Goal: Task Accomplishment & Management: Use online tool/utility

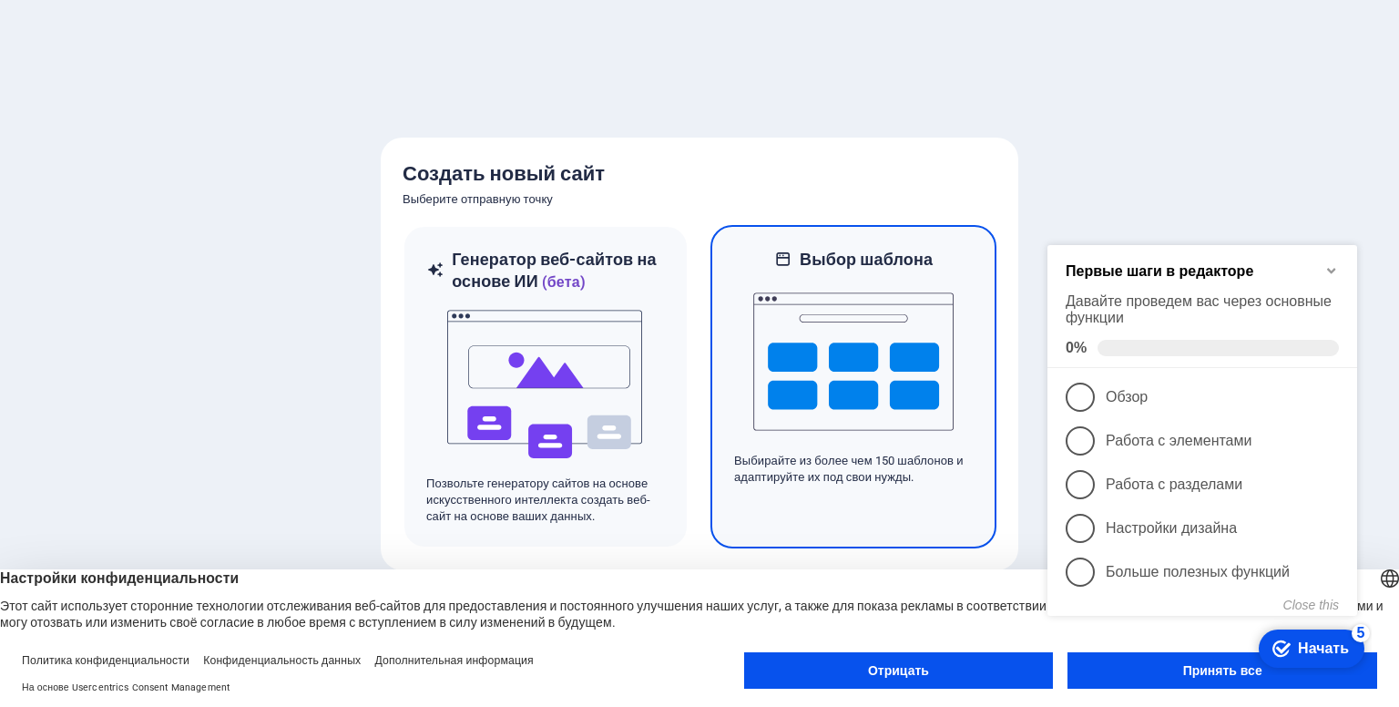
click at [883, 362] on img at bounding box center [853, 361] width 200 height 182
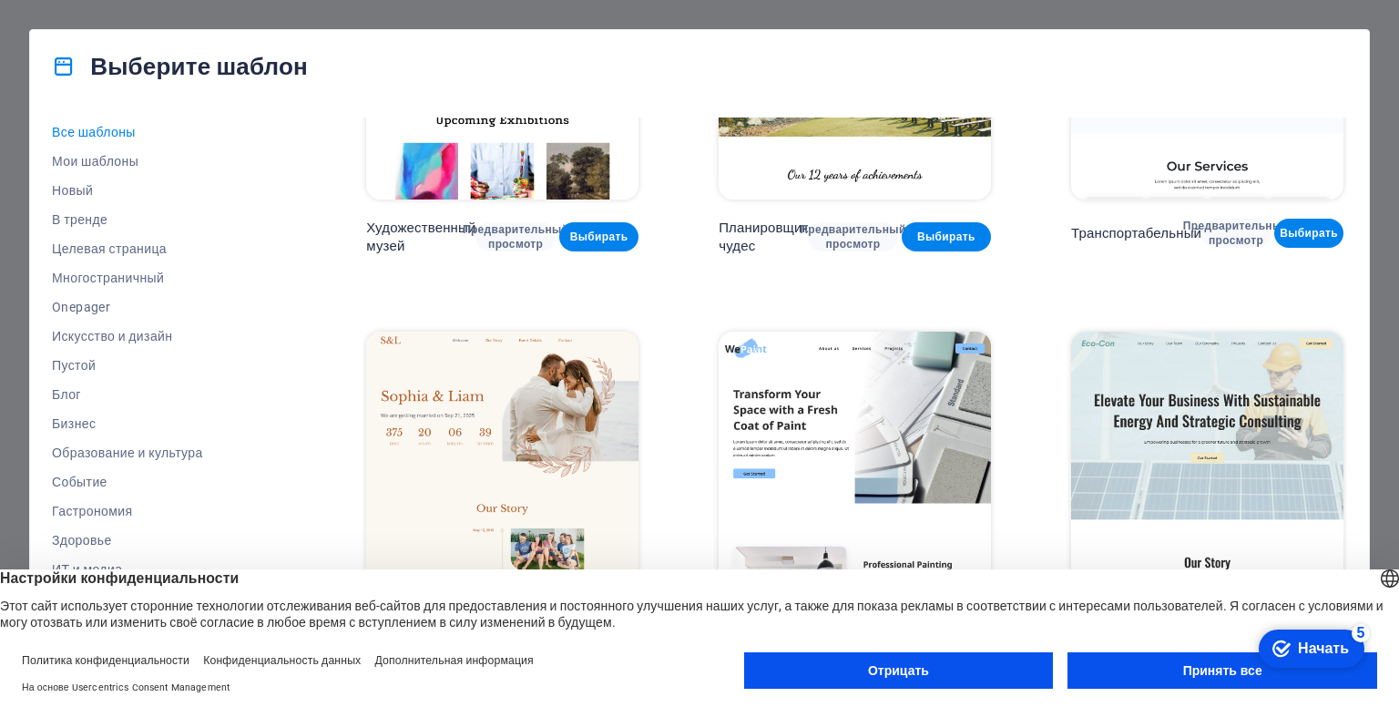
scroll to position [546, 0]
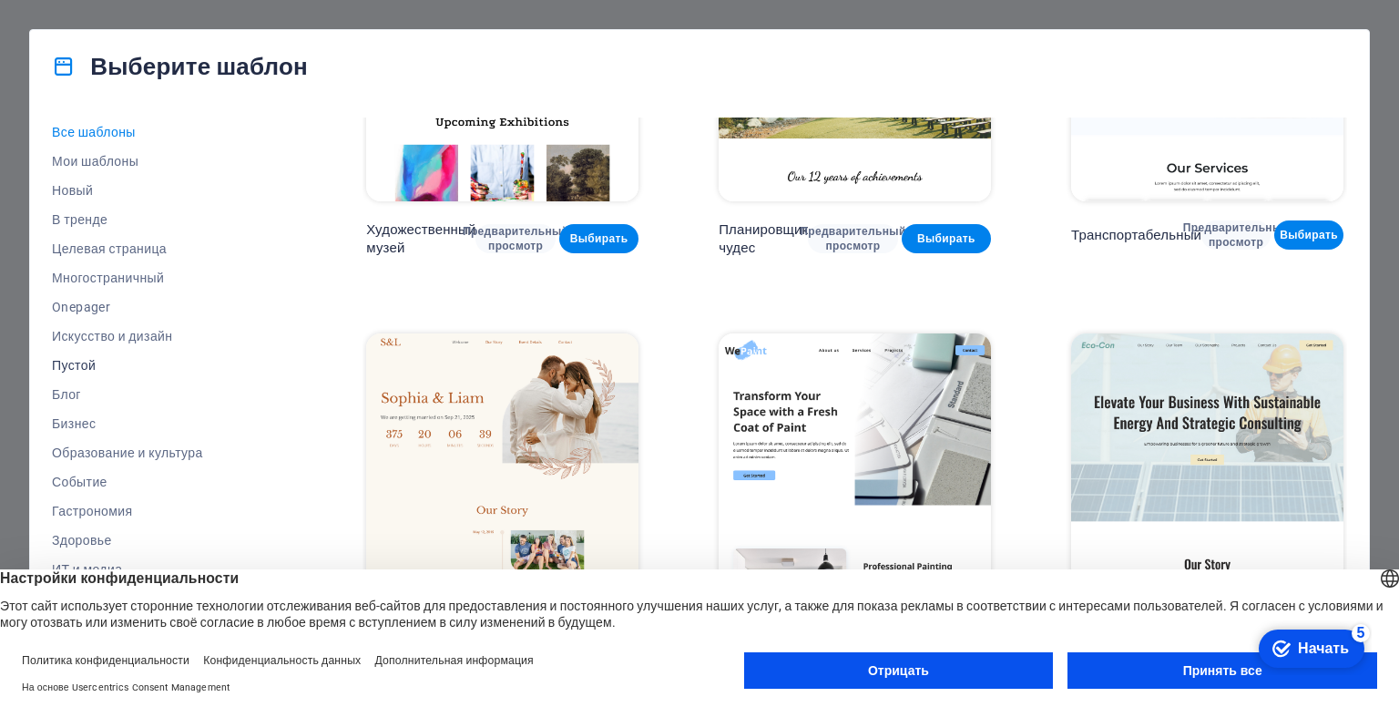
click at [105, 365] on span "Пустой" at bounding box center [169, 365] width 234 height 15
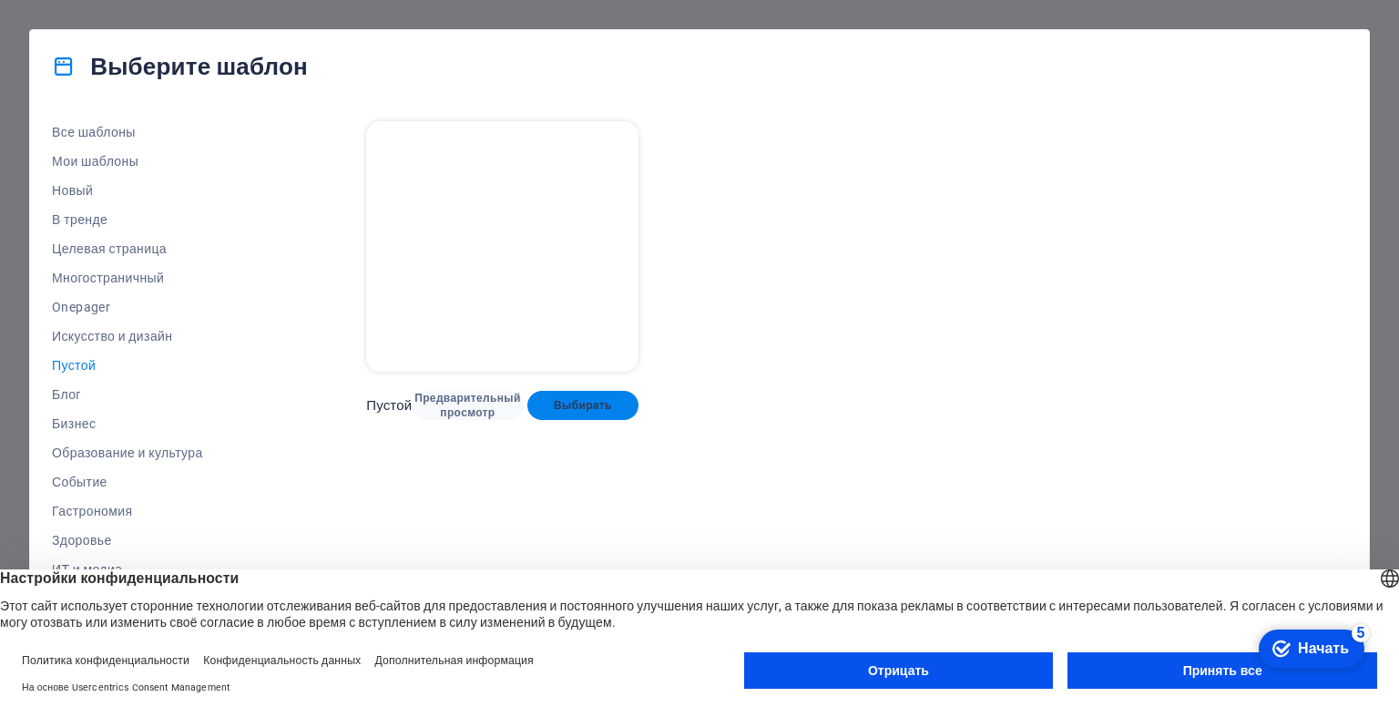
click at [590, 411] on button "Выбирать" at bounding box center [583, 405] width 112 height 29
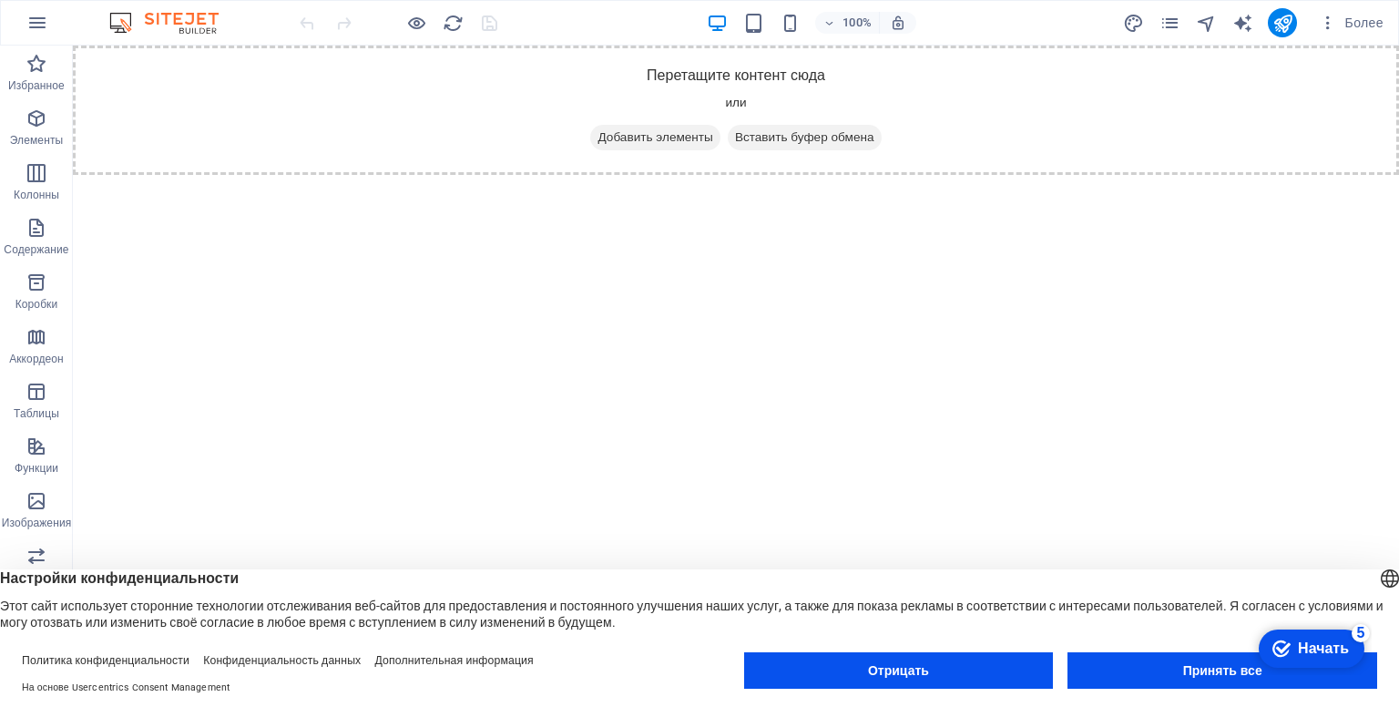
click at [992, 678] on button "Отрицать" at bounding box center [899, 670] width 310 height 36
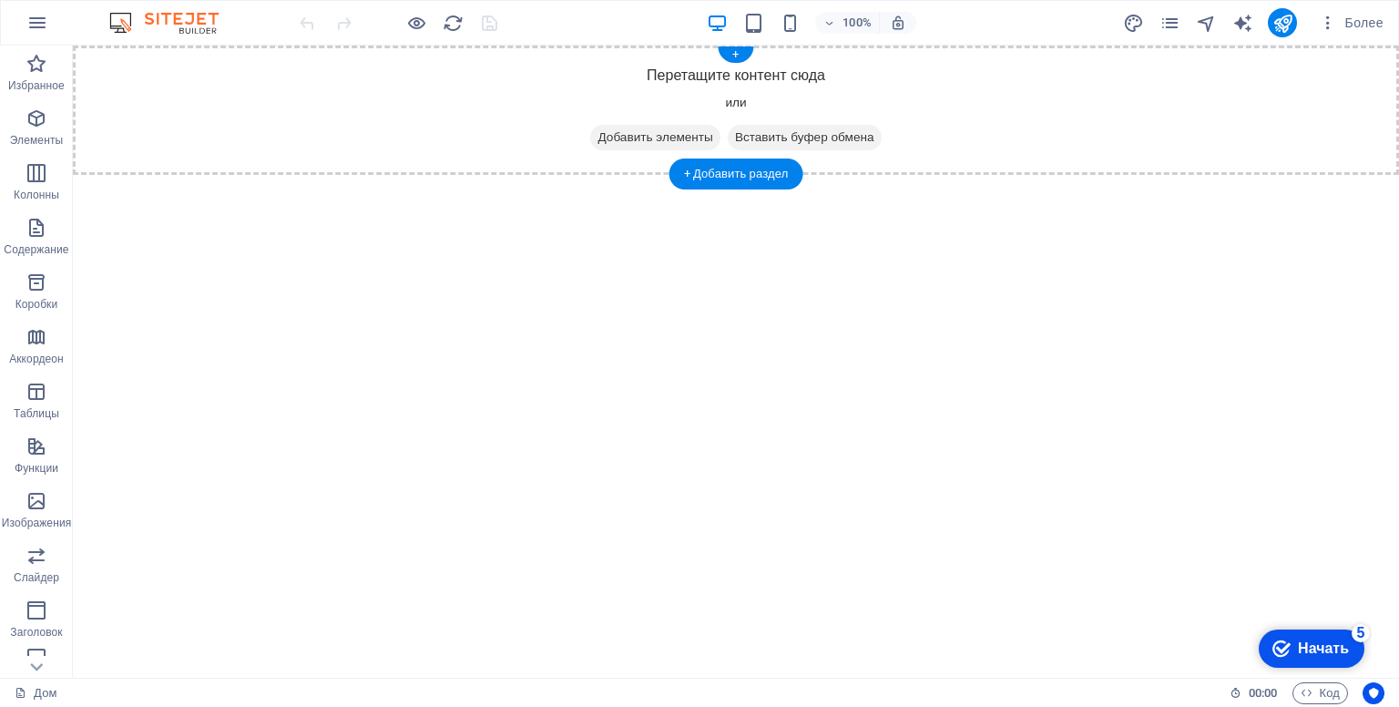
click at [627, 143] on font "Добавить элементы" at bounding box center [654, 137] width 115 height 14
click at [28, 140] on font "Элементы" at bounding box center [36, 140] width 53 height 13
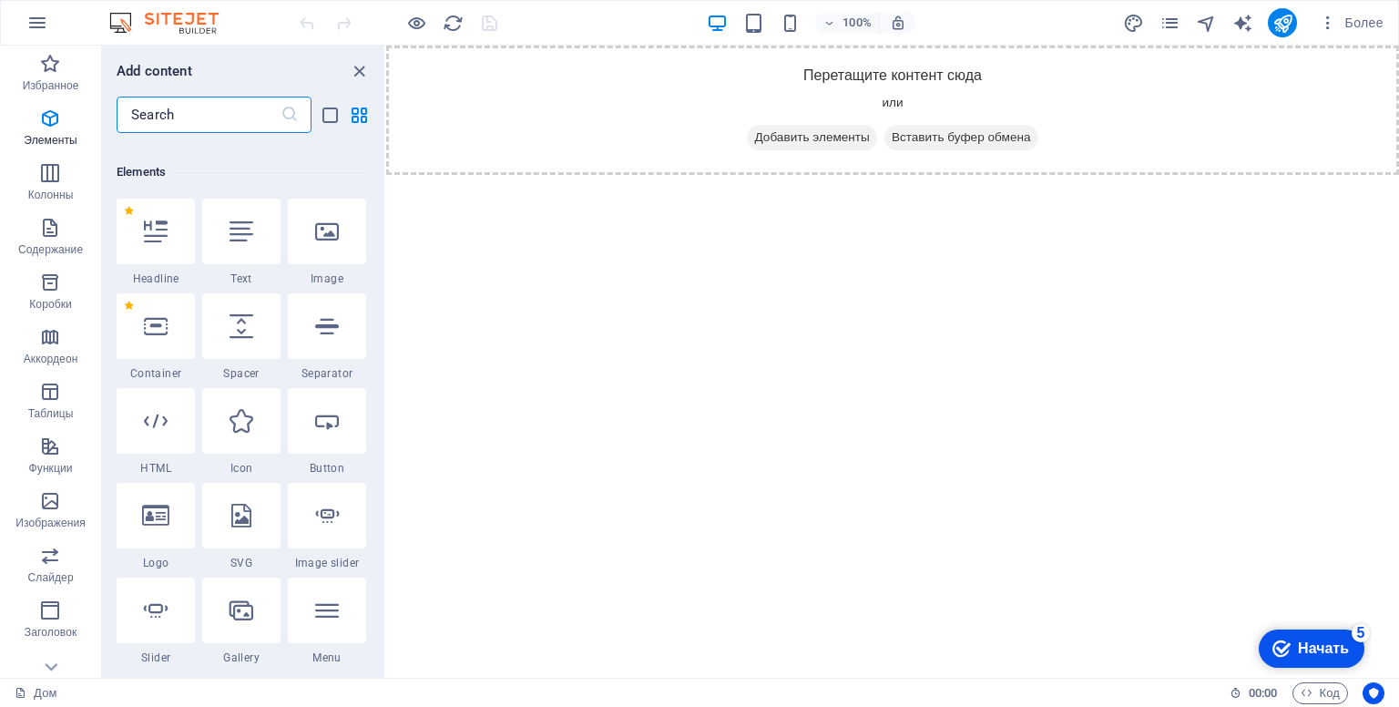
scroll to position [342, 0]
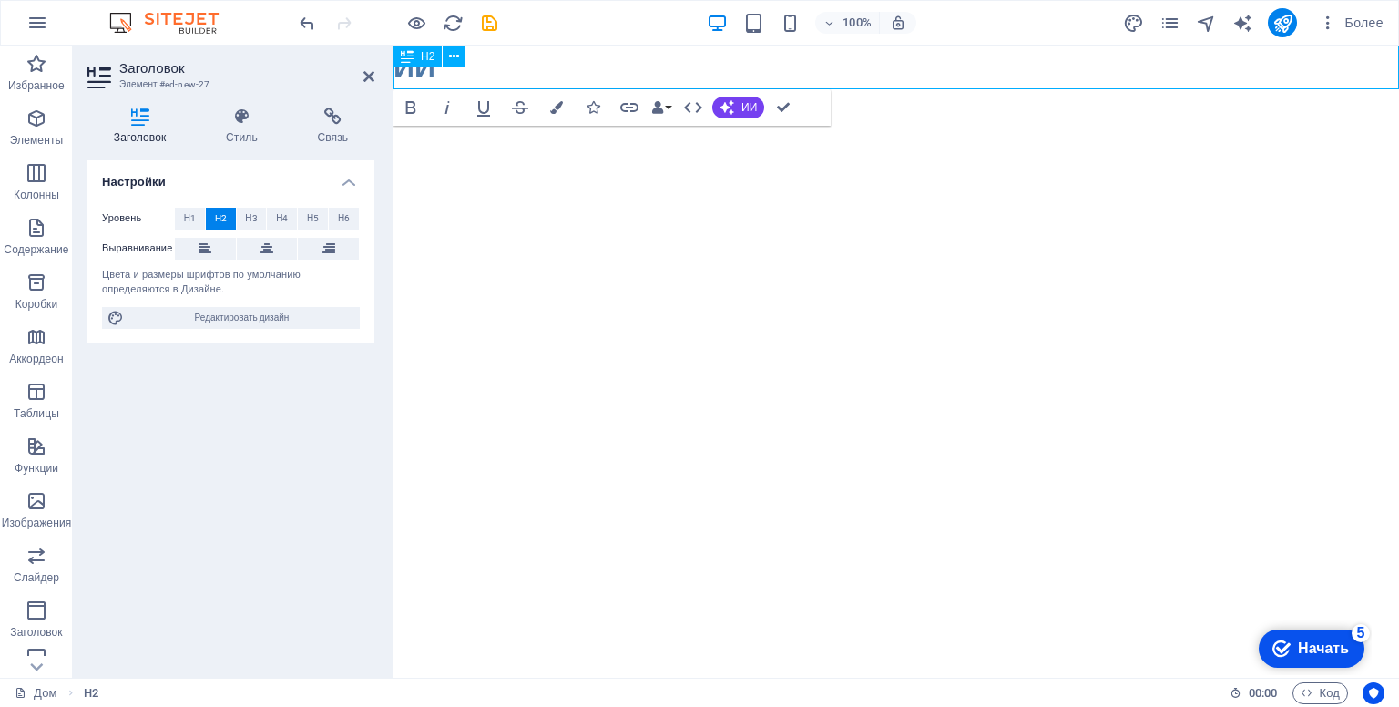
click at [400, 74] on font "ИИ" at bounding box center [414, 67] width 42 height 33
click at [417, 117] on icon "button" at bounding box center [411, 108] width 22 height 22
click at [430, 59] on font "H2" at bounding box center [428, 56] width 14 height 13
click at [430, 66] on div "H2" at bounding box center [417, 57] width 48 height 22
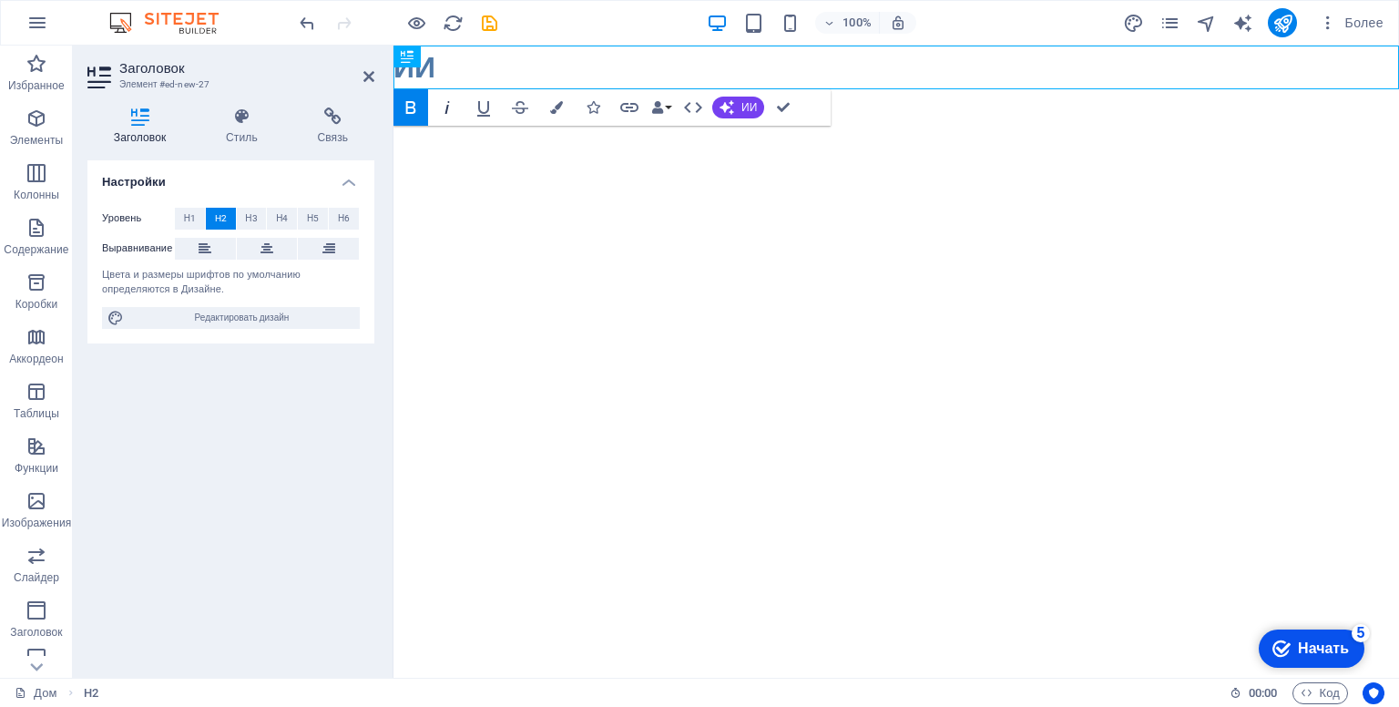
drag, startPoint x: 430, startPoint y: 66, endPoint x: 448, endPoint y: 110, distance: 47.4
click at [448, 107] on div "Заполнитель H2 Смелый Курсив Подчеркнуть Зачеркивание Цвета Иконки Связь Привяз…" at bounding box center [895, 362] width 1005 height 632
click at [661, 111] on icon "button" at bounding box center [657, 107] width 13 height 13
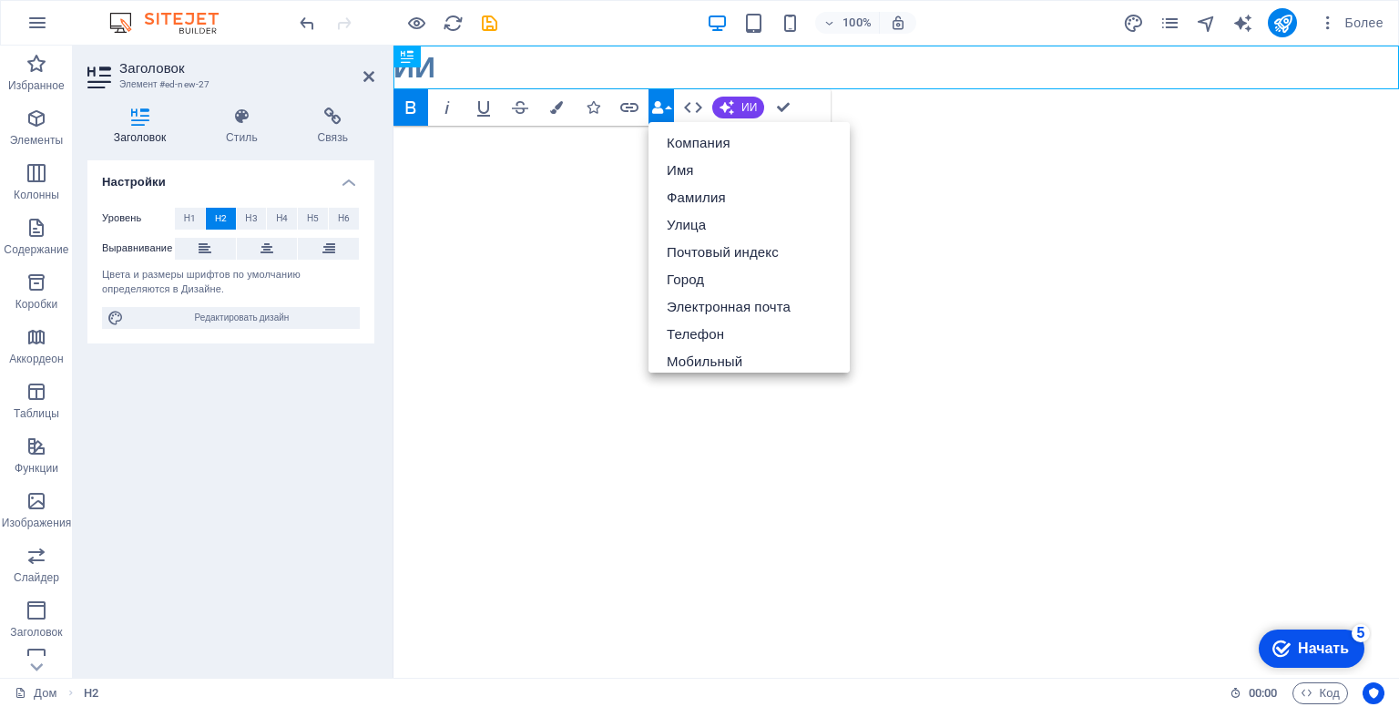
click at [535, 89] on html "Перейти к основному содержанию ​ ИИ" at bounding box center [895, 68] width 1005 height 44
click at [536, 89] on html "Перейти к основному содержанию ​ ИИ" at bounding box center [895, 68] width 1005 height 44
click at [659, 105] on icon "button" at bounding box center [657, 107] width 13 height 13
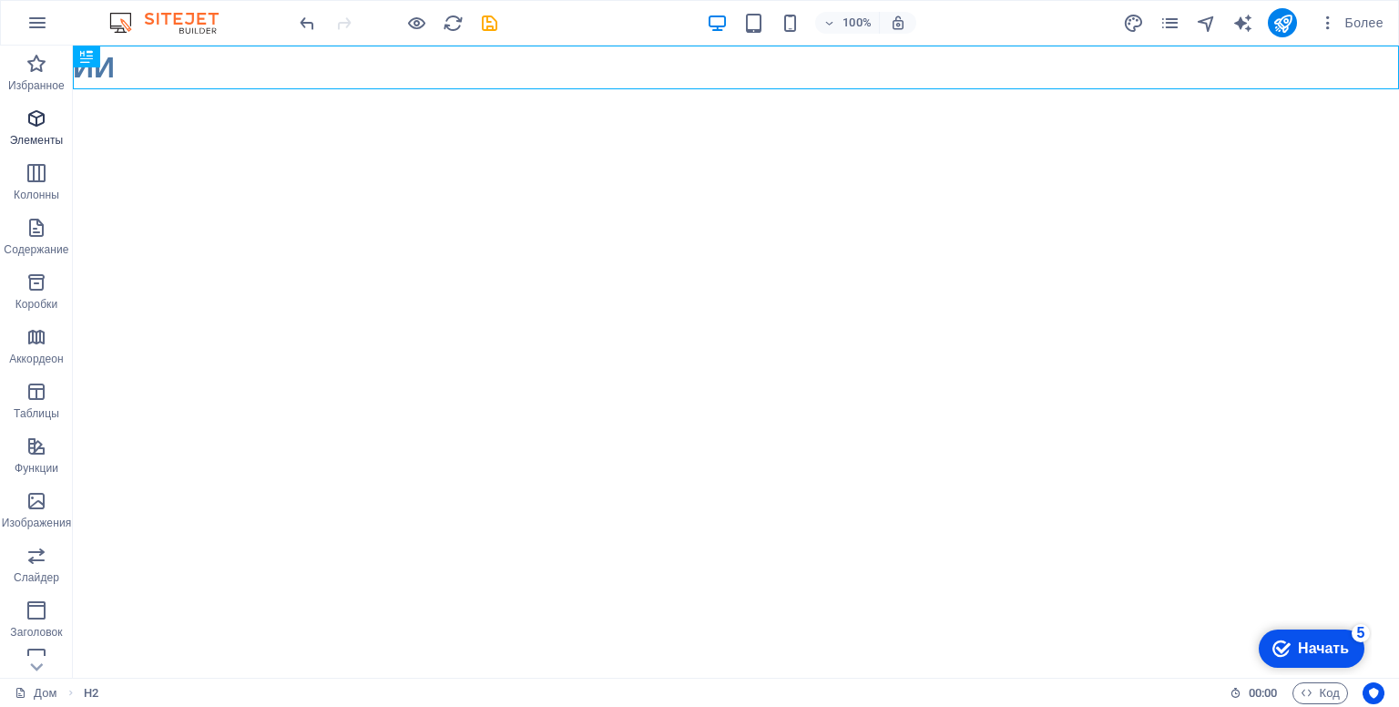
click at [61, 127] on span "Элементы" at bounding box center [36, 129] width 73 height 44
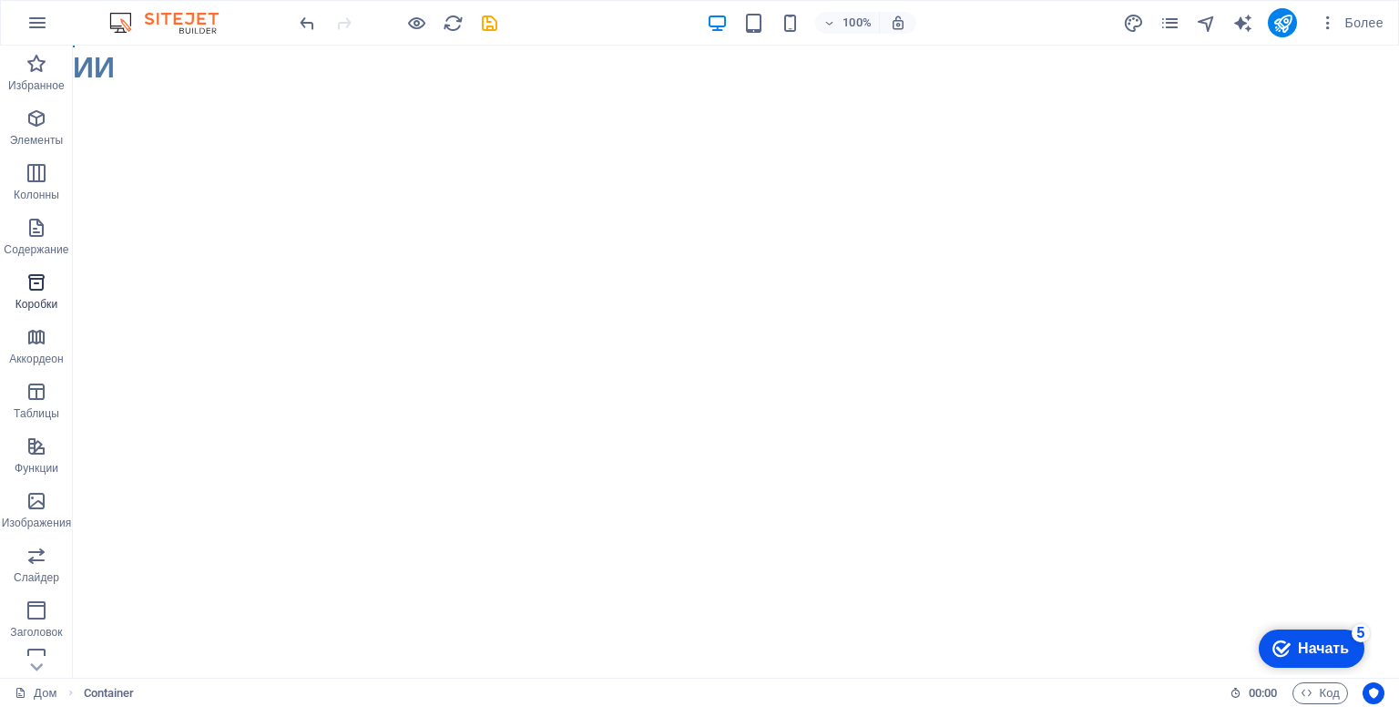
click at [50, 290] on span "Коробки" at bounding box center [36, 293] width 73 height 44
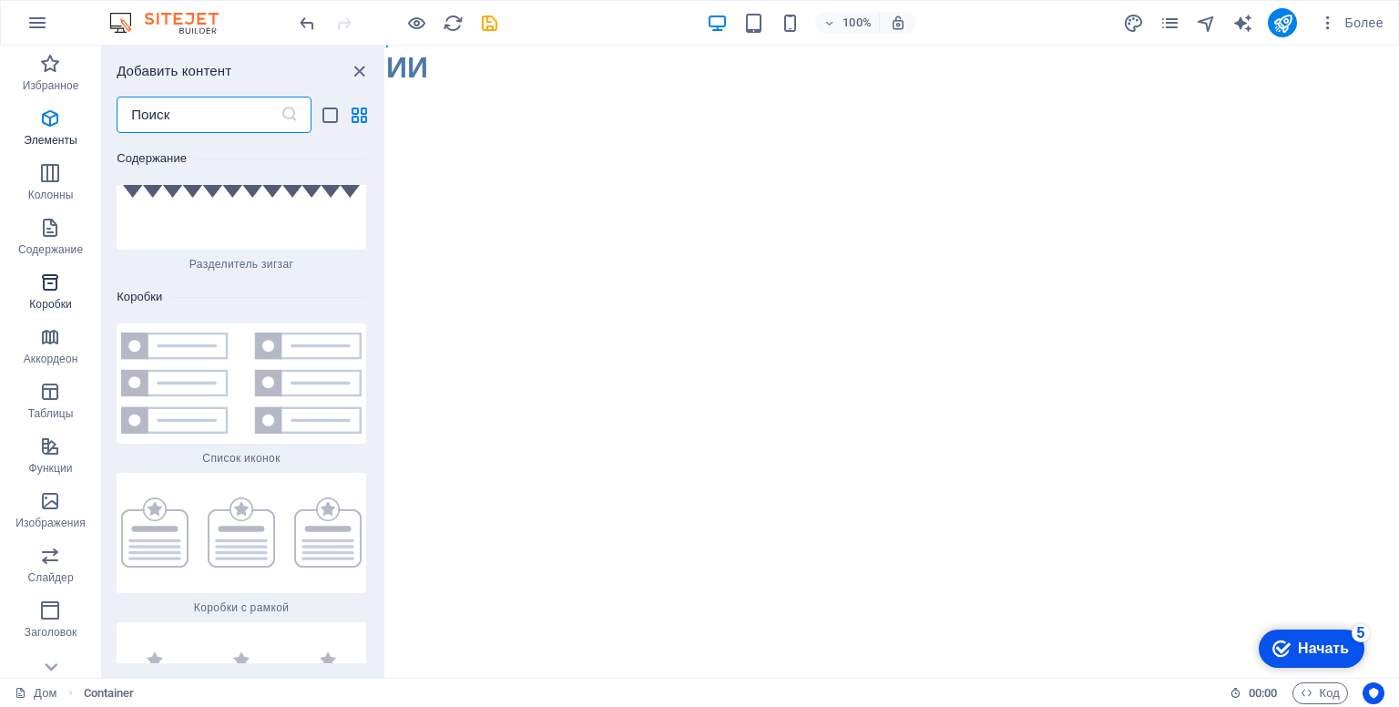
scroll to position [9766, 0]
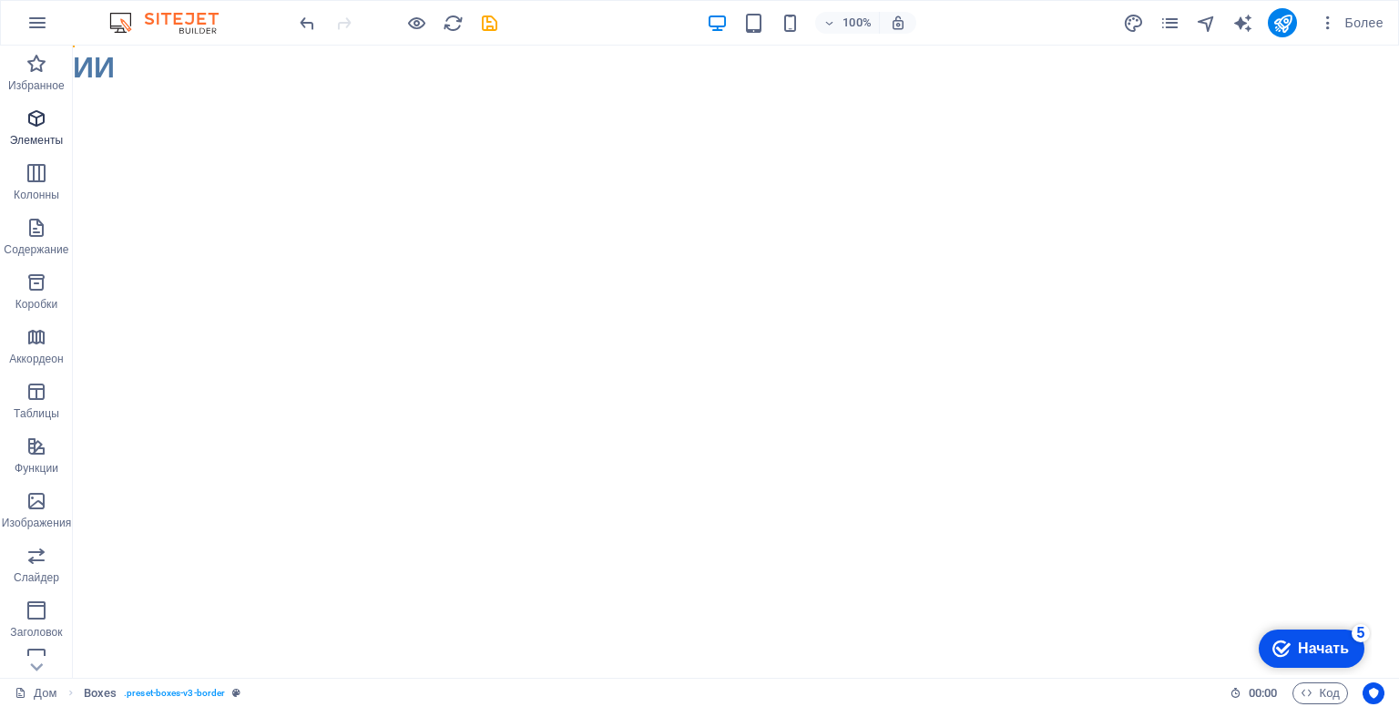
click at [50, 124] on span "Элементы" at bounding box center [36, 129] width 73 height 44
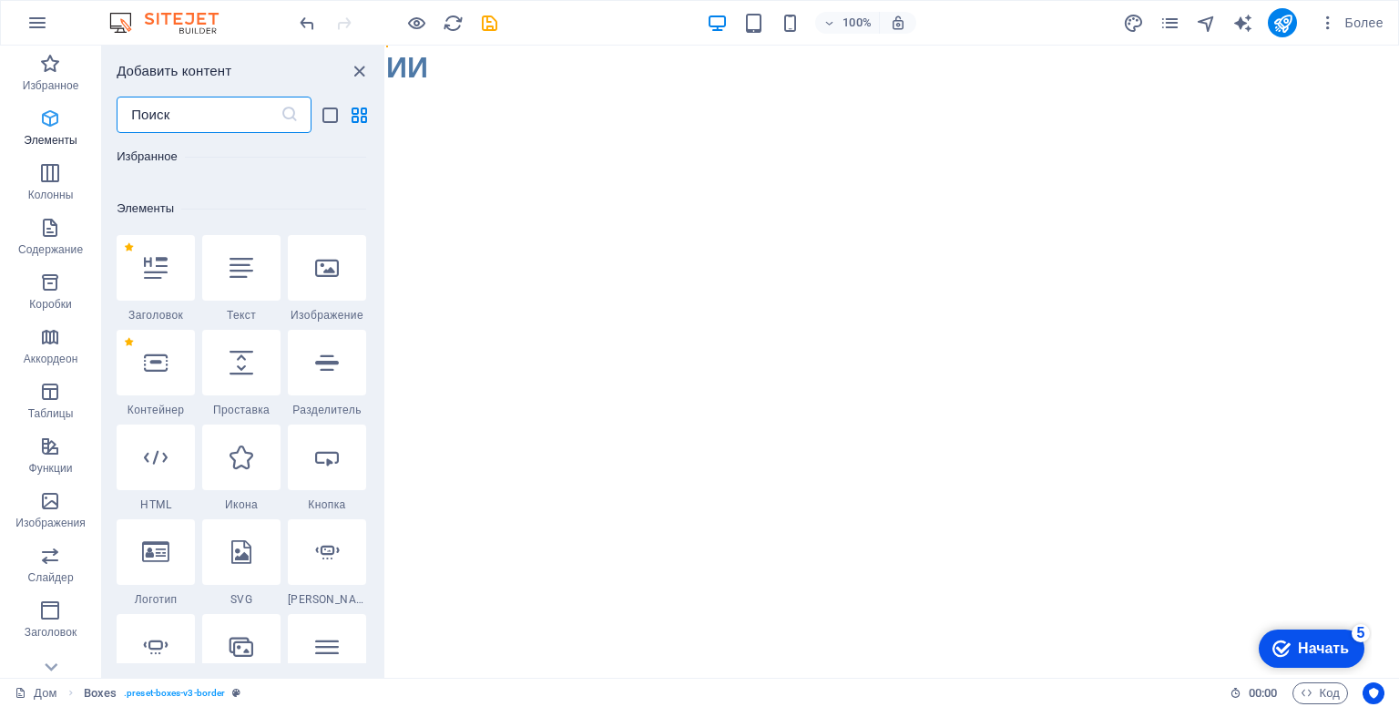
scroll to position [342, 0]
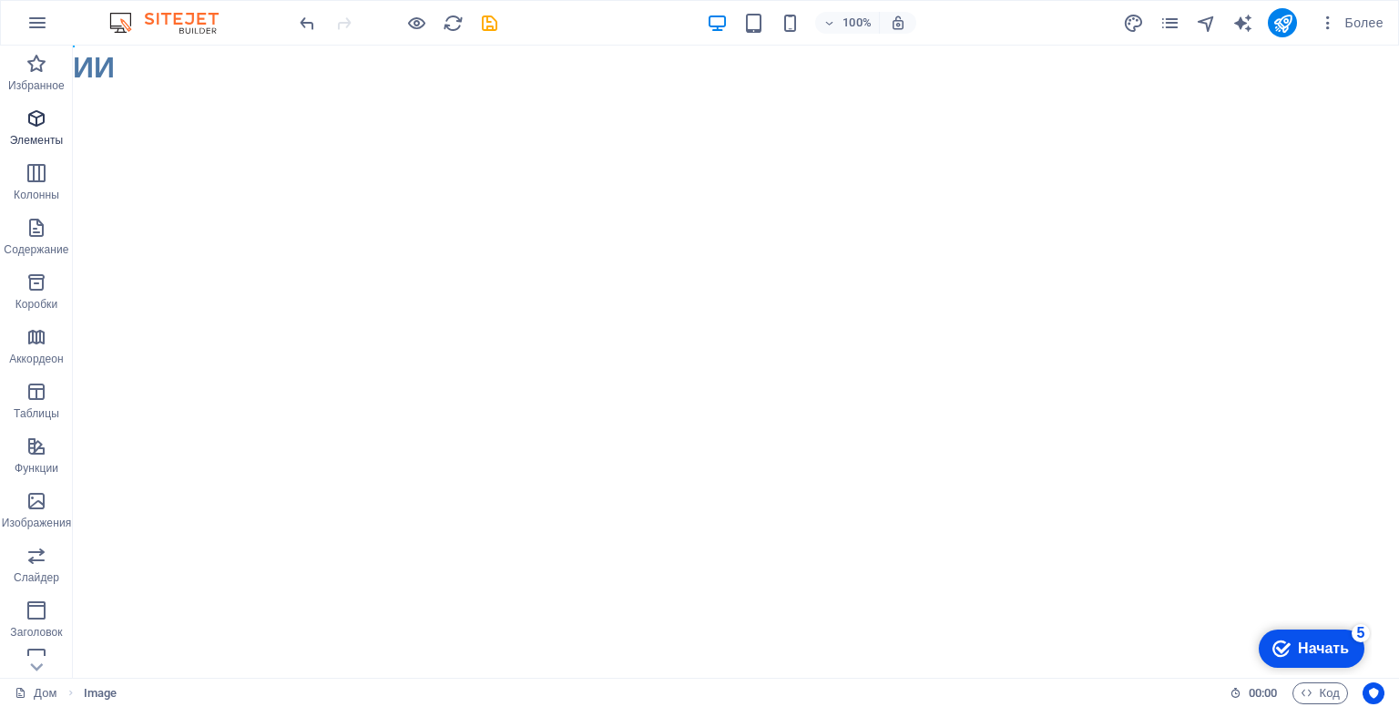
click at [43, 138] on font "Элементы" at bounding box center [36, 140] width 53 height 13
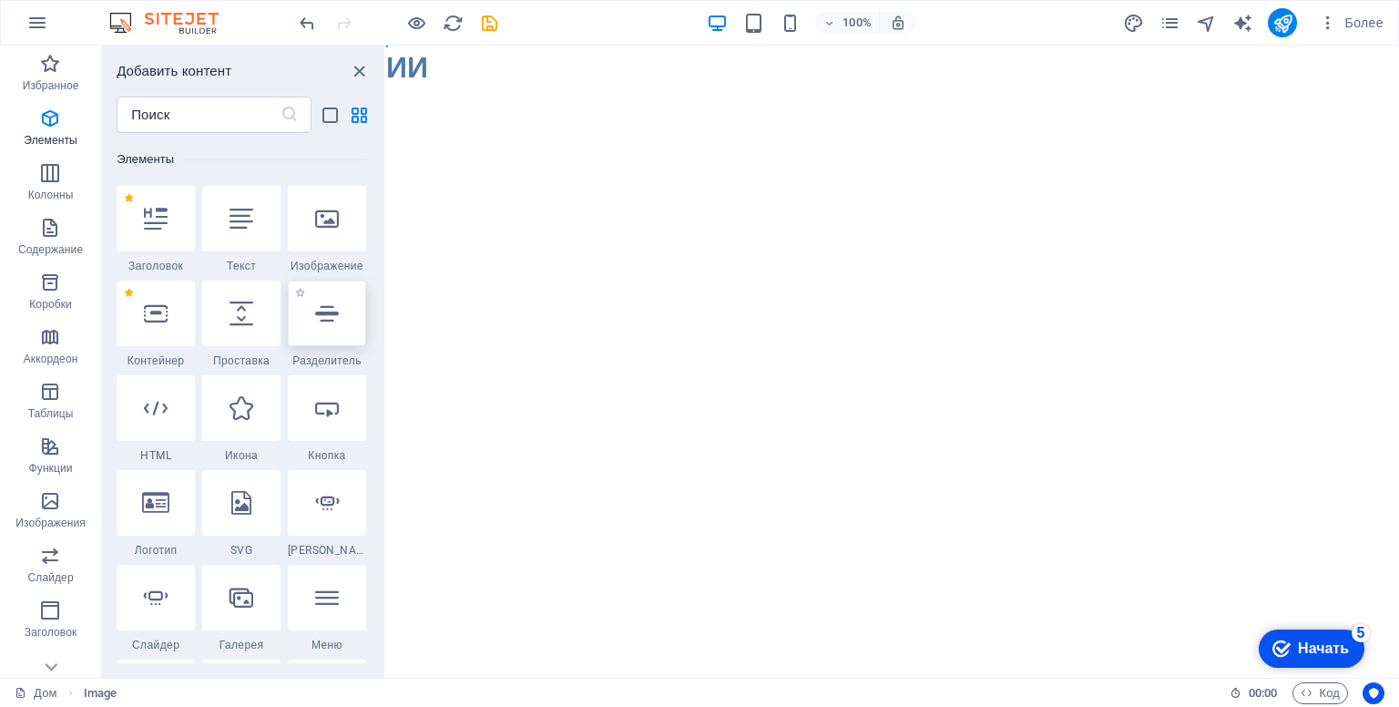
click at [346, 327] on div at bounding box center [327, 313] width 78 height 66
click at [331, 262] on font "Изображение" at bounding box center [327, 266] width 73 height 13
click at [352, 70] on icon "закрыть панель" at bounding box center [359, 71] width 21 height 21
click at [360, 70] on icon "закрыть панель" at bounding box center [359, 71] width 21 height 21
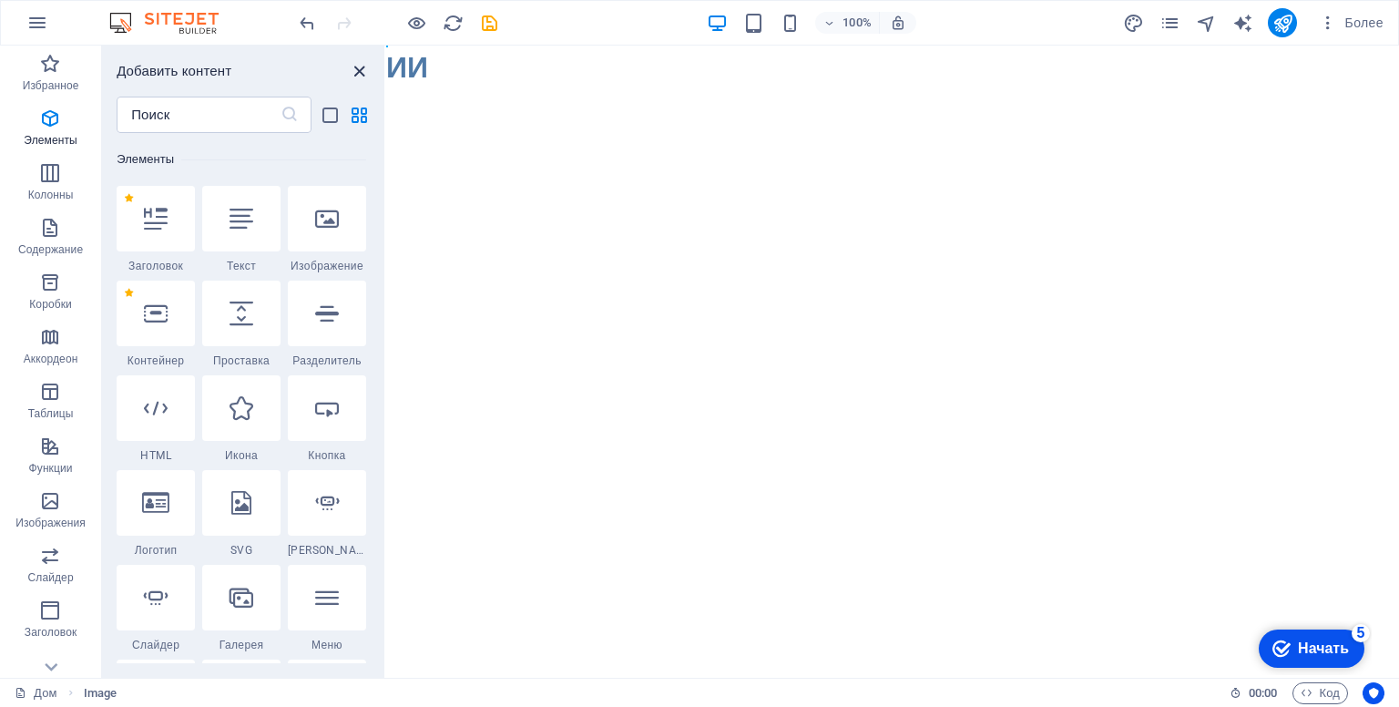
click at [360, 70] on icon "закрыть панель" at bounding box center [359, 71] width 21 height 21
drag, startPoint x: 719, startPoint y: 353, endPoint x: 325, endPoint y: 219, distance: 415.6
click at [386, 89] on html "Перейти к основному содержанию ИИ" at bounding box center [892, 68] width 1013 height 44
click at [561, 89] on html "Перейти к основному содержанию ИИ" at bounding box center [892, 68] width 1013 height 44
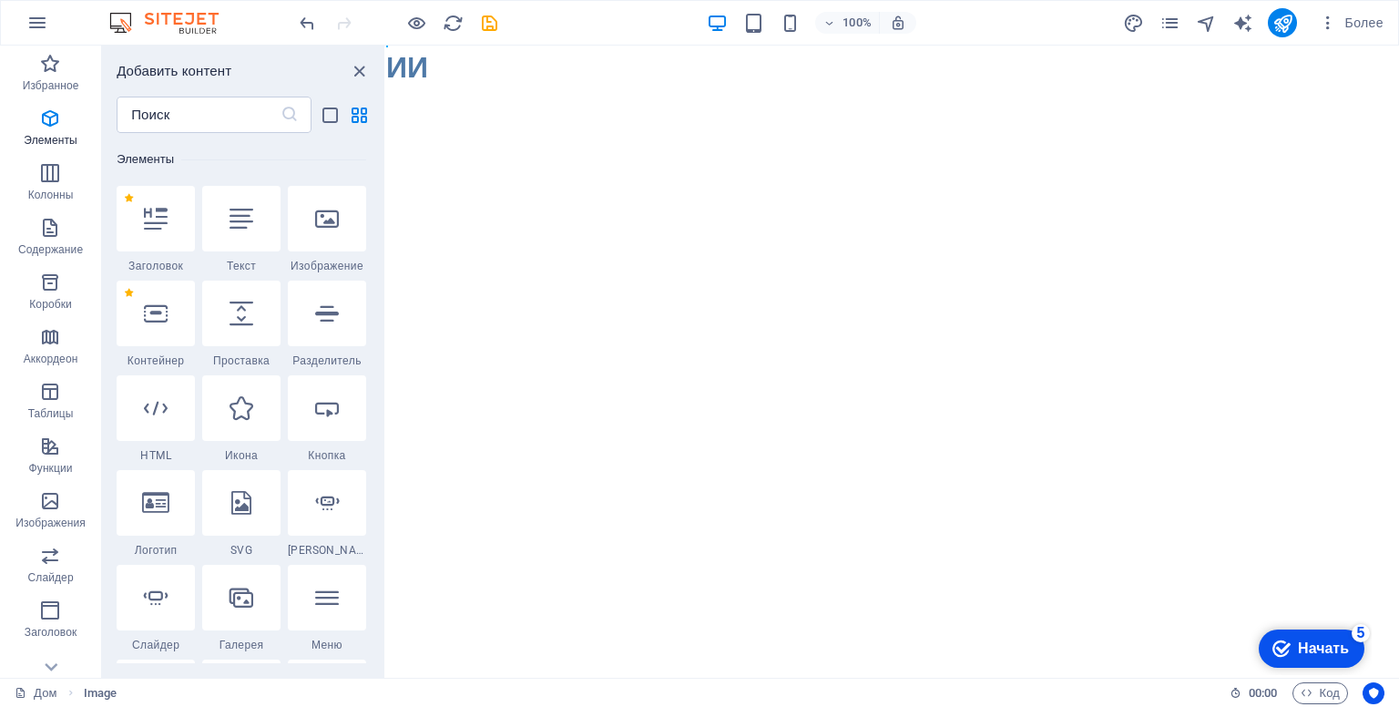
click at [561, 89] on html "Перейти к основному содержанию ИИ" at bounding box center [892, 68] width 1013 height 44
click at [349, 242] on div at bounding box center [327, 219] width 78 height 66
drag, startPoint x: 375, startPoint y: 172, endPoint x: 369, endPoint y: 9, distance: 163.1
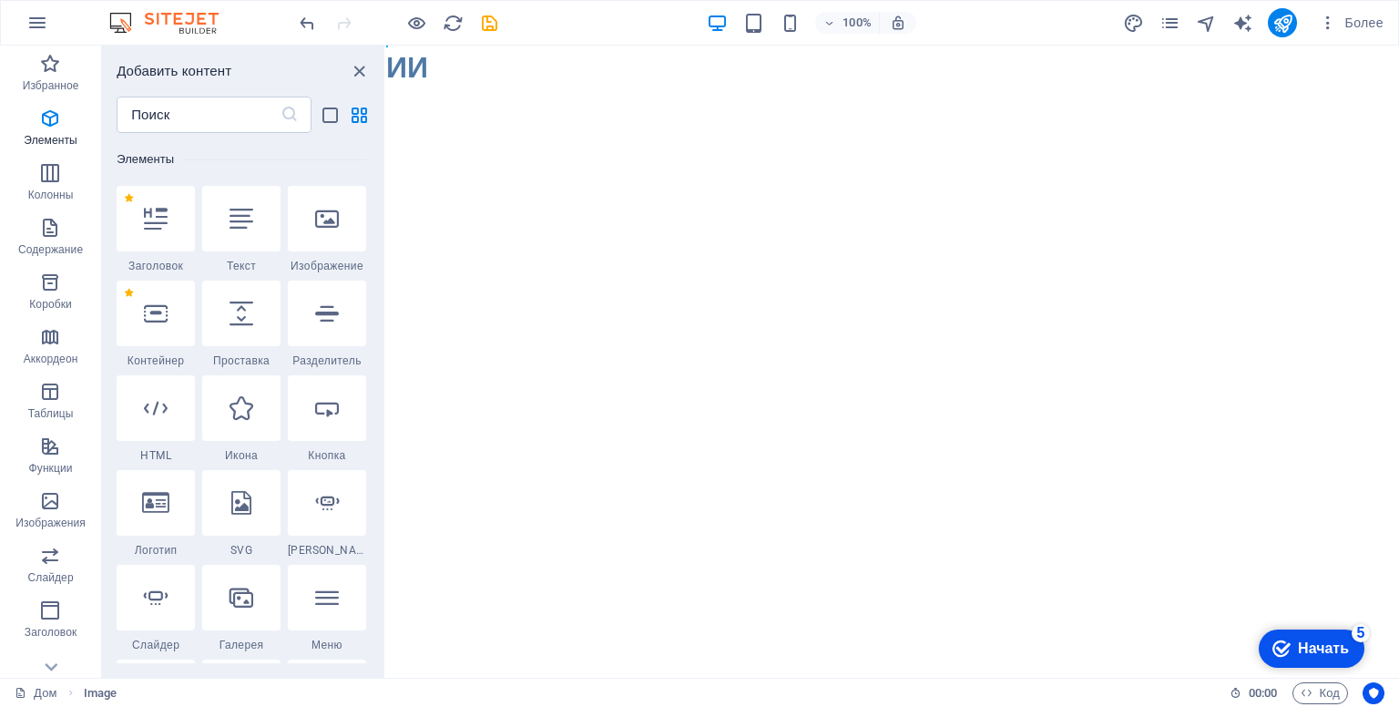
click at [369, 46] on section "Избранное Элементы Колонны Содержание Коробки Аккордеон Таблицы Функции Изображ…" at bounding box center [699, 362] width 1399 height 632
click at [599, 89] on html "Перейти к основному содержанию ИИ" at bounding box center [892, 68] width 1013 height 44
drag, startPoint x: 298, startPoint y: 56, endPoint x: 385, endPoint y: 114, distance: 104.6
click at [385, 114] on div "Избранное Элементы Колонны Содержание Коробки Аккордеон Таблицы Функции Изображ…" at bounding box center [193, 362] width 386 height 632
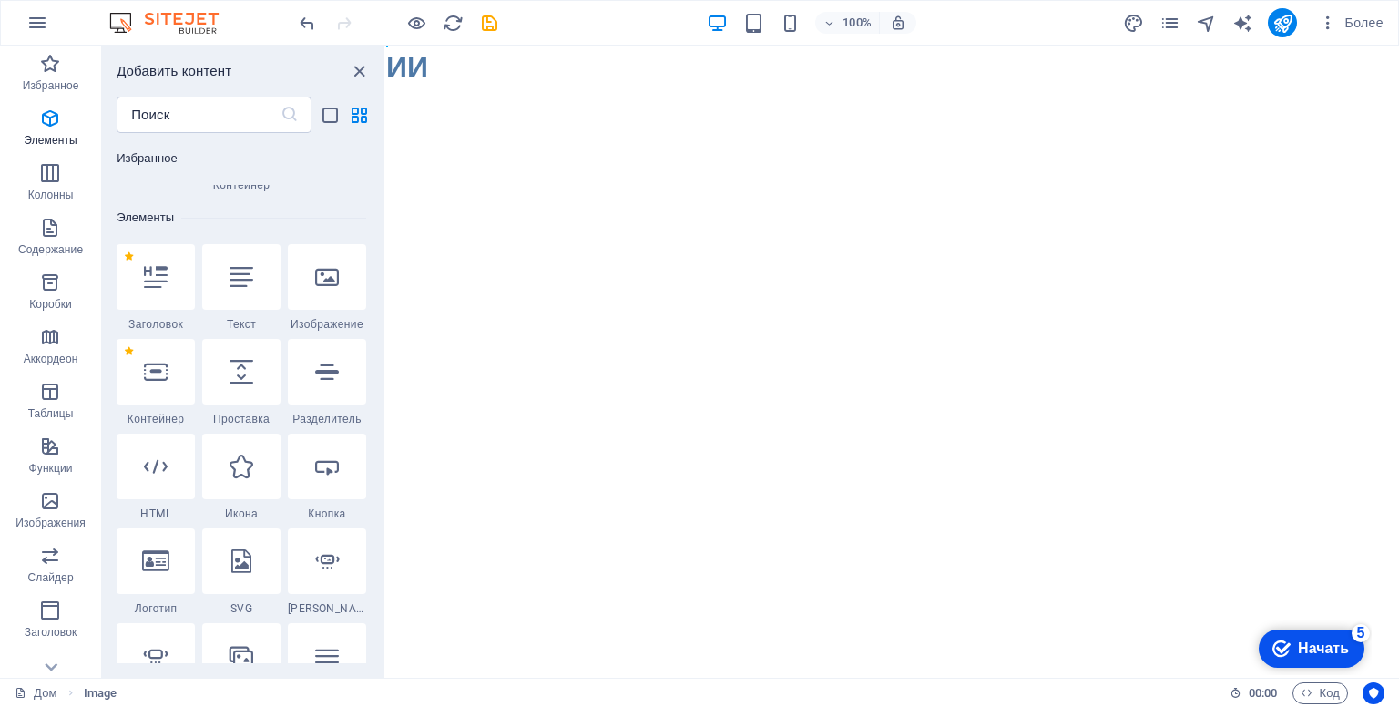
scroll to position [248, 0]
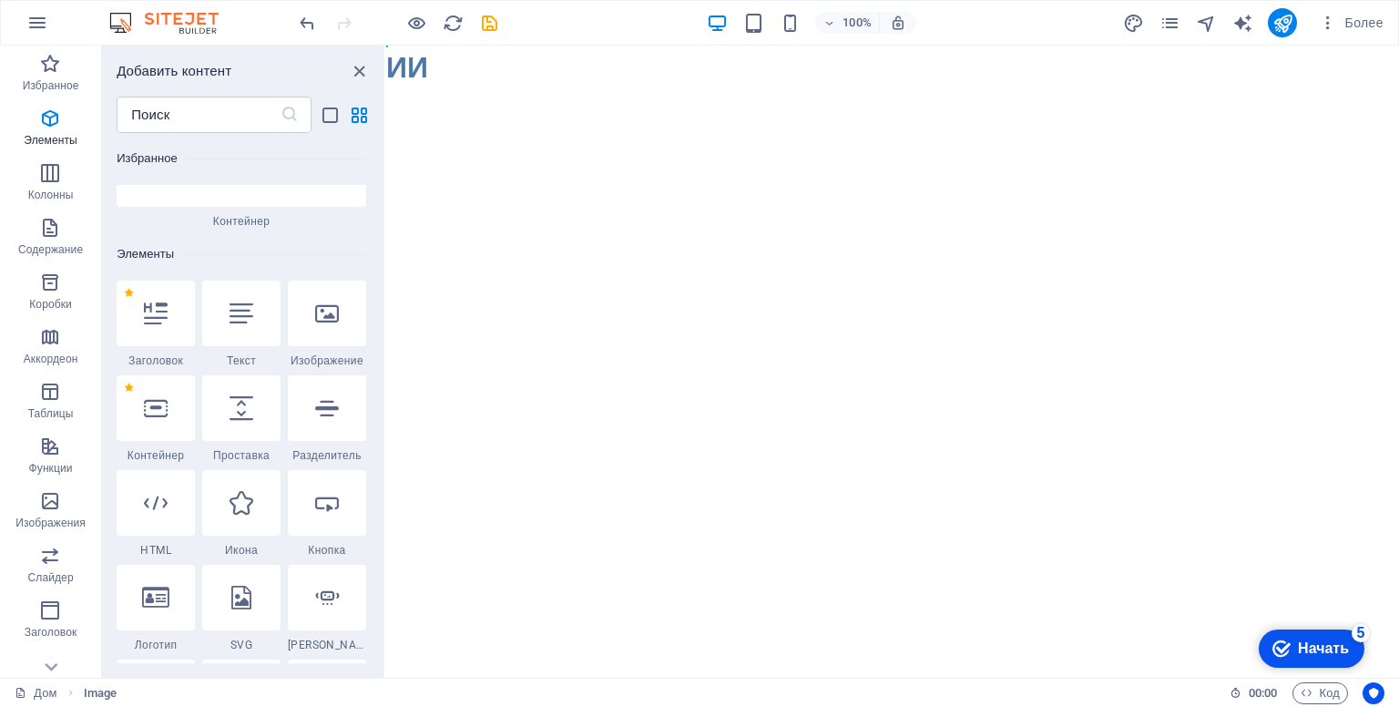
click at [276, 157] on h6 "Избранное" at bounding box center [242, 159] width 250 height 22
click at [382, 130] on div "​" at bounding box center [243, 115] width 282 height 36
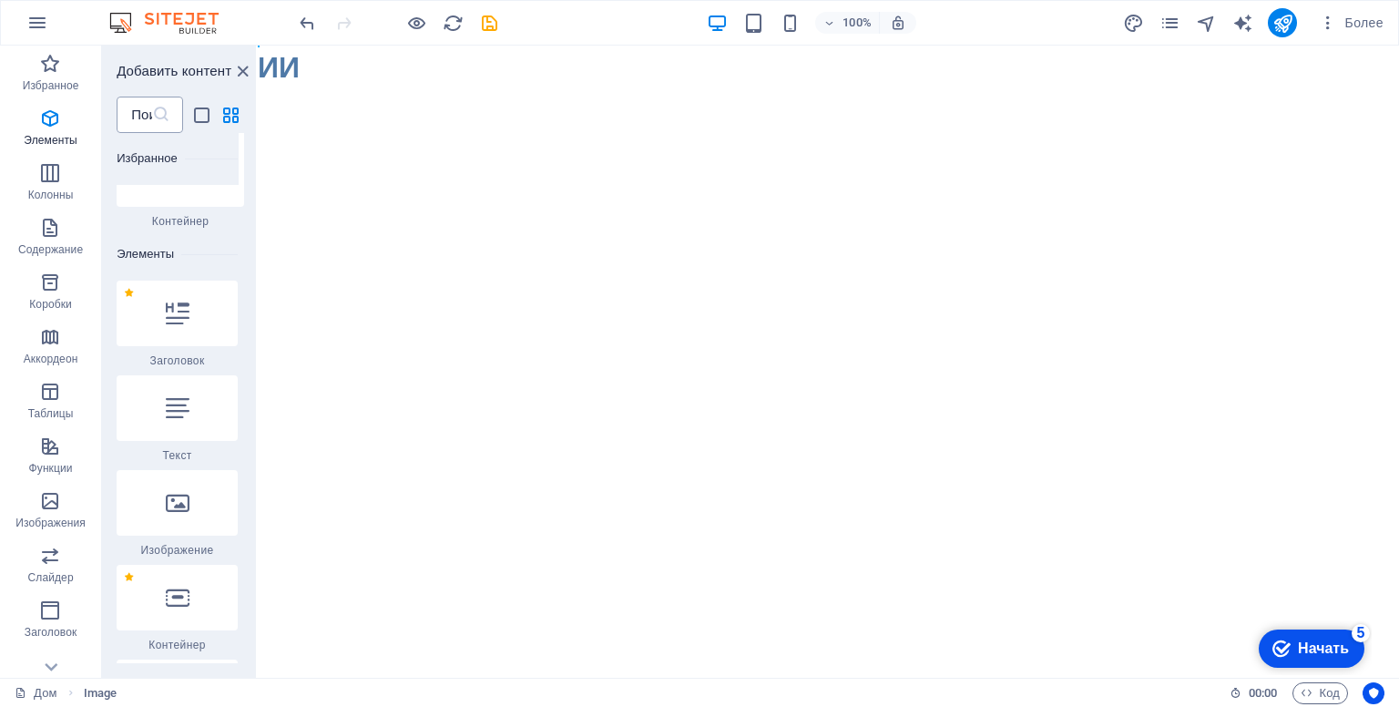
drag, startPoint x: 383, startPoint y: 130, endPoint x: 160, endPoint y: 115, distance: 223.7
click at [160, 115] on div "Избранное Элементы Колонны Содержание Коробки Аккордеон Таблицы Функции Изображ…" at bounding box center [129, 362] width 258 height 632
click at [189, 322] on icon at bounding box center [178, 313] width 24 height 24
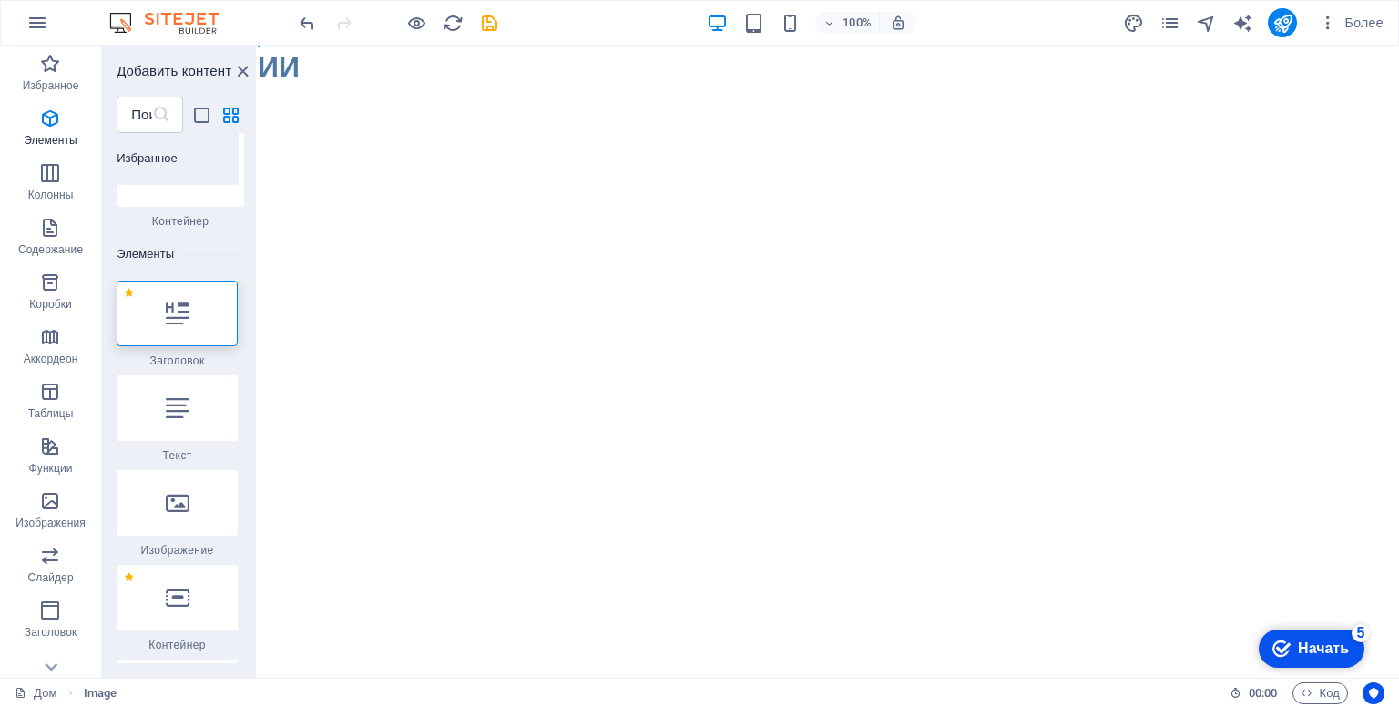
click at [189, 322] on icon at bounding box center [178, 313] width 24 height 24
drag, startPoint x: 309, startPoint y: 147, endPoint x: 299, endPoint y: 100, distance: 47.5
click at [299, 89] on html "Перейти к основному содержанию ИИ" at bounding box center [828, 68] width 1141 height 44
click at [799, 88] on font "+ Добавить раздел" at bounding box center [828, 89] width 105 height 14
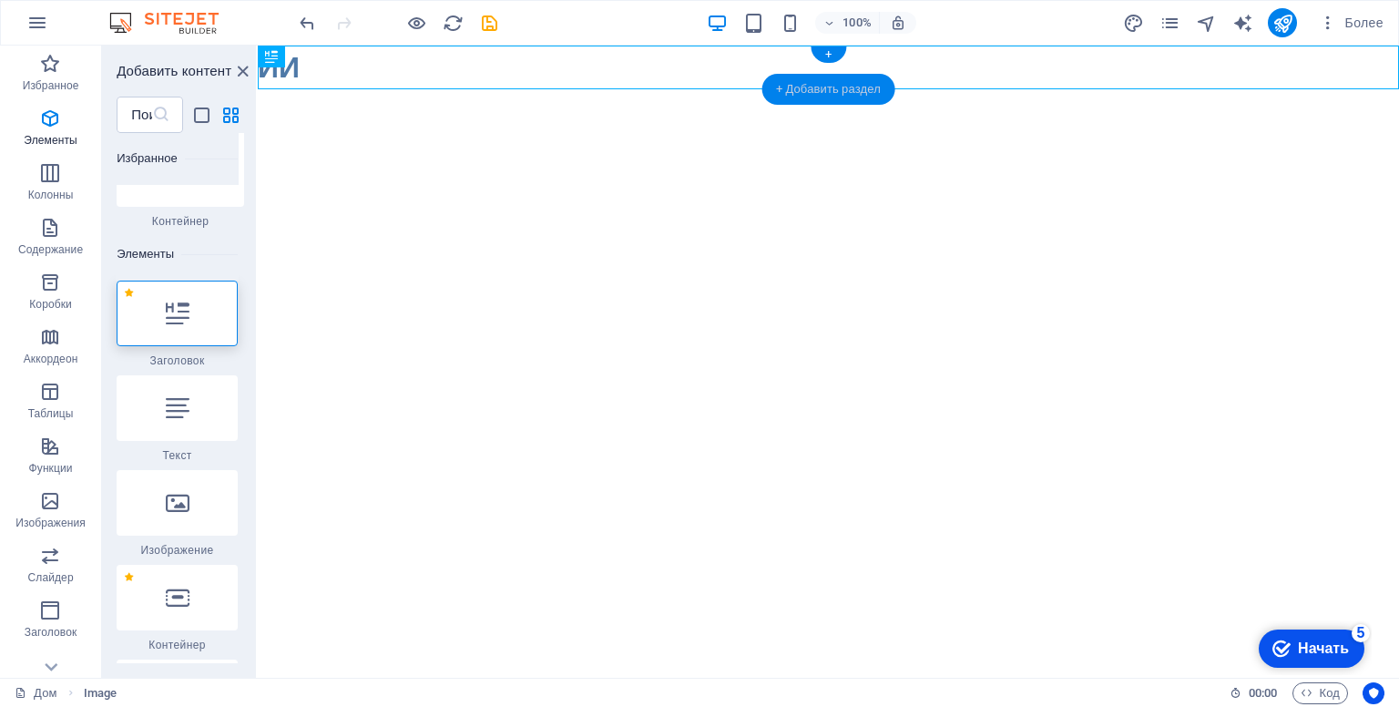
click at [799, 88] on font "+ Добавить раздел" at bounding box center [828, 89] width 105 height 14
click at [276, 56] on icon at bounding box center [271, 57] width 13 height 22
drag, startPoint x: 180, startPoint y: 372, endPoint x: 203, endPoint y: 372, distance: 22.8
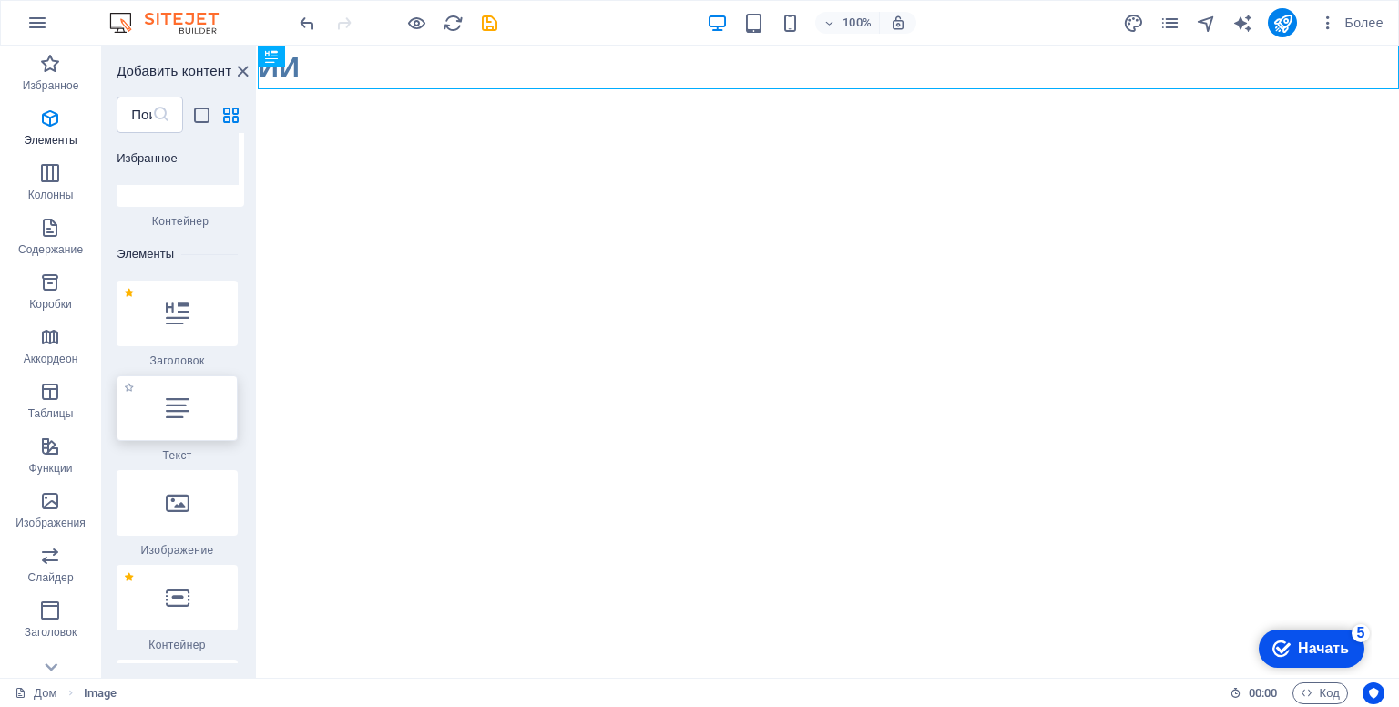
click at [197, 423] on div at bounding box center [177, 408] width 121 height 66
drag, startPoint x: 454, startPoint y: 469, endPoint x: 280, endPoint y: 412, distance: 184.0
click at [210, 408] on div at bounding box center [177, 408] width 121 height 66
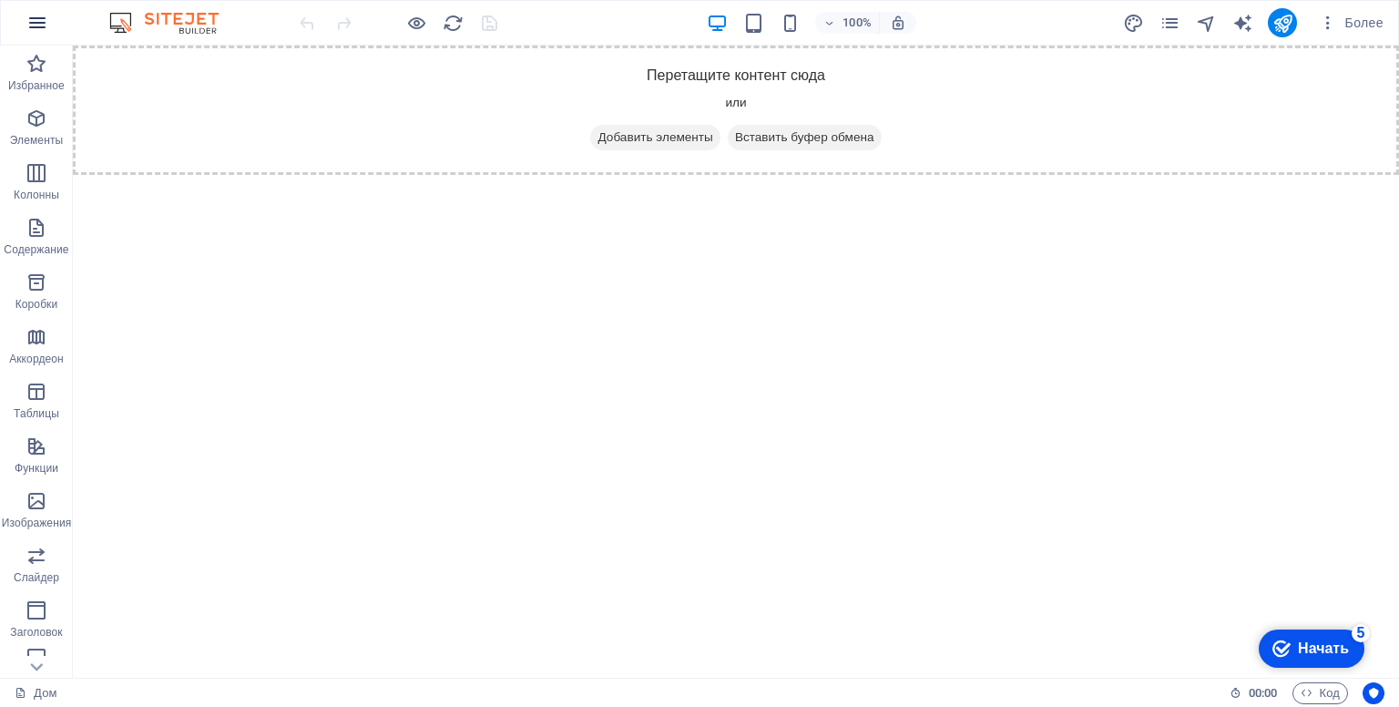
click at [40, 19] on icon "button" at bounding box center [37, 23] width 22 height 22
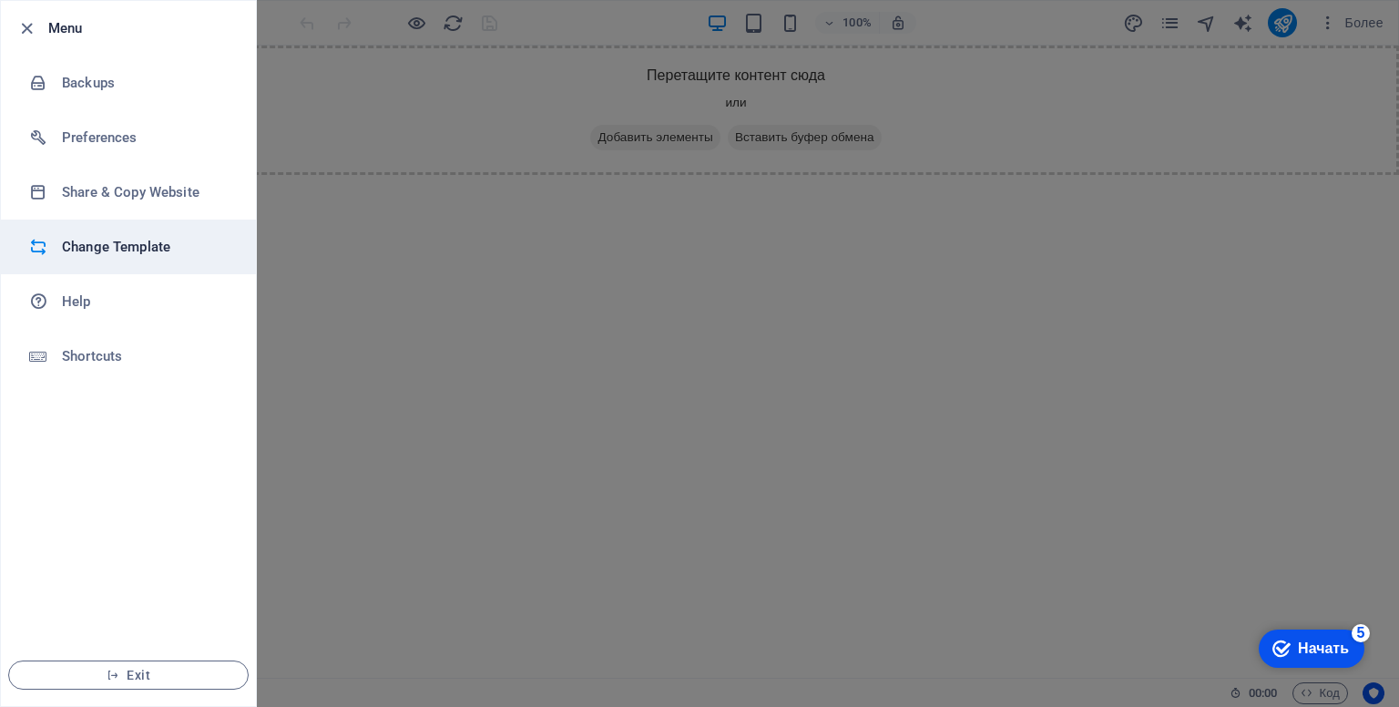
click at [111, 249] on h6 "Change Template" at bounding box center [146, 247] width 168 height 22
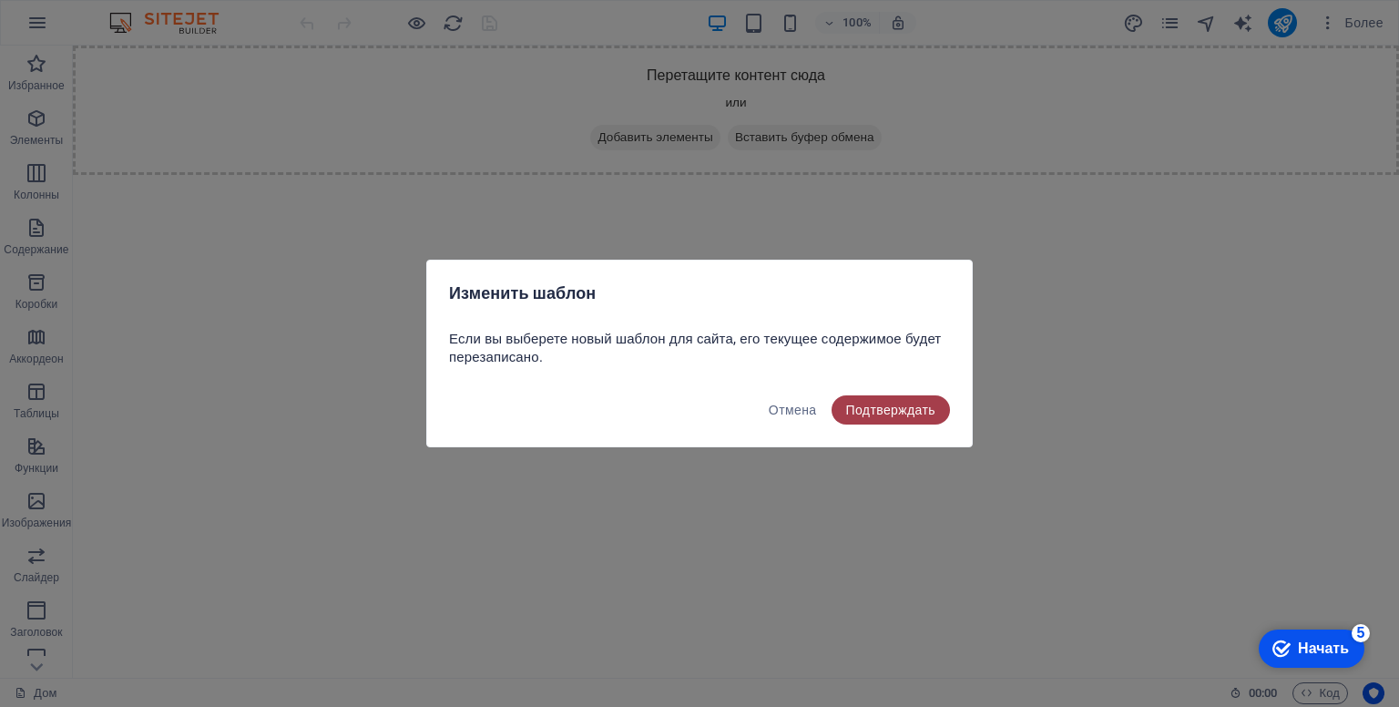
click at [889, 416] on font "Подтверждать" at bounding box center [891, 410] width 90 height 15
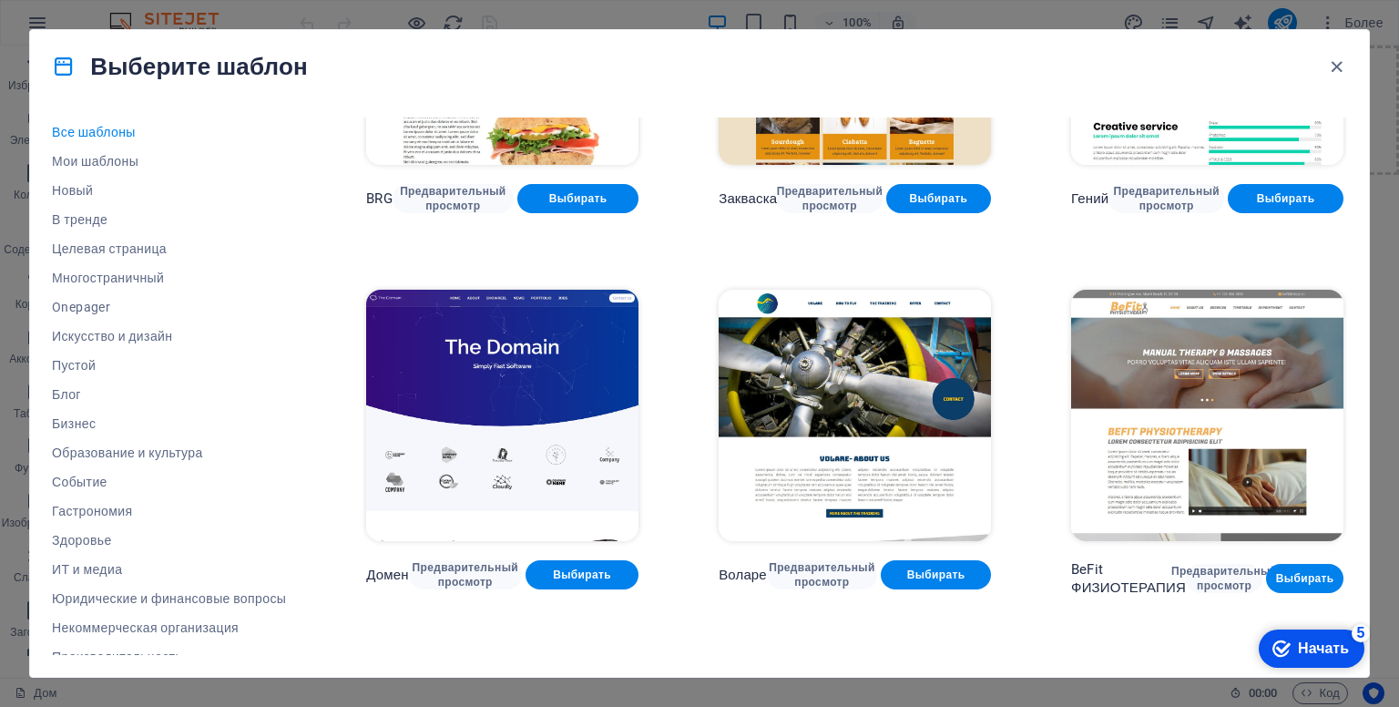
scroll to position [9061, 0]
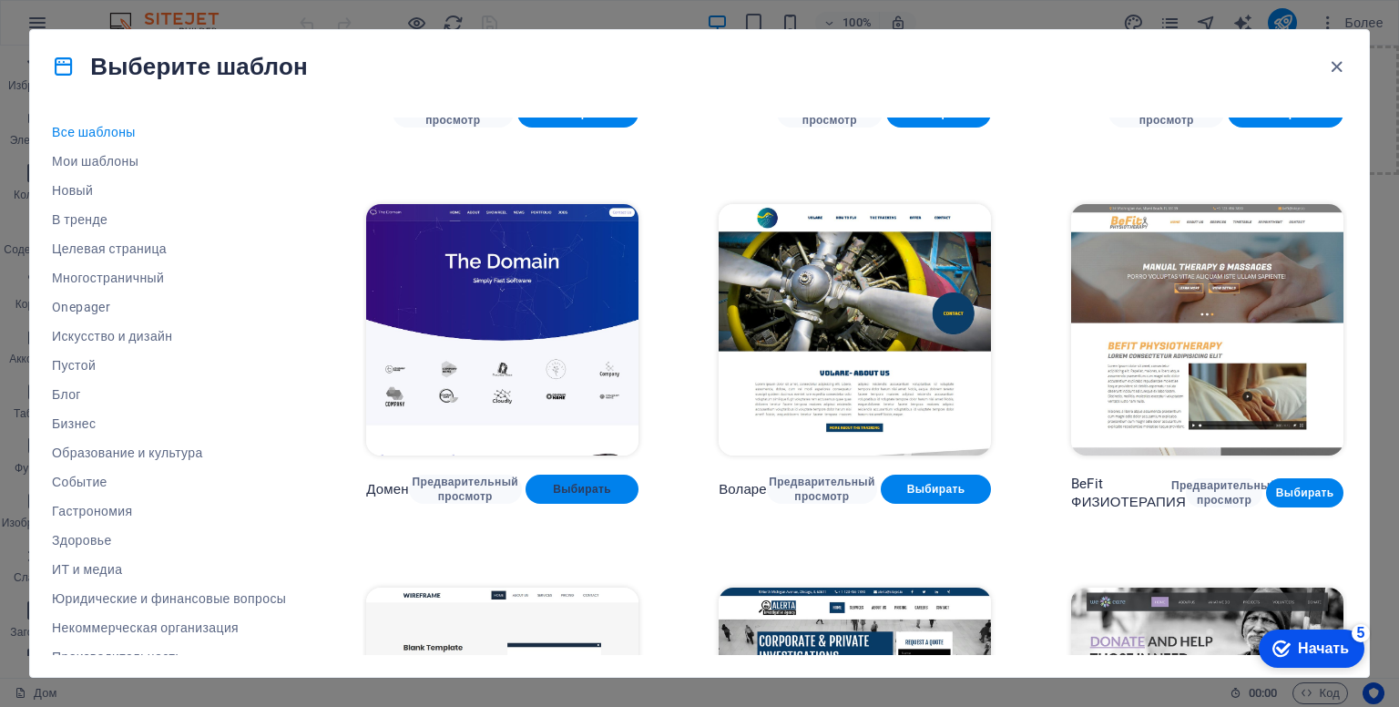
click at [600, 483] on font "Выбирать" at bounding box center [582, 489] width 58 height 13
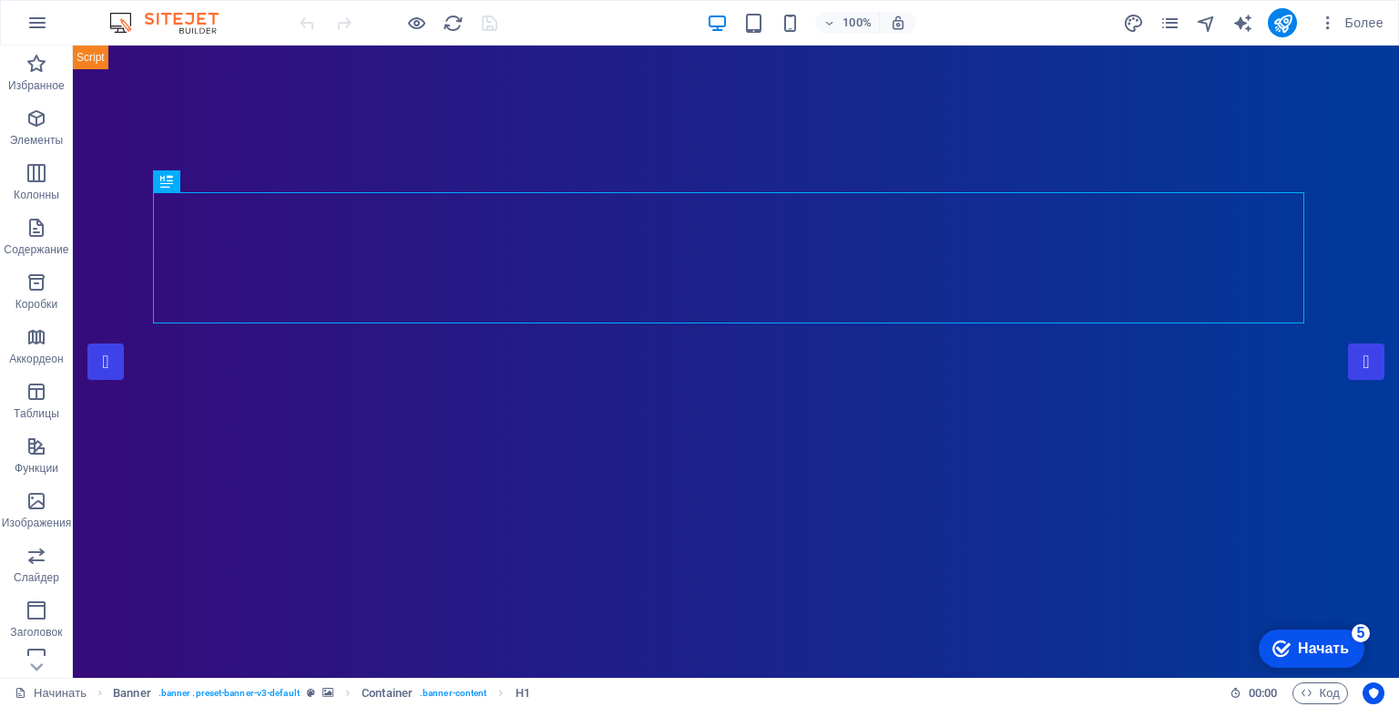
click at [1311, 647] on font "Начать" at bounding box center [1323, 647] width 51 height 15
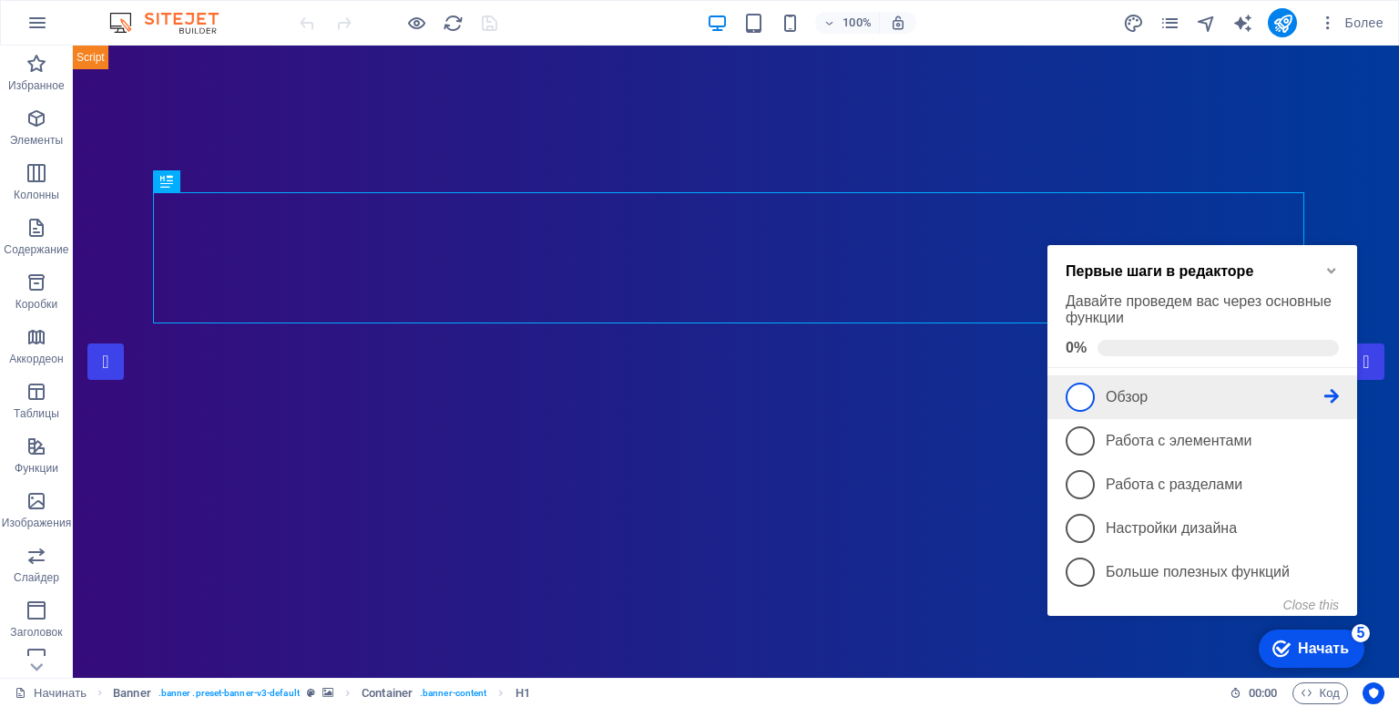
click at [1061, 390] on li "1 Обзор - неполный" at bounding box center [1202, 397] width 310 height 44
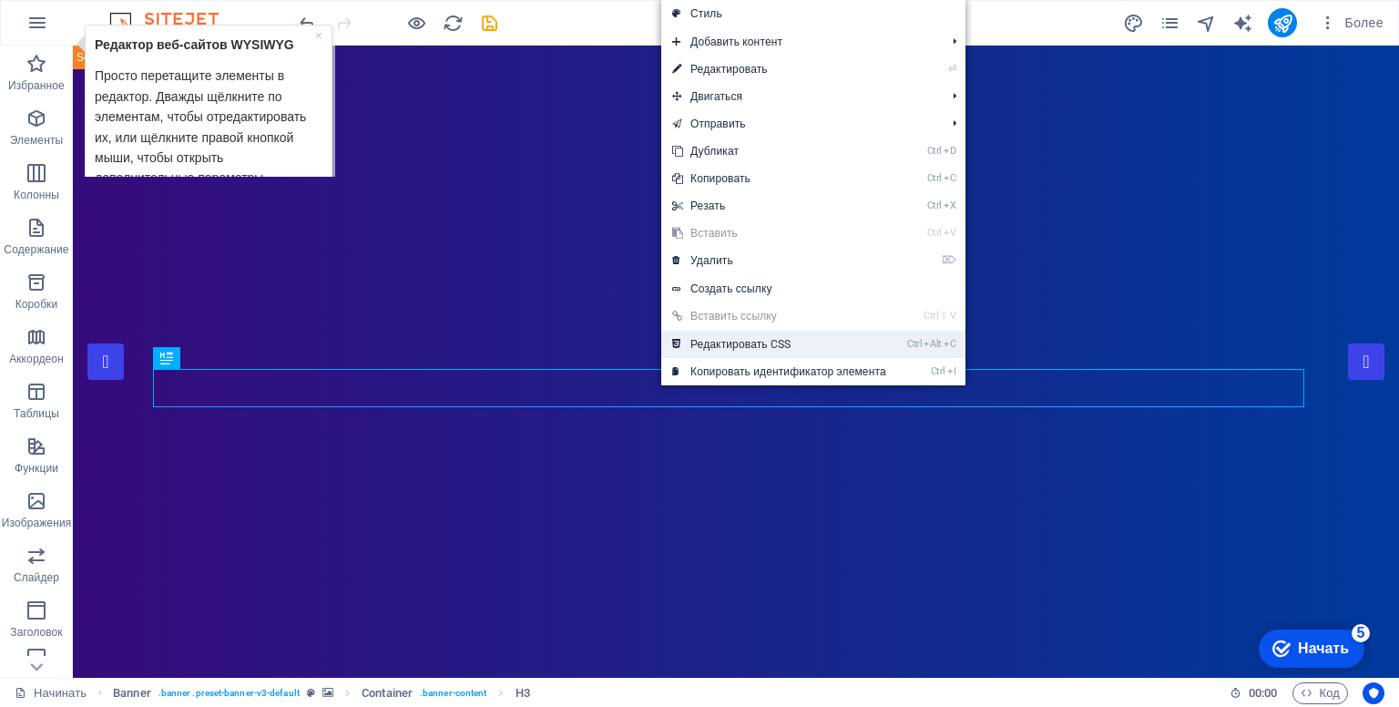
click at [700, 349] on font "Редактировать CSS" at bounding box center [740, 344] width 100 height 13
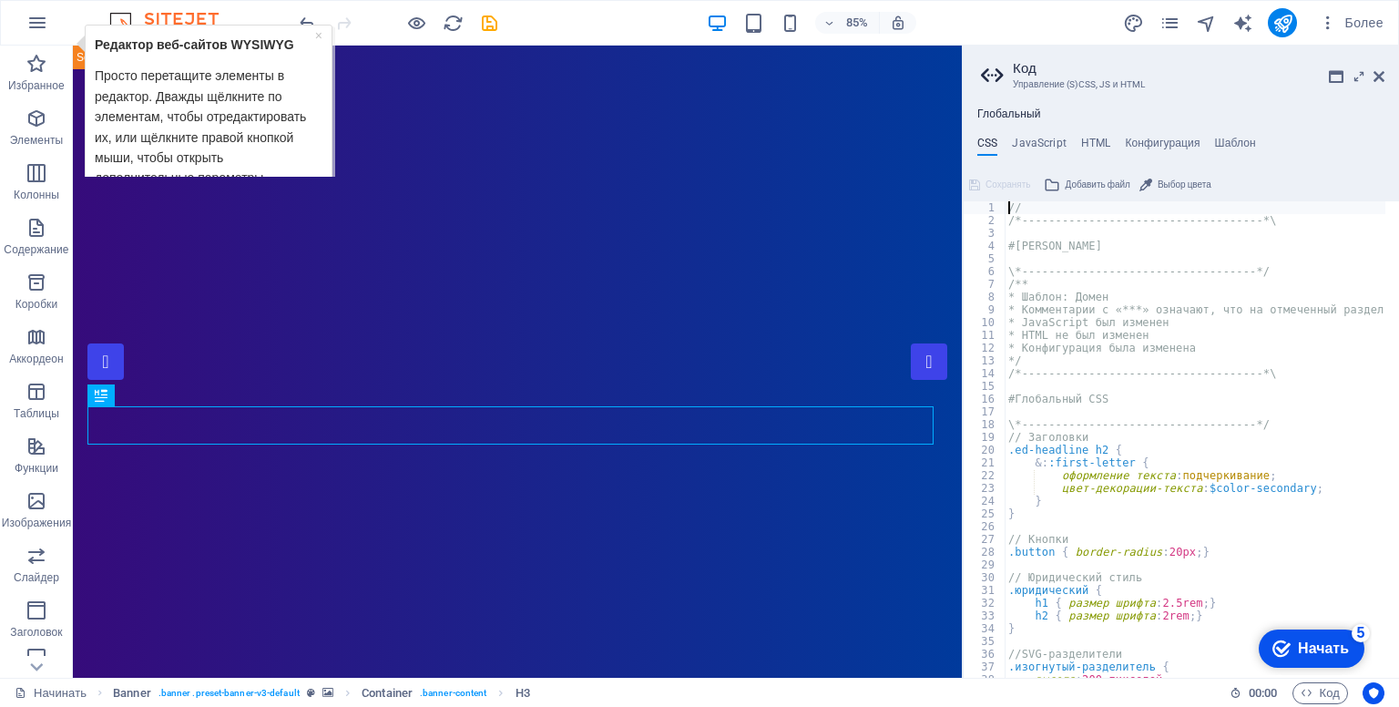
click at [1383, 66] on h2 "Код" at bounding box center [1199, 68] width 372 height 16
click at [1075, 539] on div "// /*------------------------------------*\ #Trivia \*-------------------------…" at bounding box center [1360, 445] width 713 height 488
type textarea "// Butto"
drag, startPoint x: 982, startPoint y: 193, endPoint x: 913, endPoint y: 148, distance: 82.8
click at [982, 193] on button "Сохранять" at bounding box center [999, 185] width 67 height 22
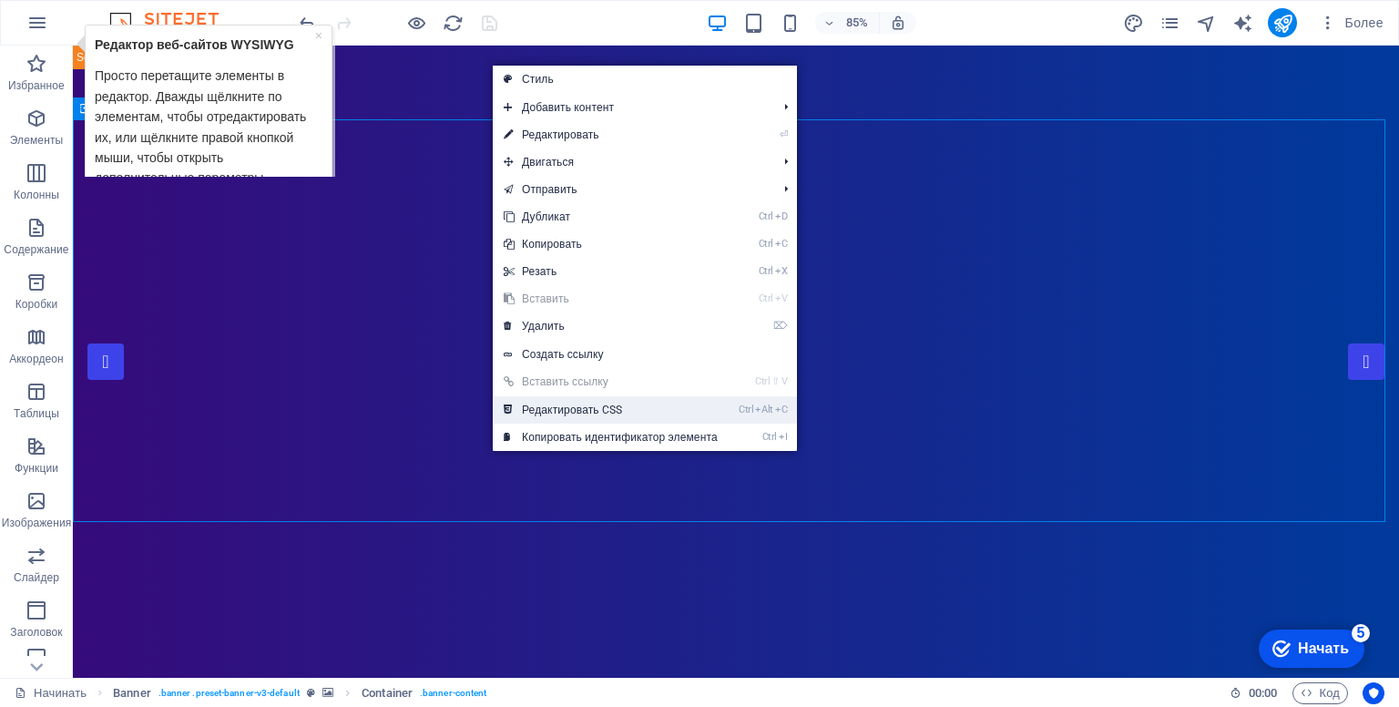
click at [659, 405] on link "Ctrl Alt C Редактировать CSS" at bounding box center [611, 409] width 236 height 27
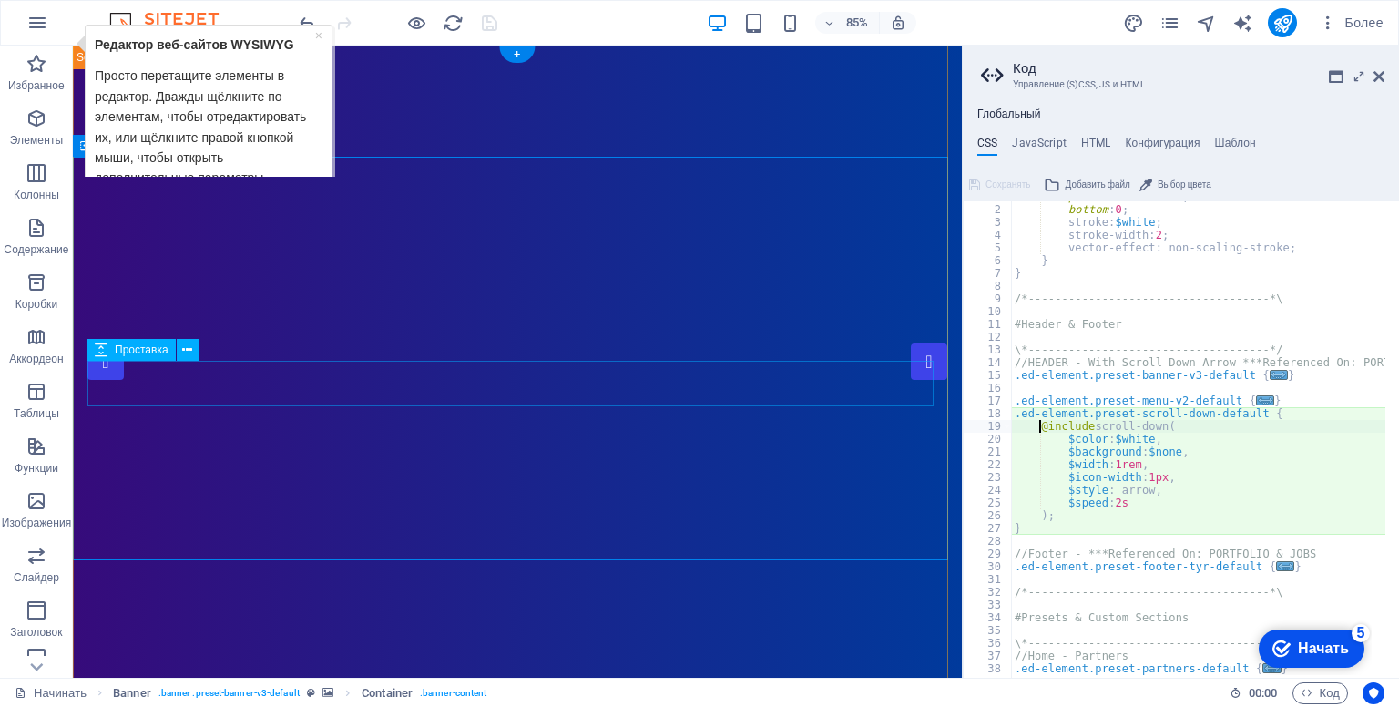
scroll to position [1503, 0]
click at [1036, 143] on font "JavaScript" at bounding box center [1039, 143] width 54 height 13
type textarea "/* JS for preset "Menu V2" */"
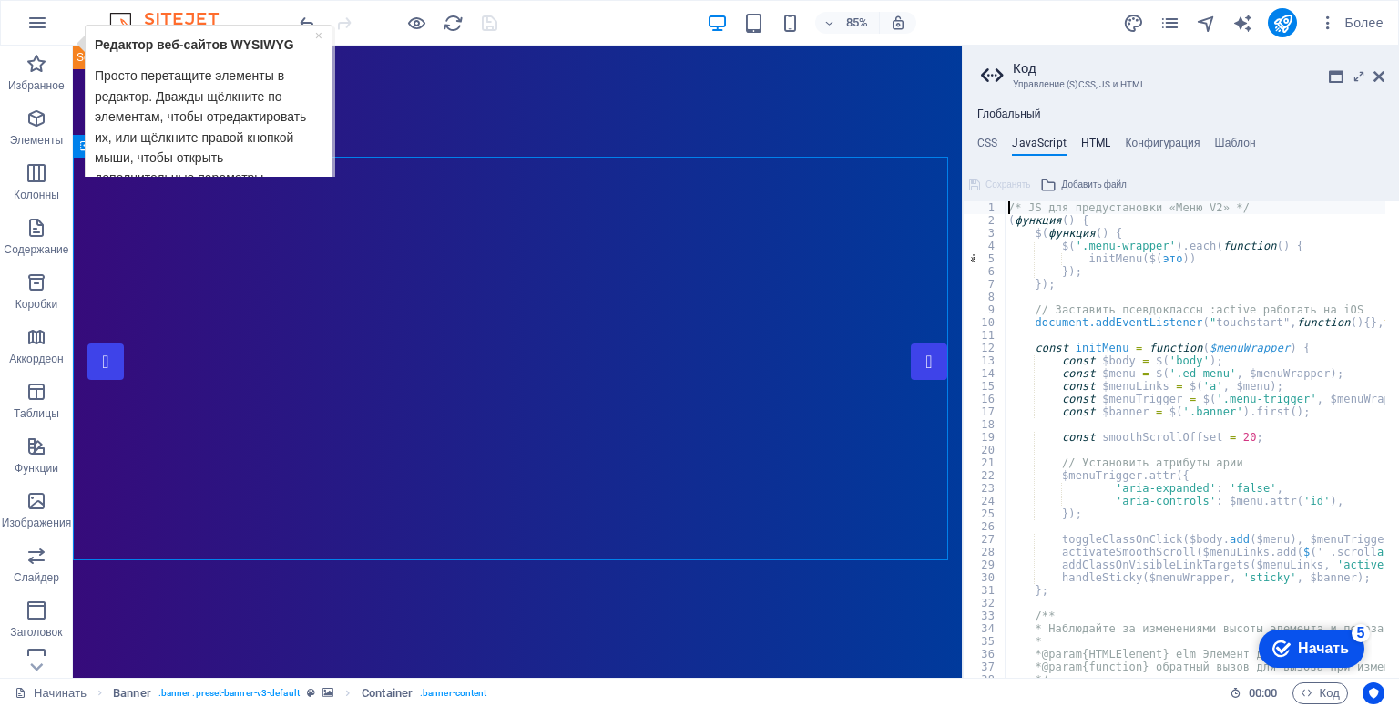
click at [1102, 141] on font "HTML" at bounding box center [1096, 143] width 30 height 13
type textarea "<a href="#main-content" class="wv-link-content button">Skip to main content</a>"
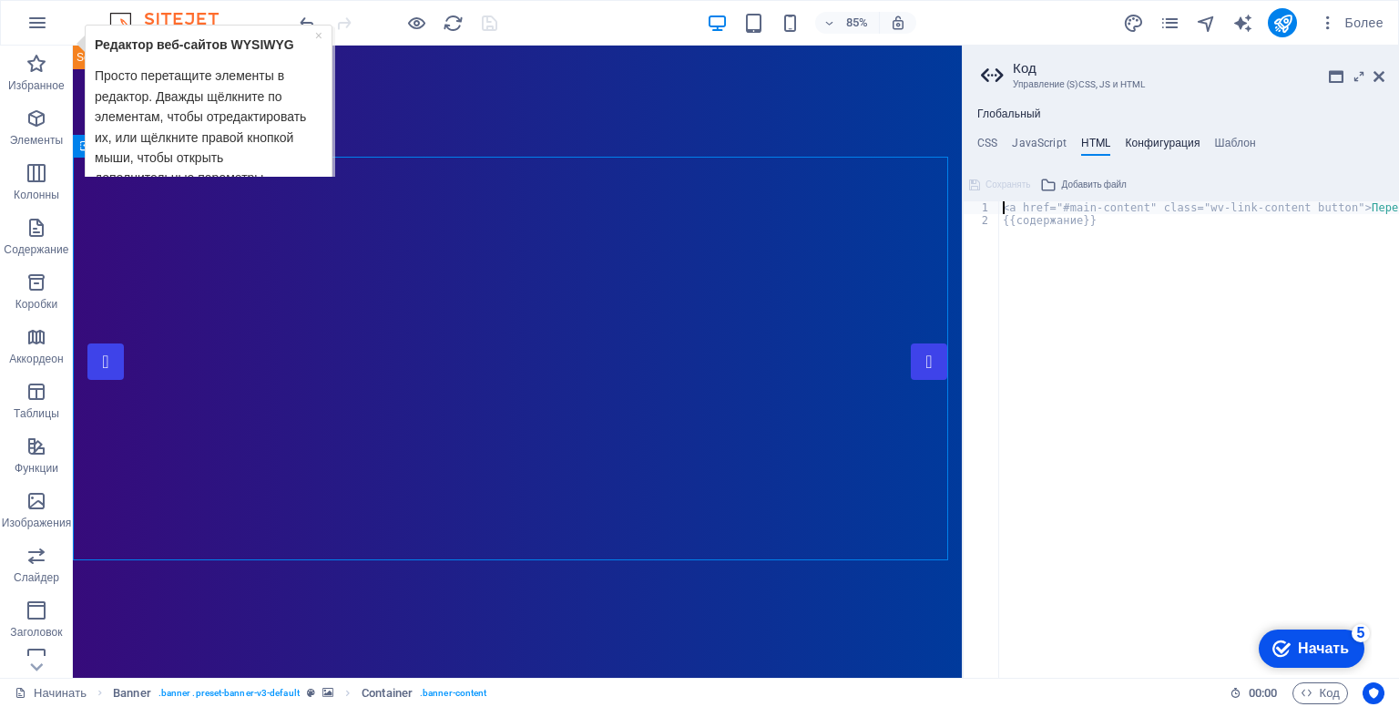
click at [1173, 143] on font "Конфигурация" at bounding box center [1162, 143] width 75 height 13
type textarea "$fz-h2-all: (5rem, 3.5rem, 2rem);"
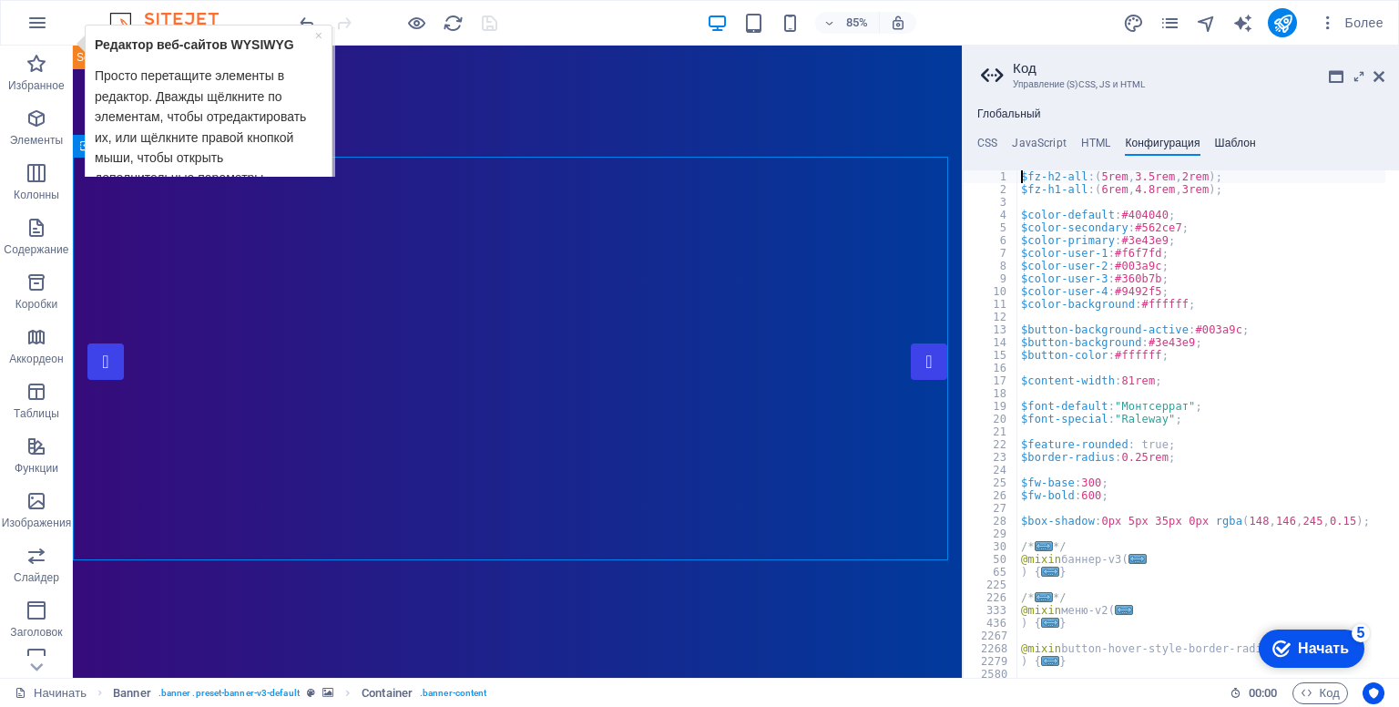
click at [1229, 141] on font "Шаблон" at bounding box center [1235, 143] width 41 height 13
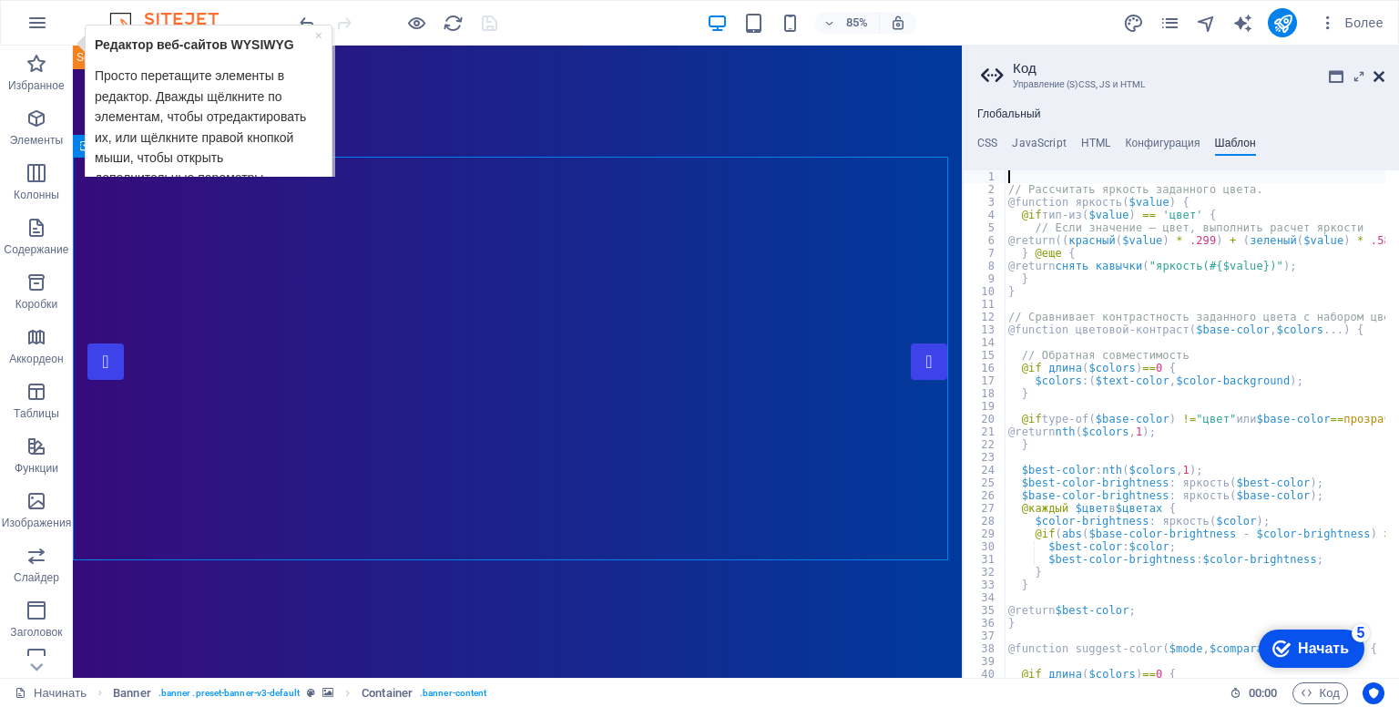
click at [1375, 77] on icon at bounding box center [1378, 76] width 11 height 15
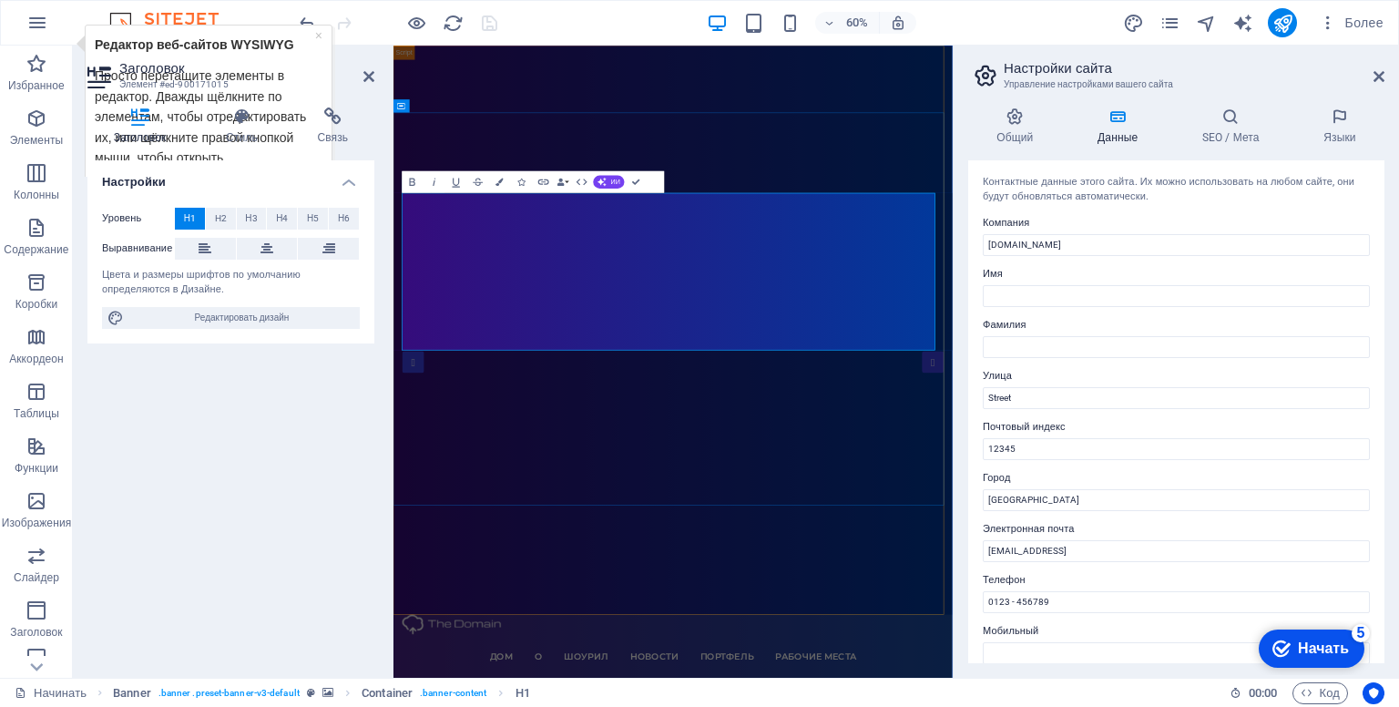
click at [413, 190] on button "Смелый" at bounding box center [413, 181] width 21 height 22
click at [1376, 74] on icon at bounding box center [1378, 76] width 11 height 15
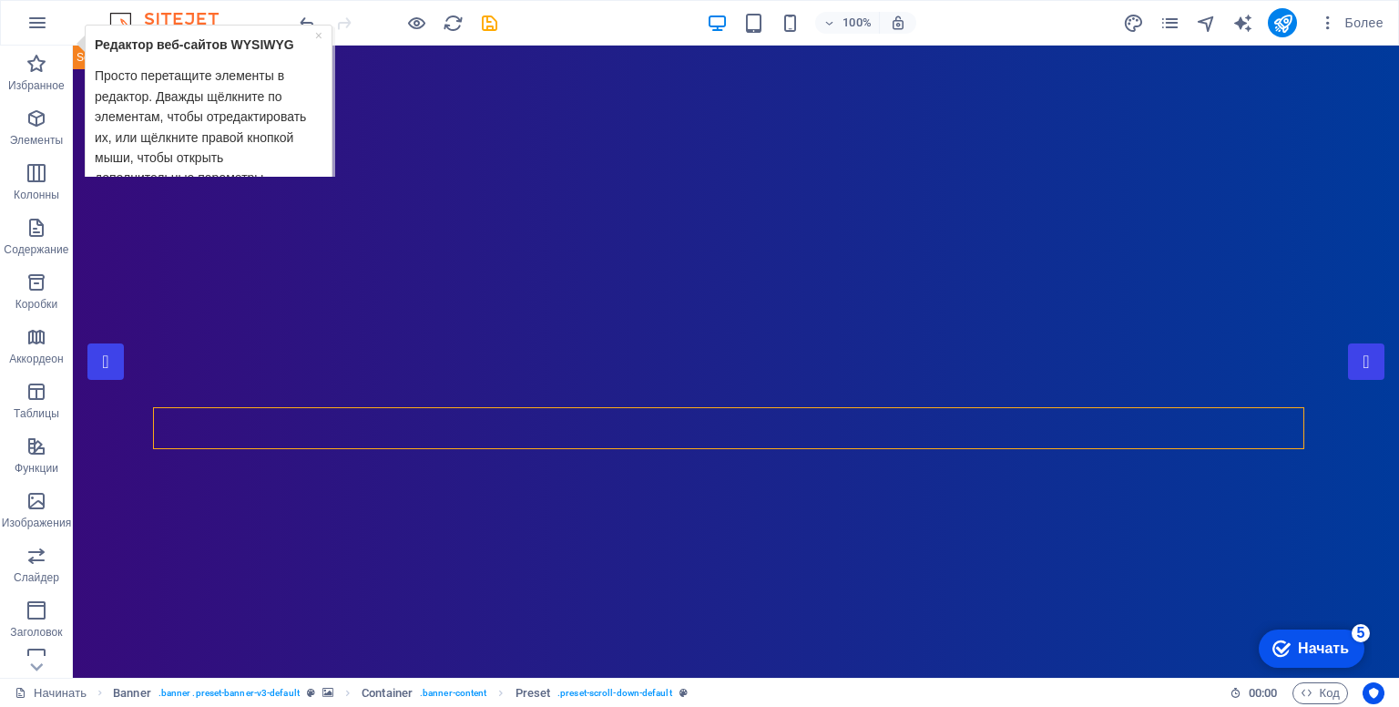
click at [195, 128] on font "Просто перетащите элементы в редактор. Дважды щёлкните по элементам, чтобы отре…" at bounding box center [200, 125] width 211 height 117
click at [318, 34] on font "×" at bounding box center [318, 34] width 7 height 15
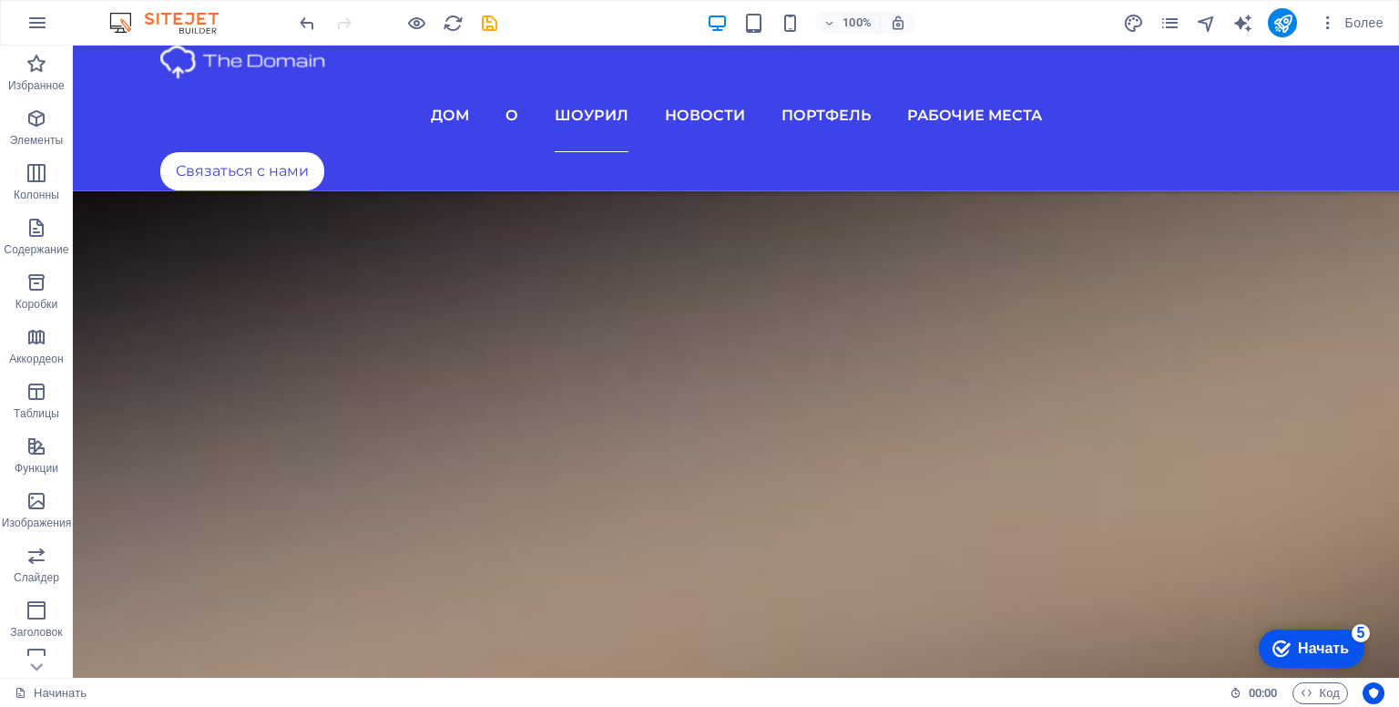
scroll to position [6029, 0]
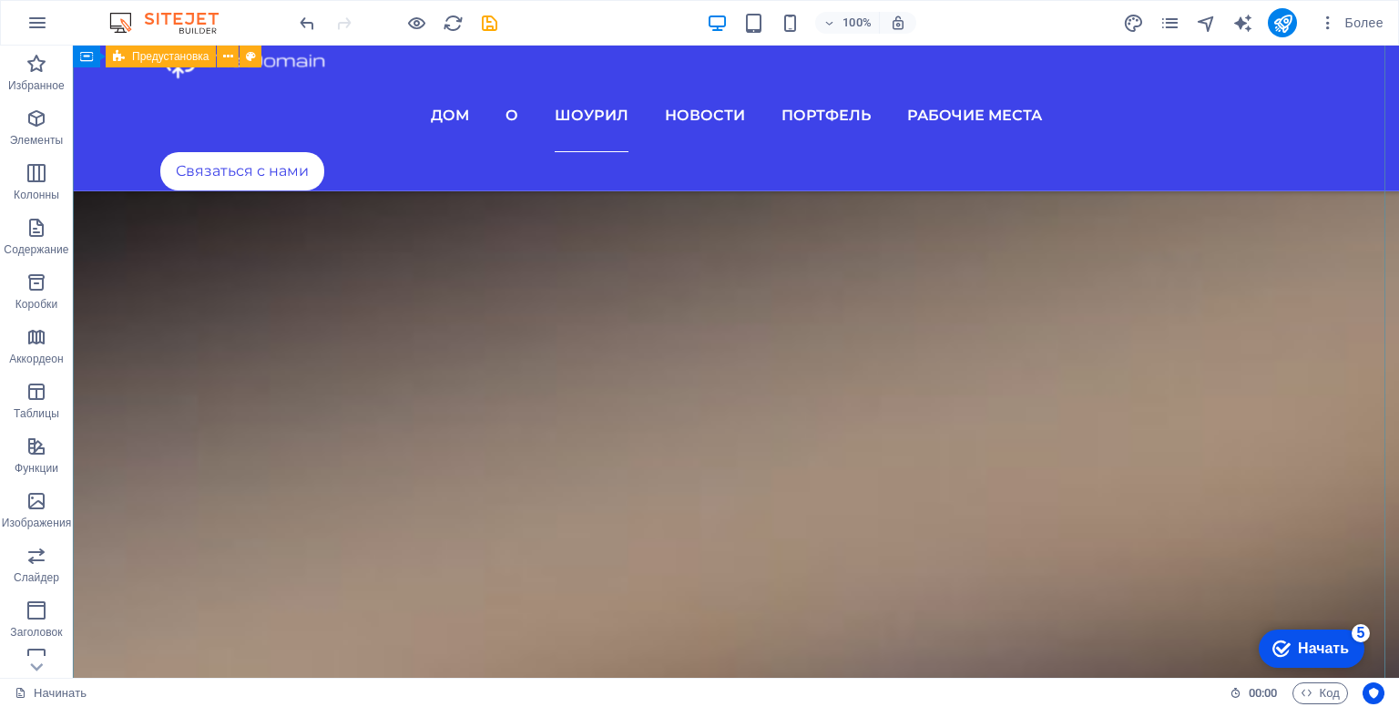
drag, startPoint x: 1360, startPoint y: 467, endPoint x: 1357, endPoint y: 478, distance: 11.3
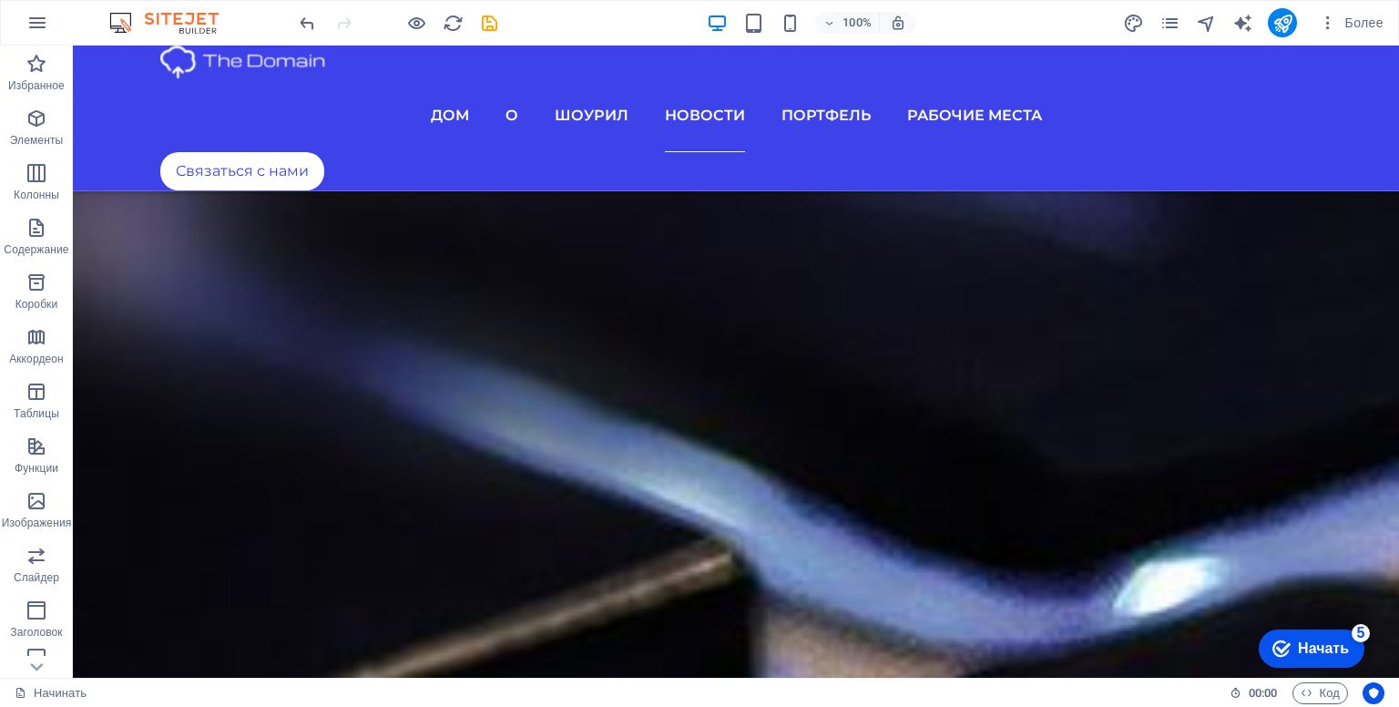
scroll to position [7745, 0]
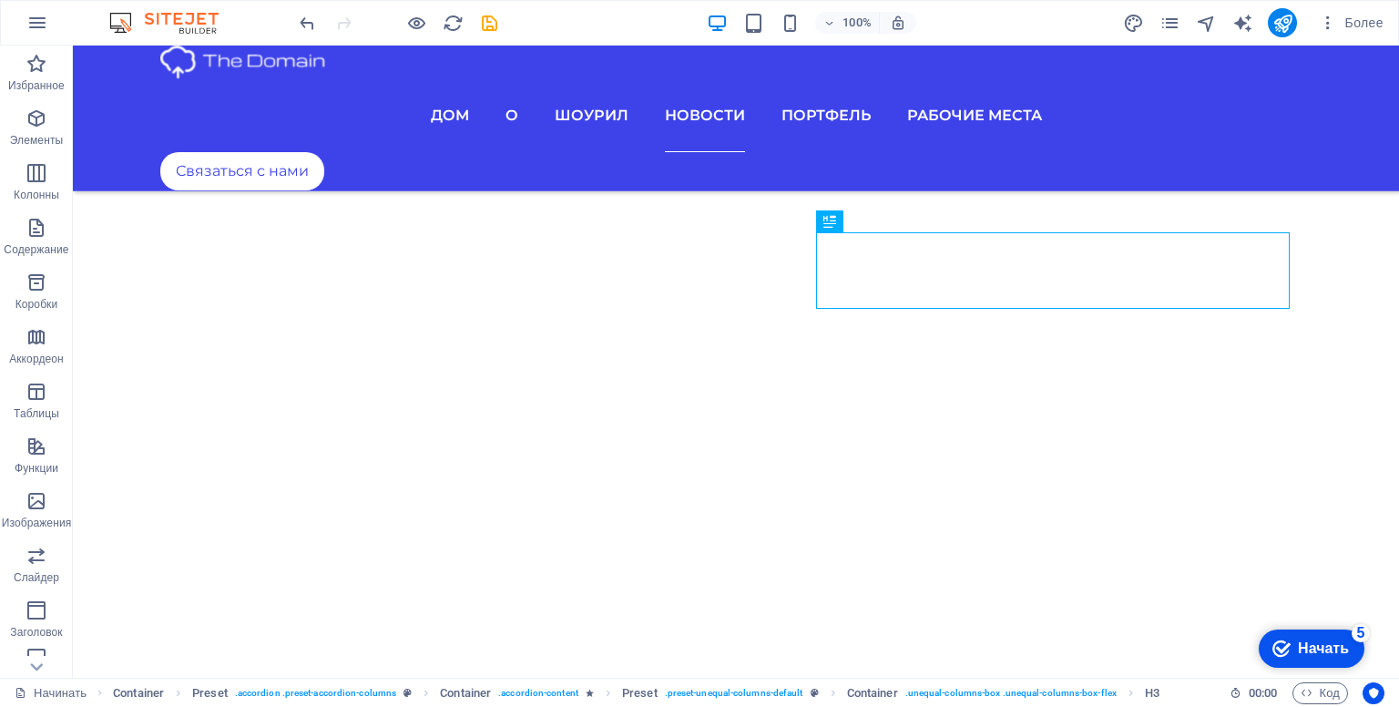
click at [1314, 658] on div "checkmark Начать 5" at bounding box center [1312, 648] width 106 height 38
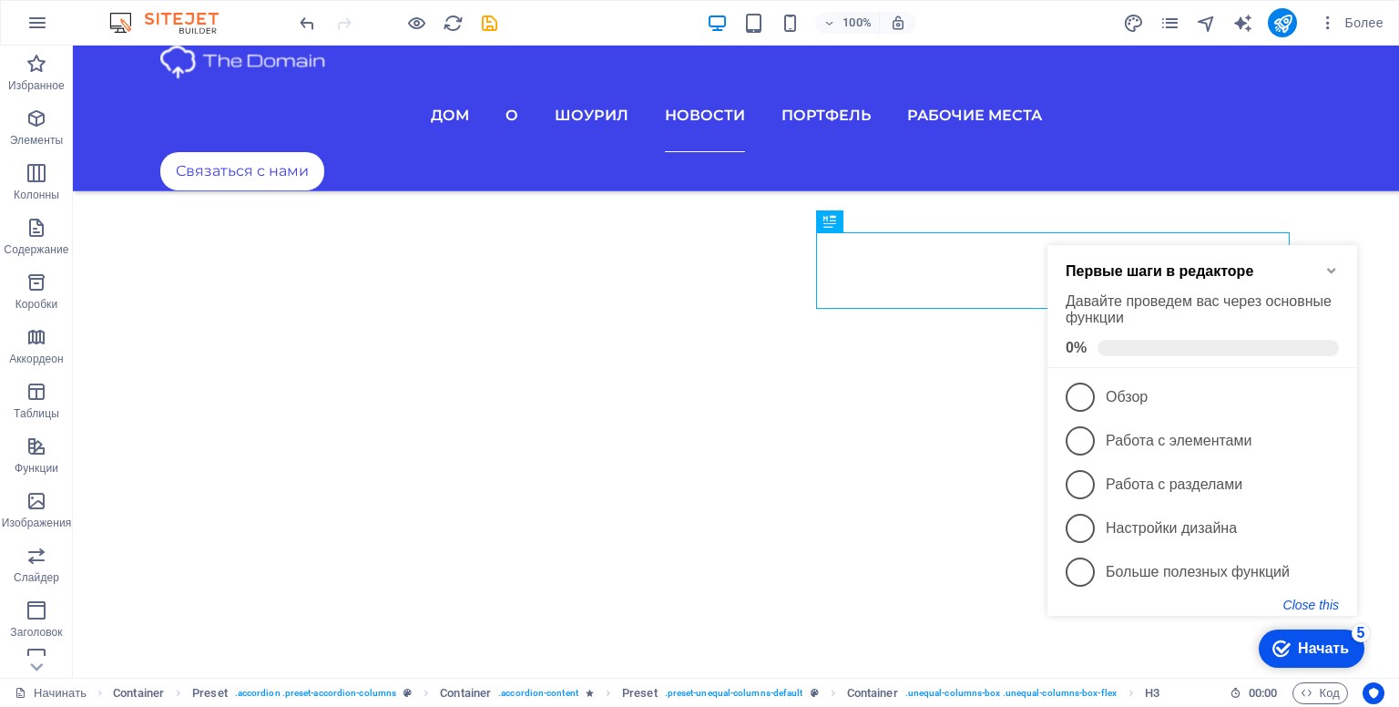
click at [1318, 607] on button "Close this" at bounding box center [1311, 604] width 56 height 15
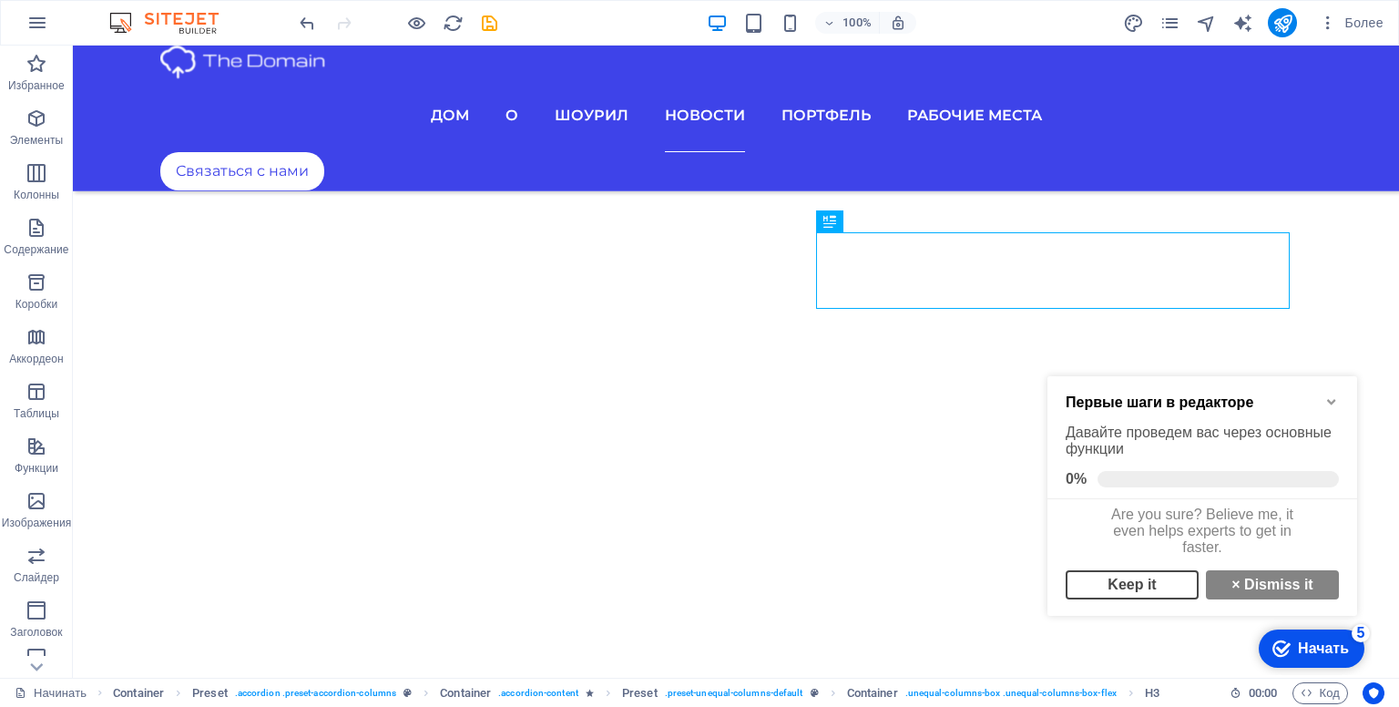
click at [1158, 596] on link "Keep it" at bounding box center [1132, 584] width 133 height 29
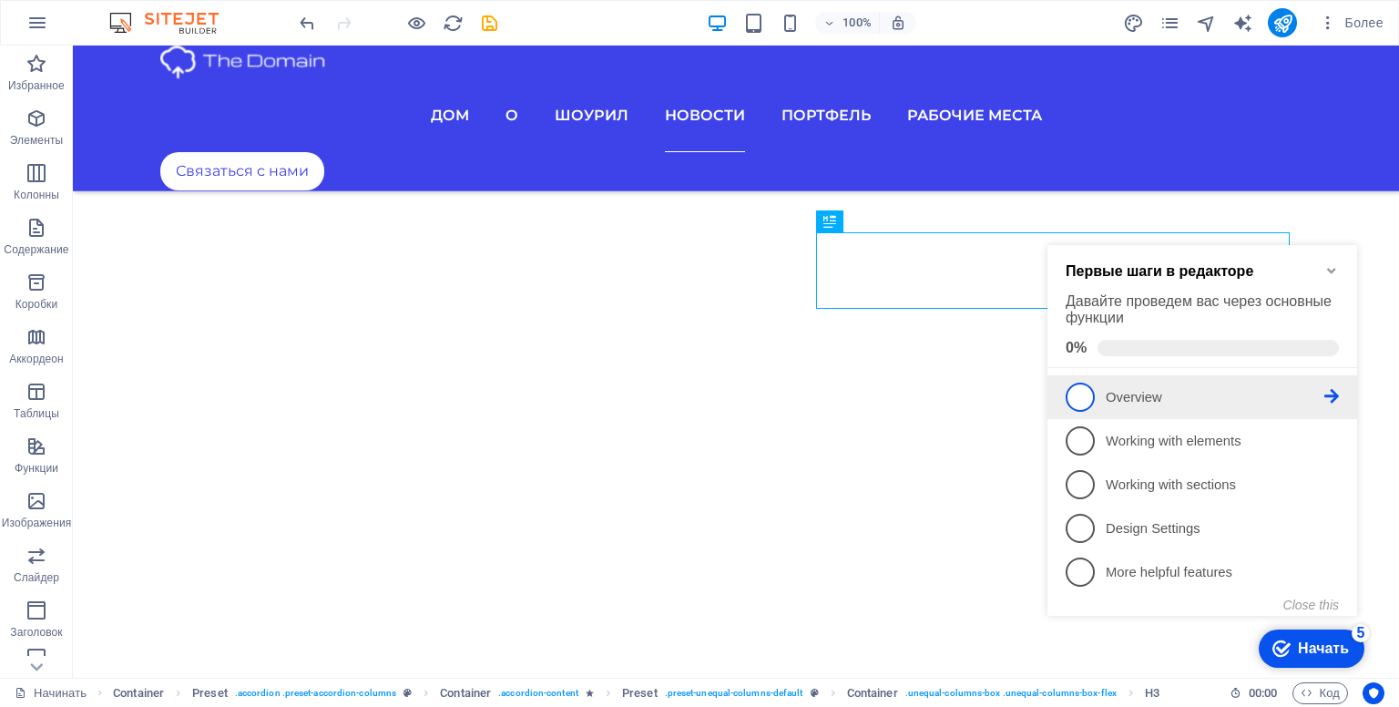
click at [1097, 405] on link "1 Overview - incomplete" at bounding box center [1202, 396] width 273 height 29
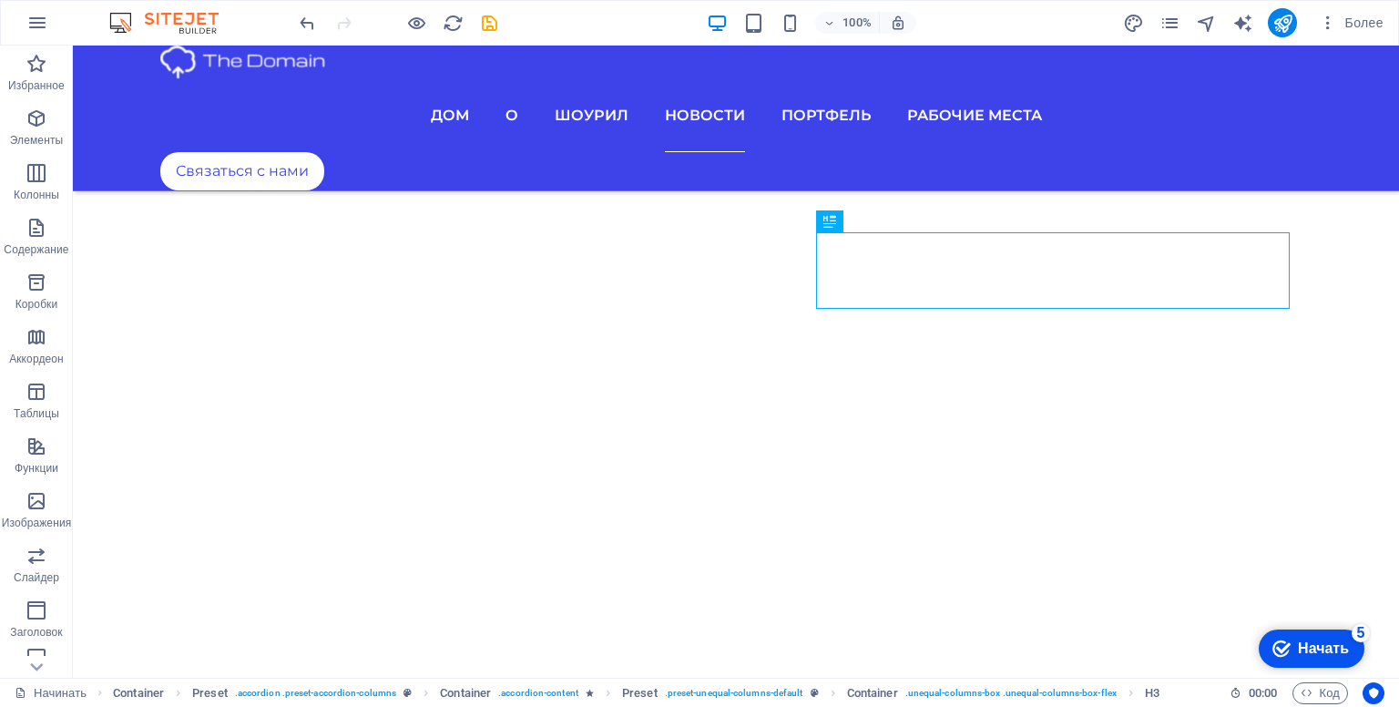
scroll to position [0, 0]
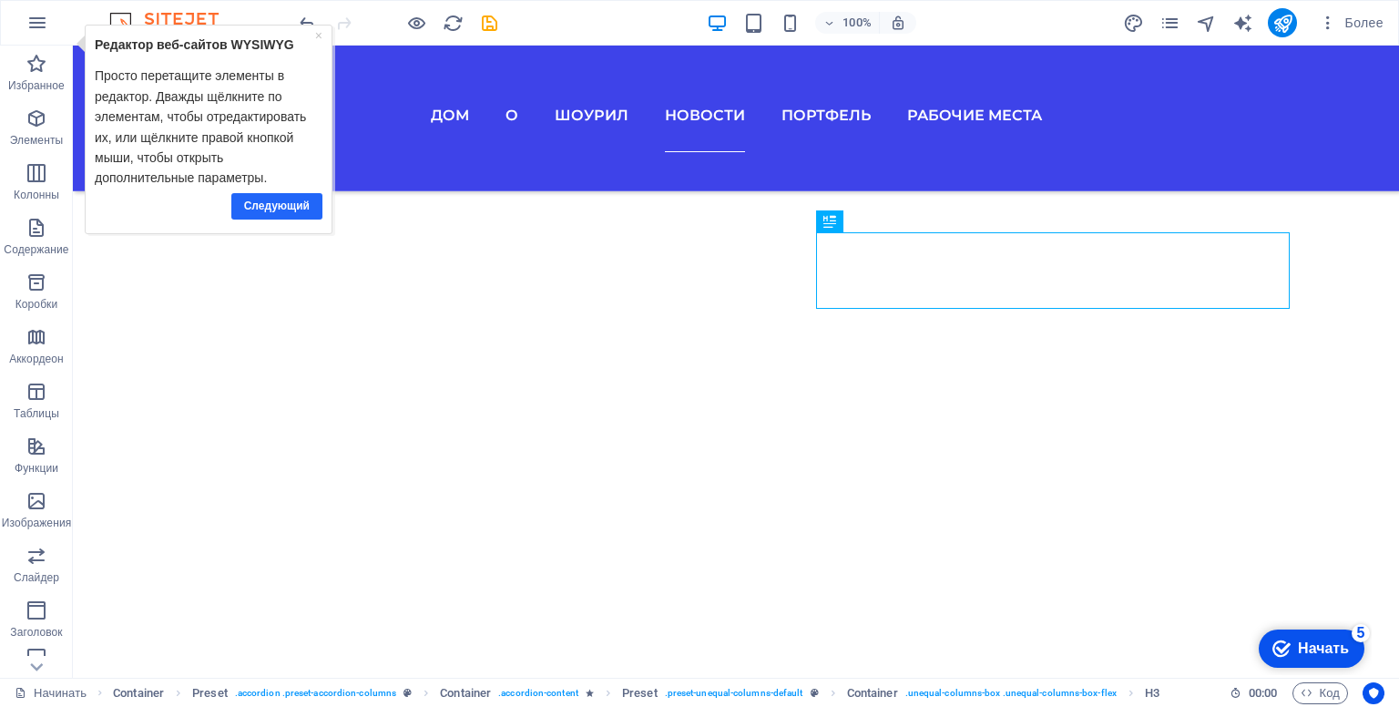
click at [283, 199] on font "Следующий" at bounding box center [277, 205] width 66 height 13
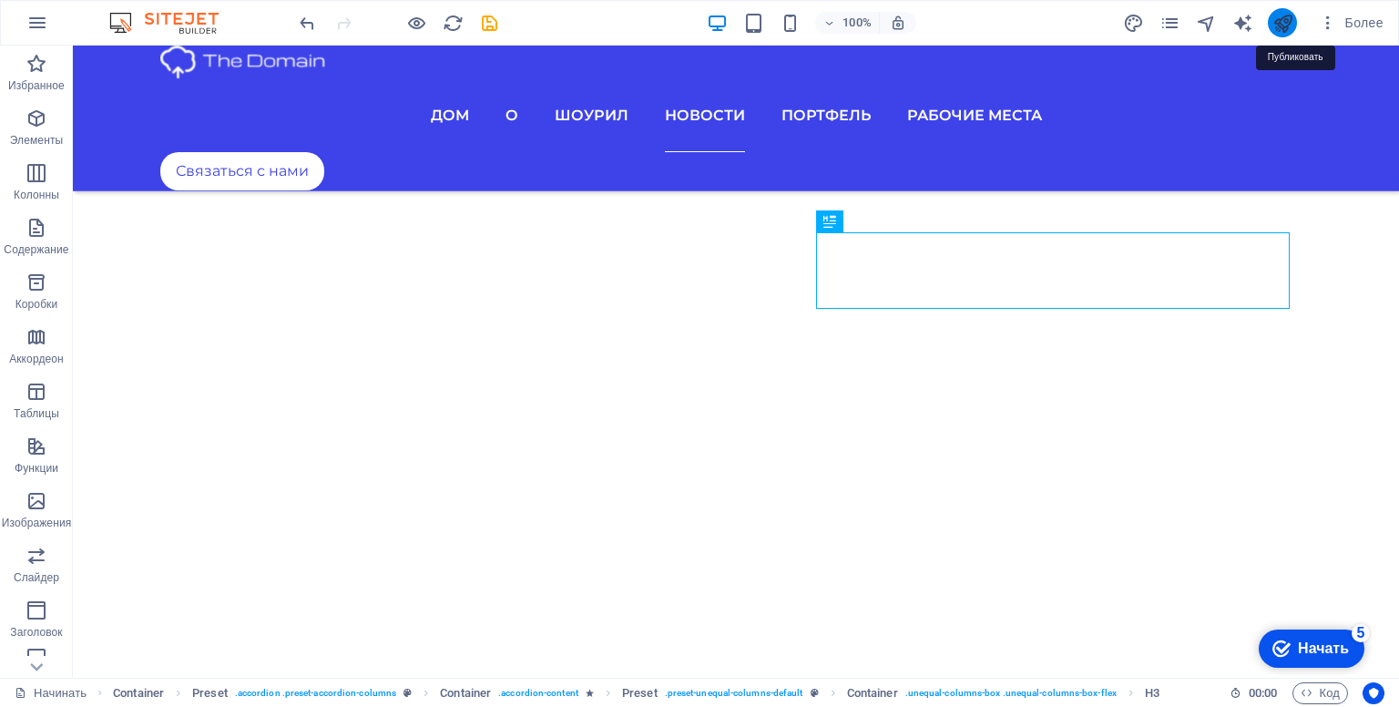
click at [1273, 22] on icon "публиковать" at bounding box center [1282, 23] width 21 height 21
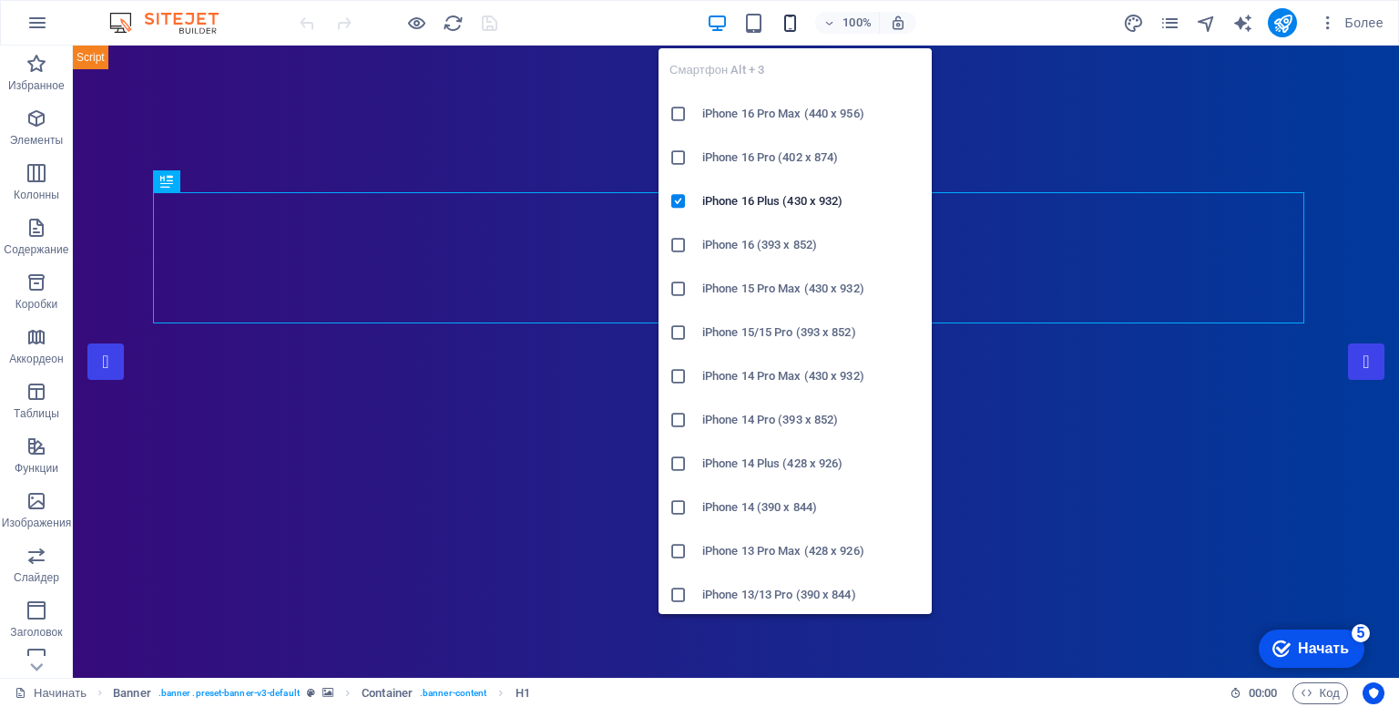
click at [792, 26] on icon "button" at bounding box center [790, 23] width 21 height 21
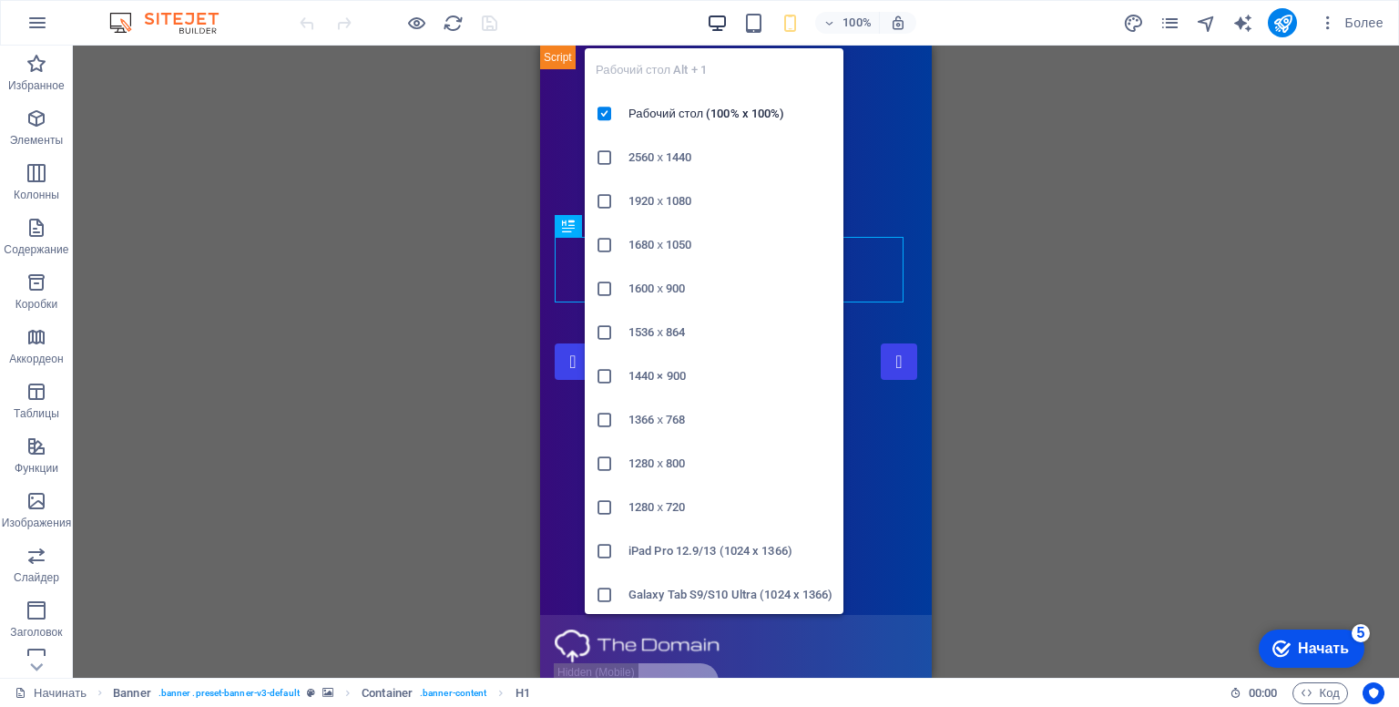
click at [716, 15] on icon "button" at bounding box center [717, 23] width 21 height 21
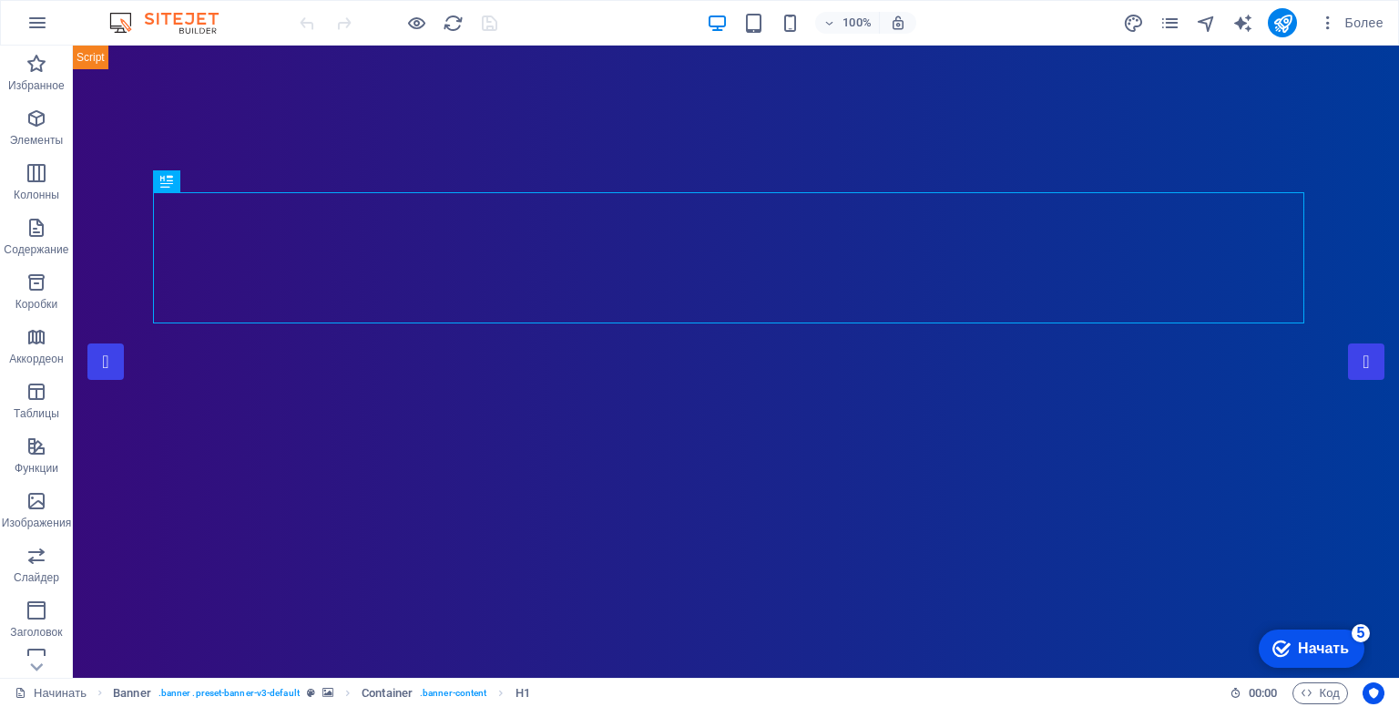
click at [1333, 653] on font "Начать" at bounding box center [1323, 647] width 51 height 15
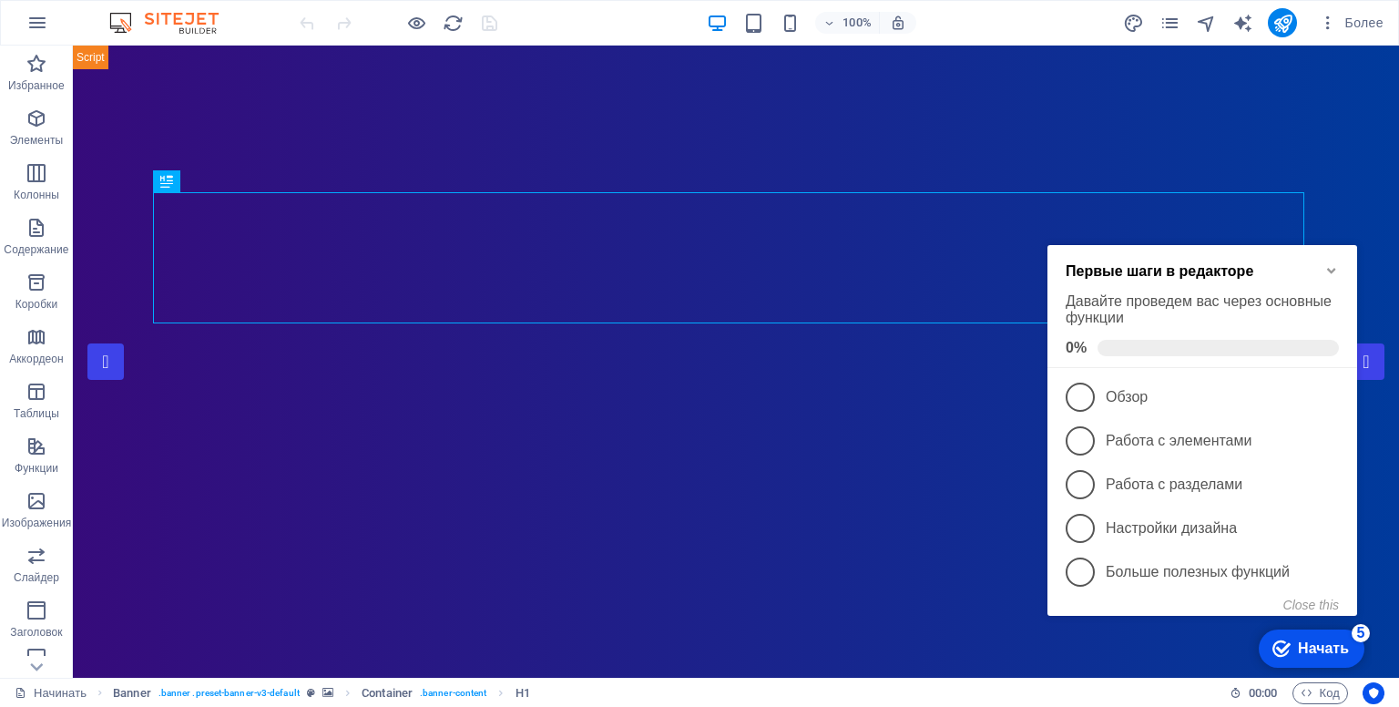
click at [1330, 268] on icon "Minimize checklist" at bounding box center [1331, 270] width 15 height 15
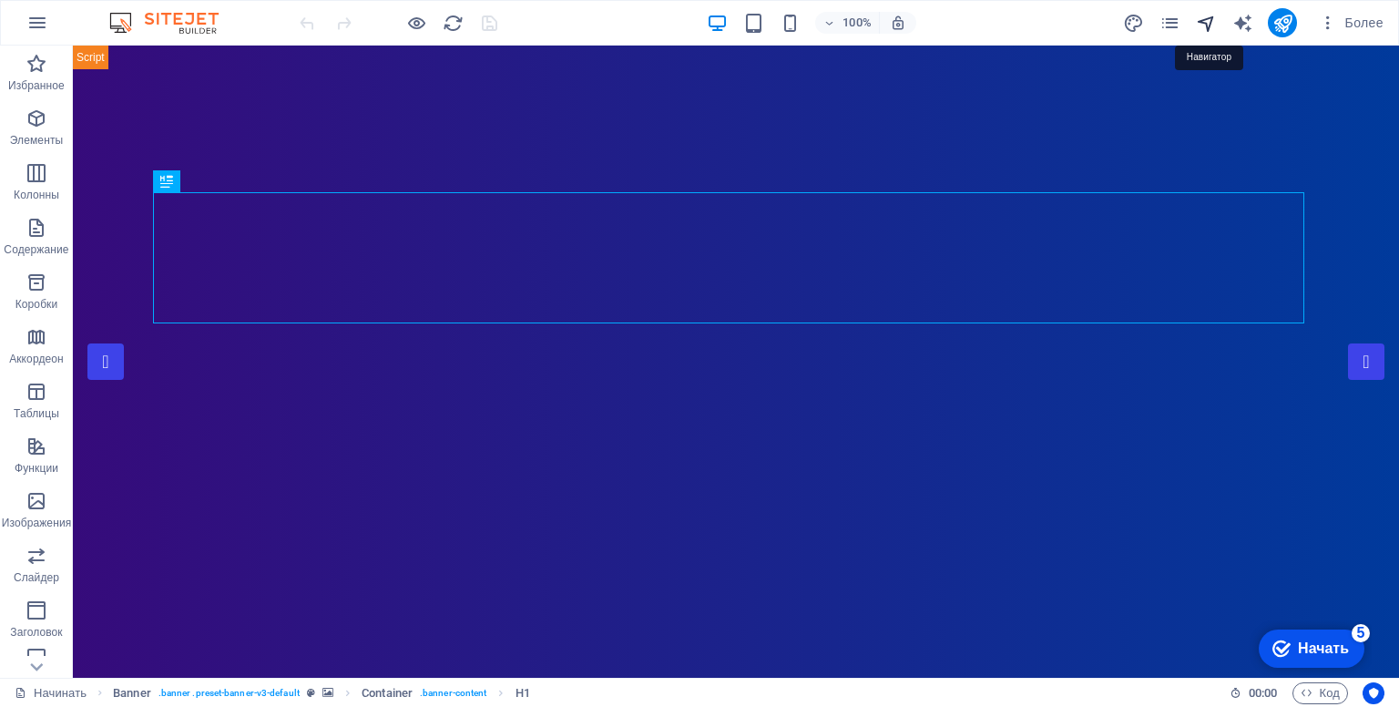
click at [1203, 16] on icon "навигатор" at bounding box center [1206, 23] width 21 height 21
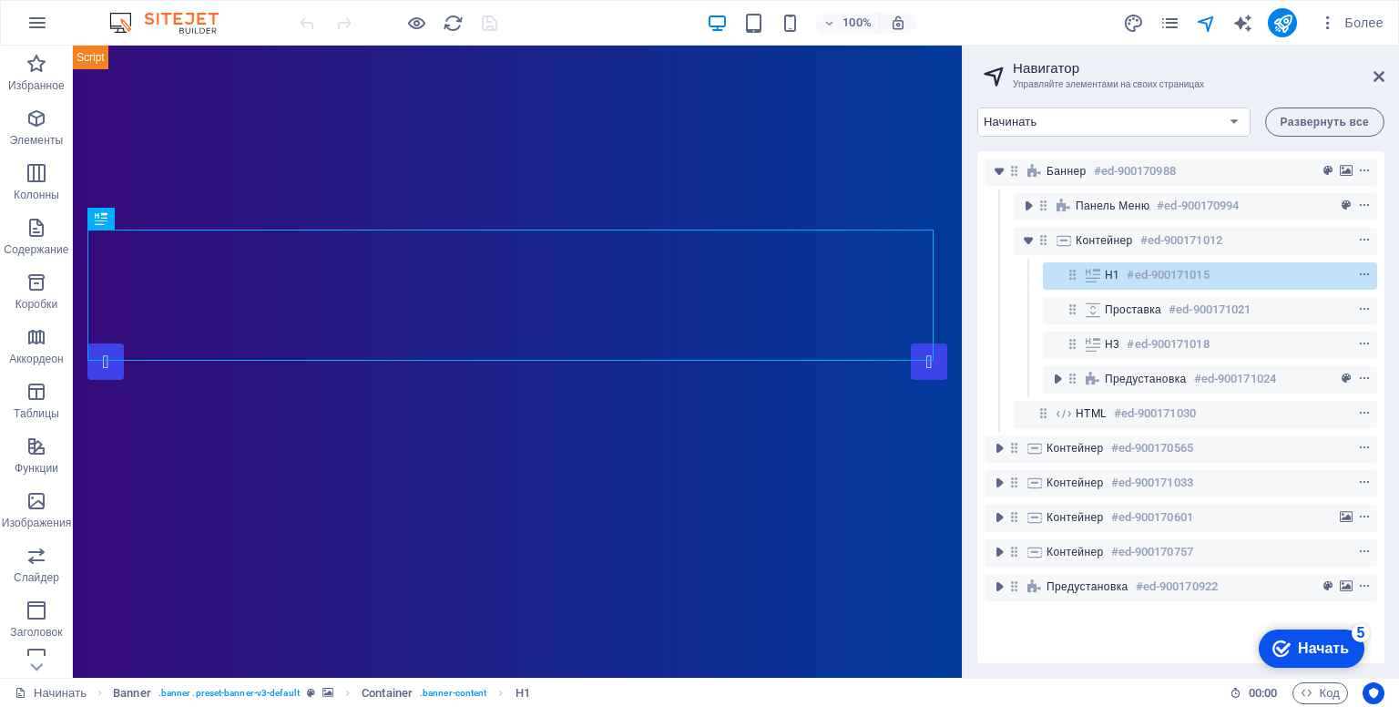
click at [1096, 15] on div "100% Более" at bounding box center [843, 22] width 1095 height 29
click at [1374, 74] on icon at bounding box center [1378, 76] width 11 height 15
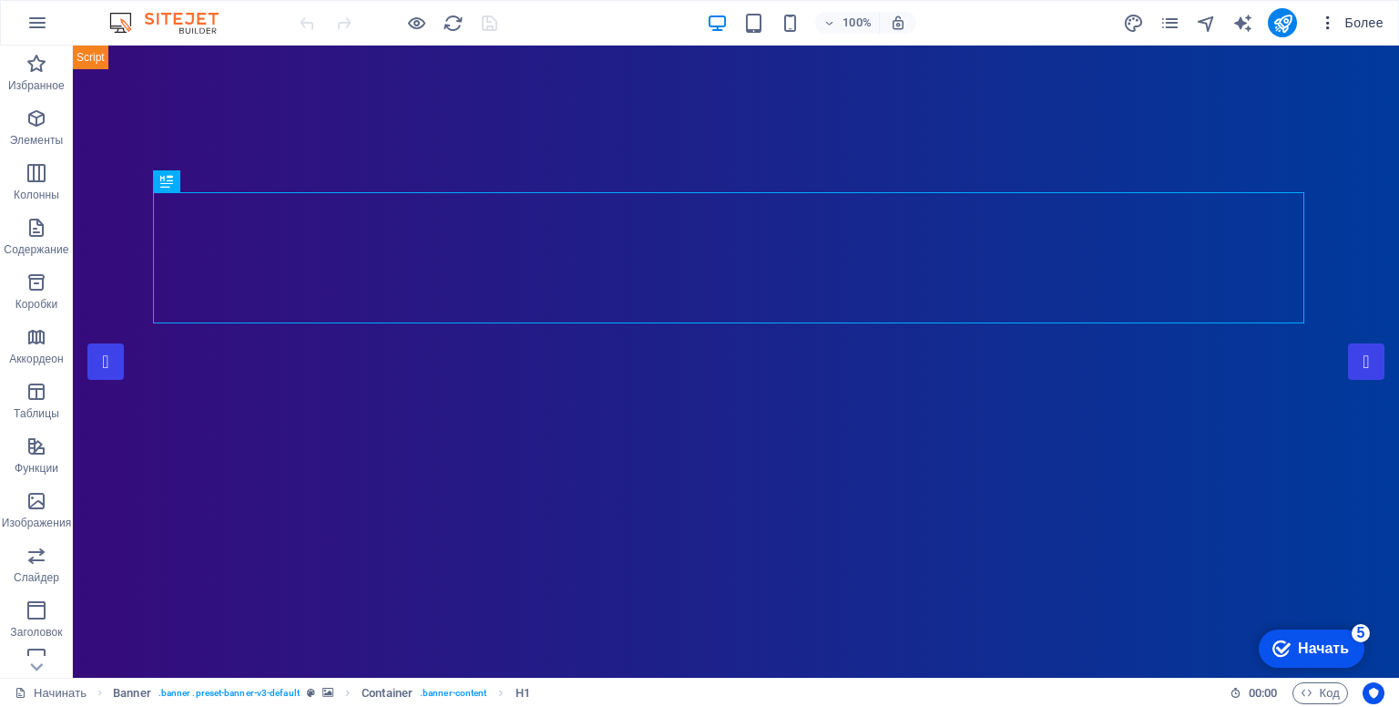
click at [1331, 23] on icon "button" at bounding box center [1328, 23] width 18 height 18
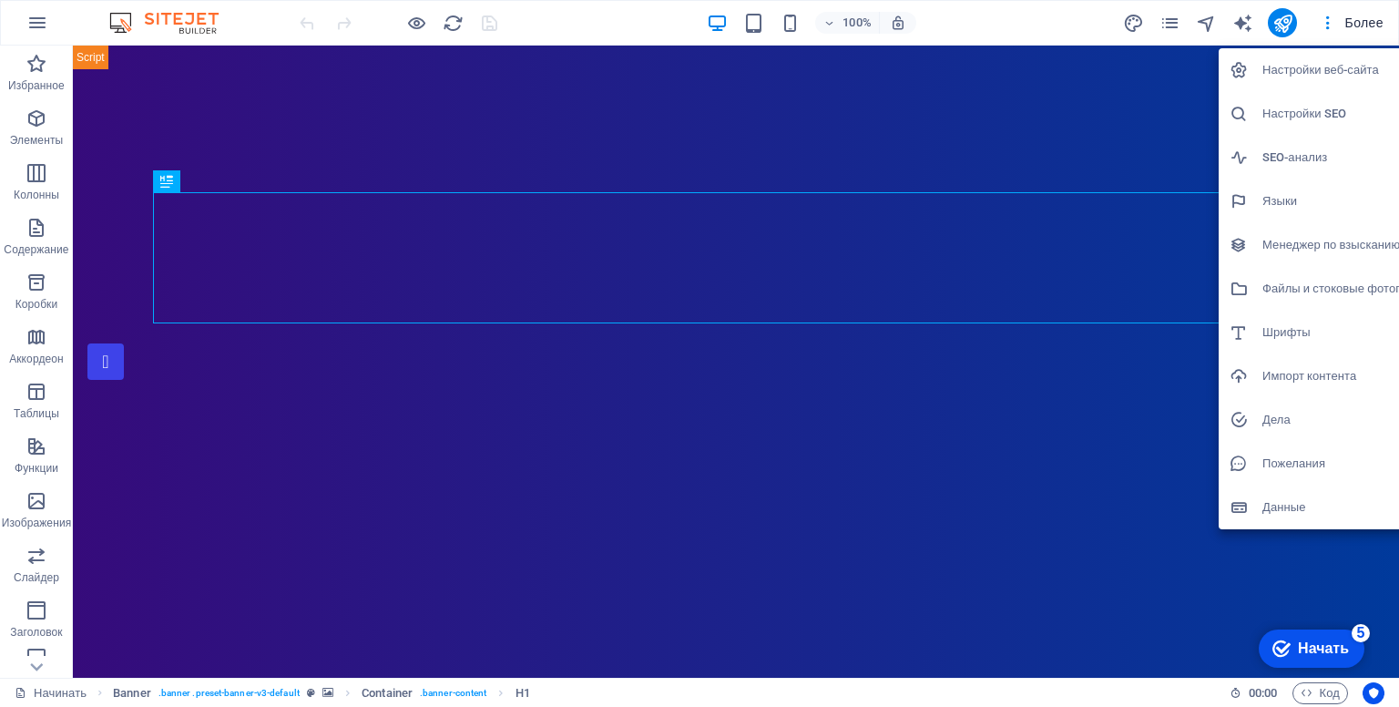
click at [1361, 26] on div at bounding box center [699, 353] width 1399 height 707
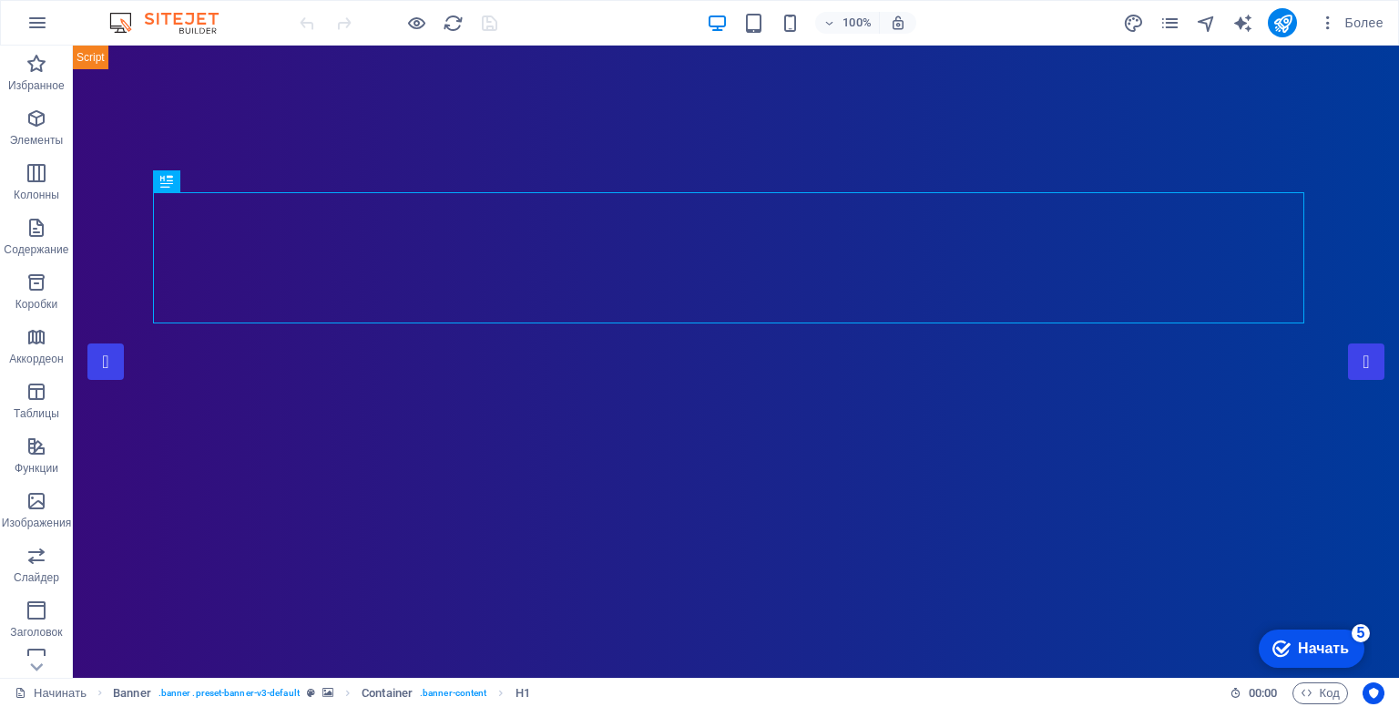
click at [1361, 26] on font "Более" at bounding box center [1364, 22] width 38 height 15
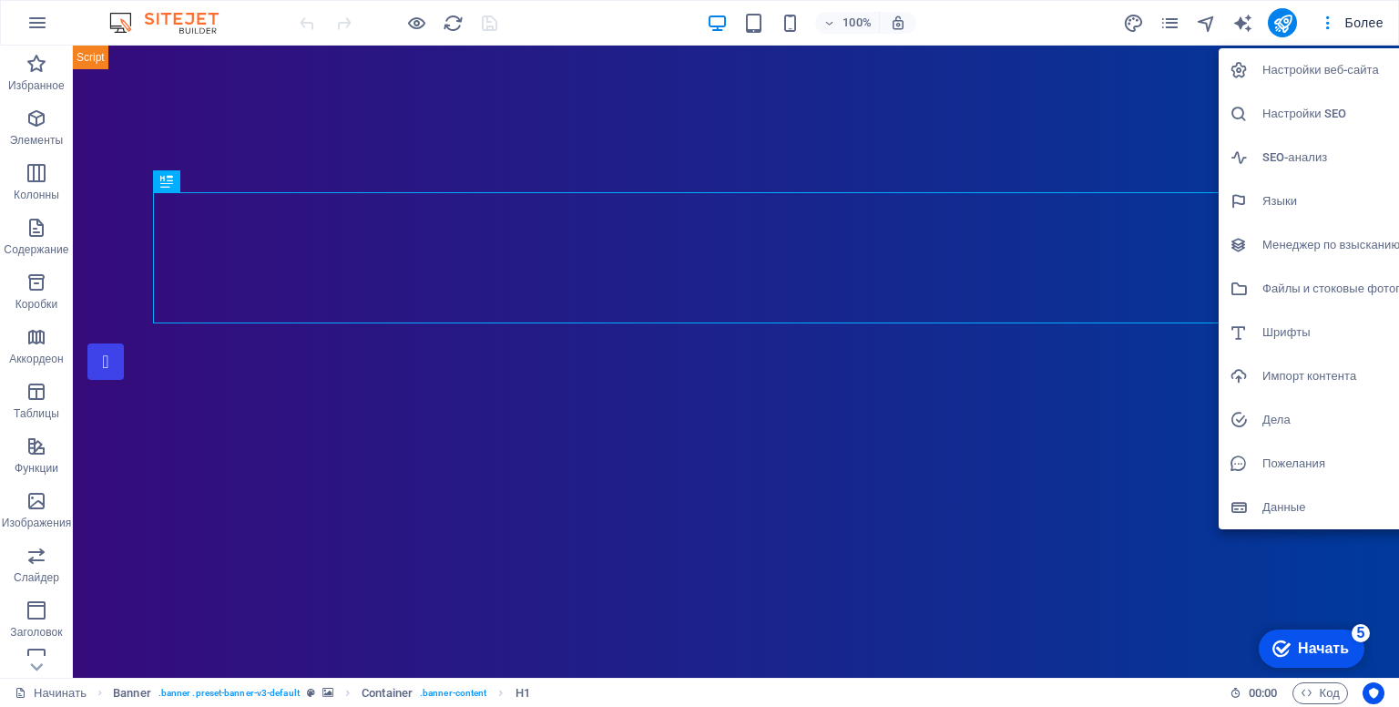
click at [51, 687] on div at bounding box center [699, 353] width 1399 height 707
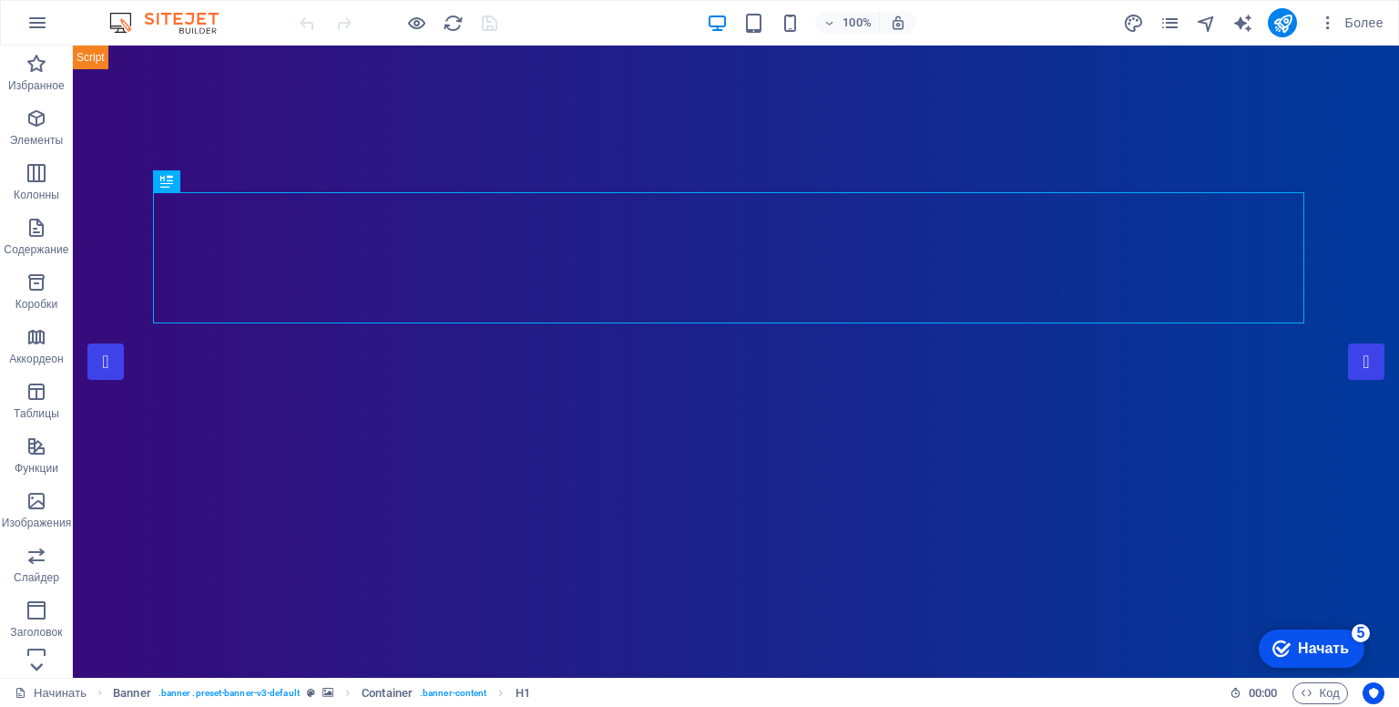
click at [40, 69] on icon at bounding box center [36, 56] width 25 height 25
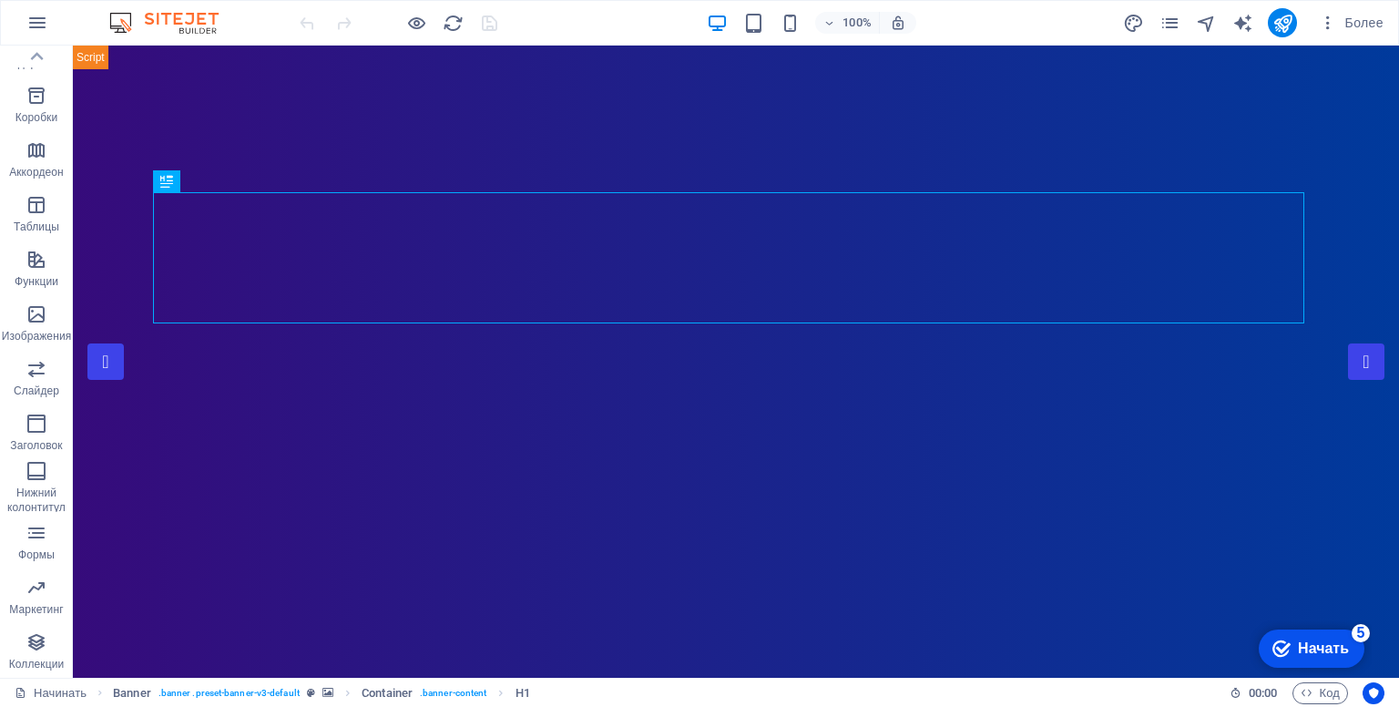
click at [40, 660] on font "Коллекции" at bounding box center [37, 664] width 56 height 13
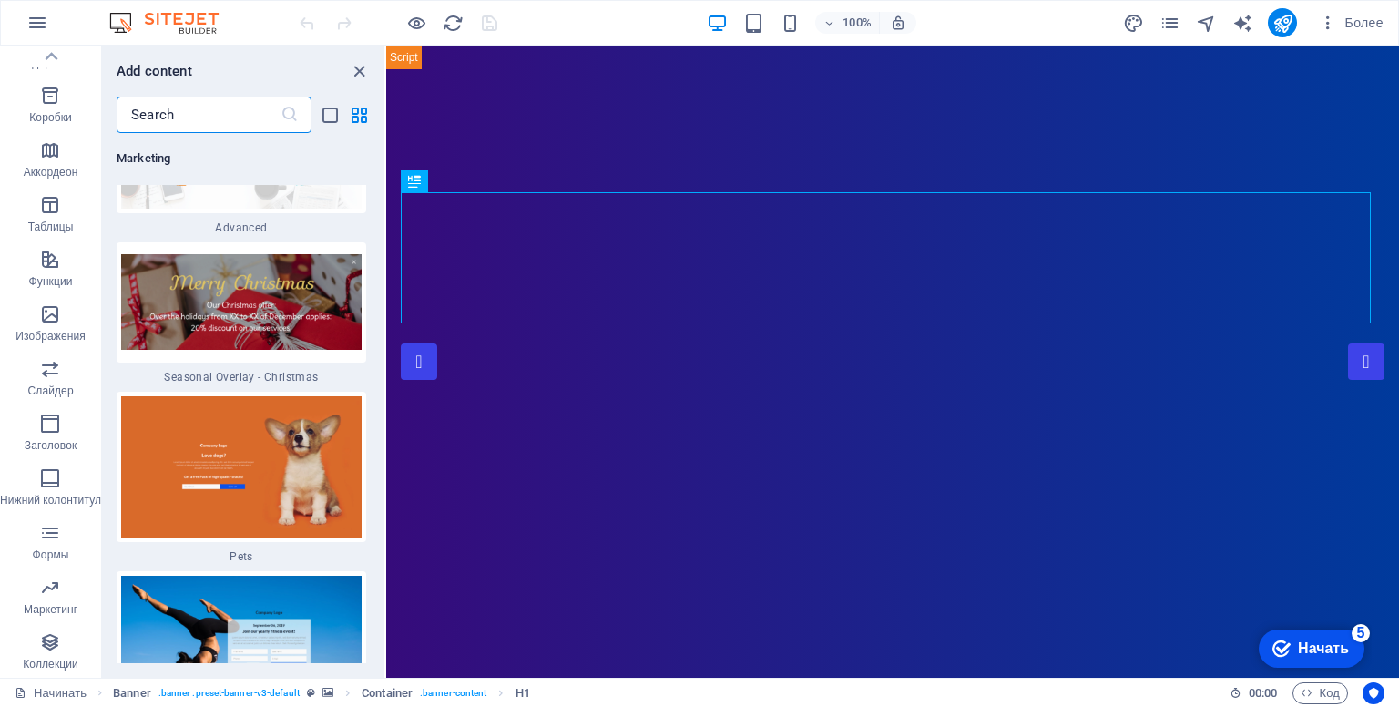
scroll to position [31049, 0]
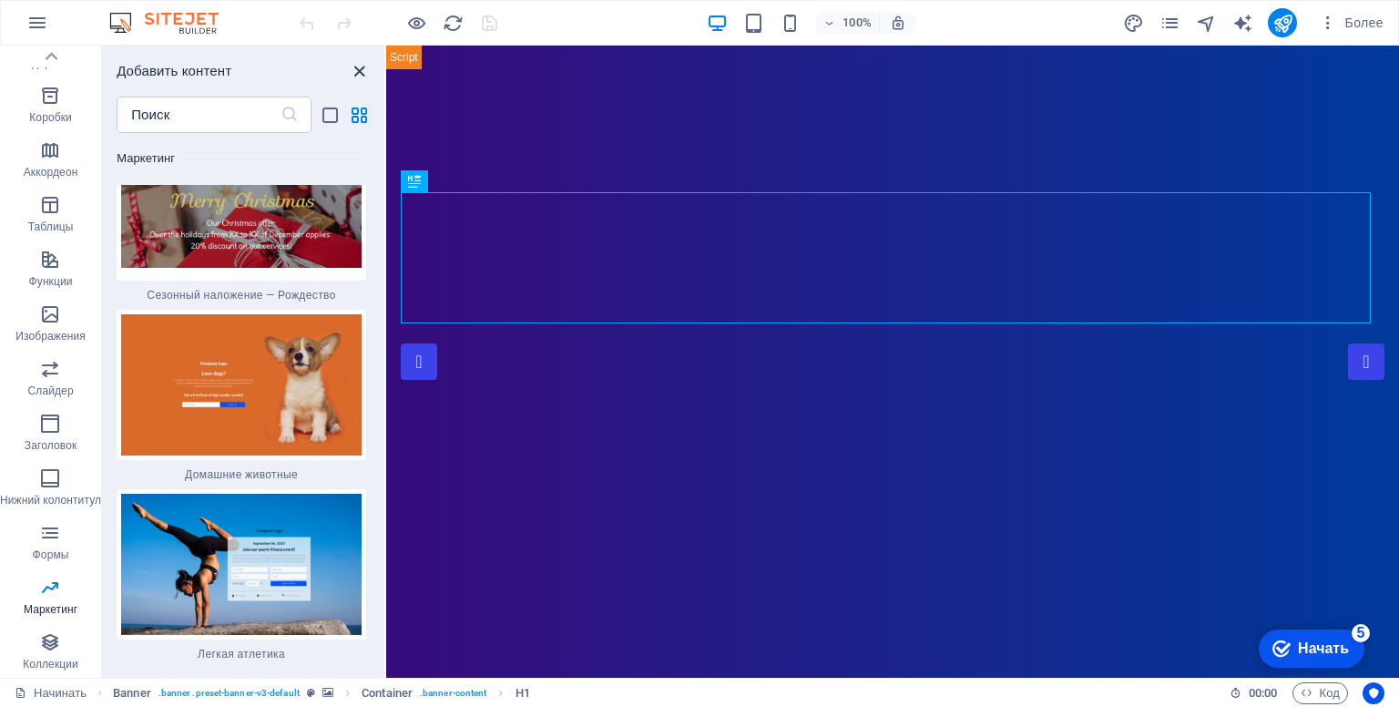
click at [362, 66] on icon "закрыть панель" at bounding box center [359, 71] width 21 height 21
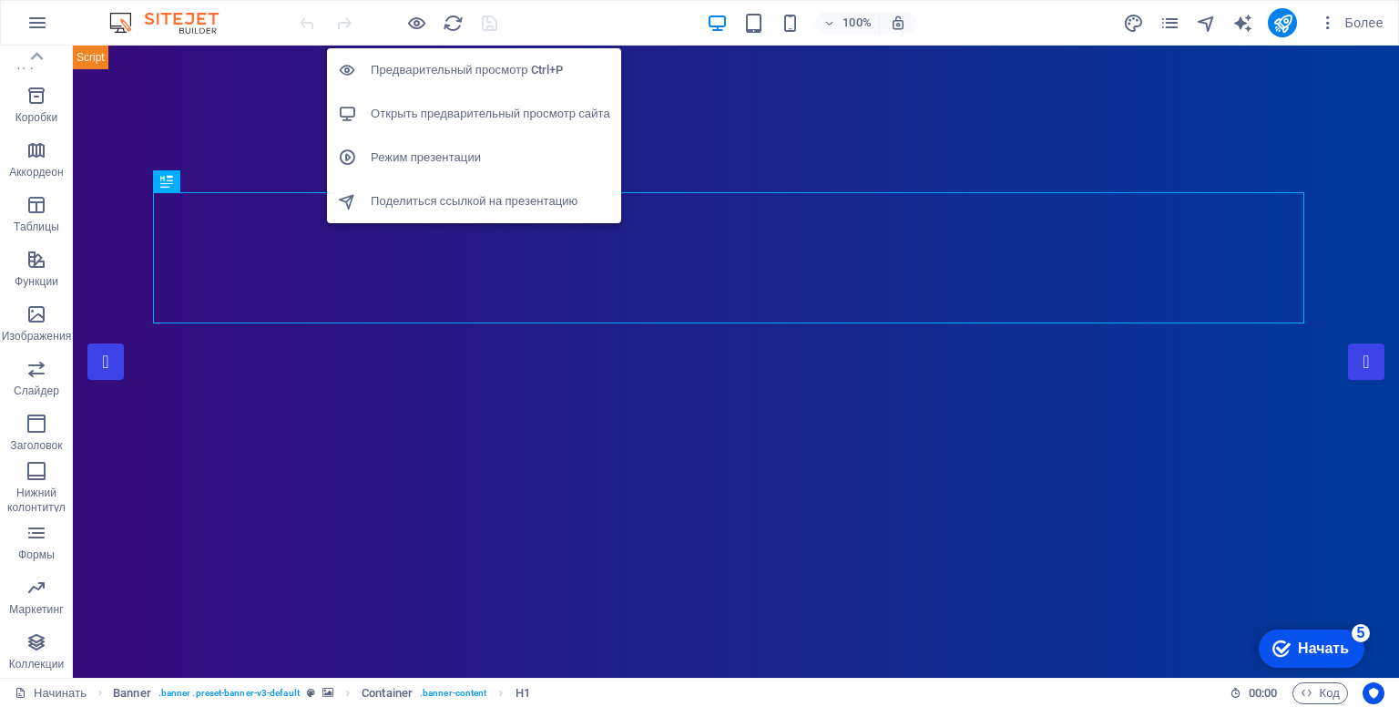
click at [426, 70] on font "Предварительный просмотр Ctrl+P" at bounding box center [467, 70] width 192 height 14
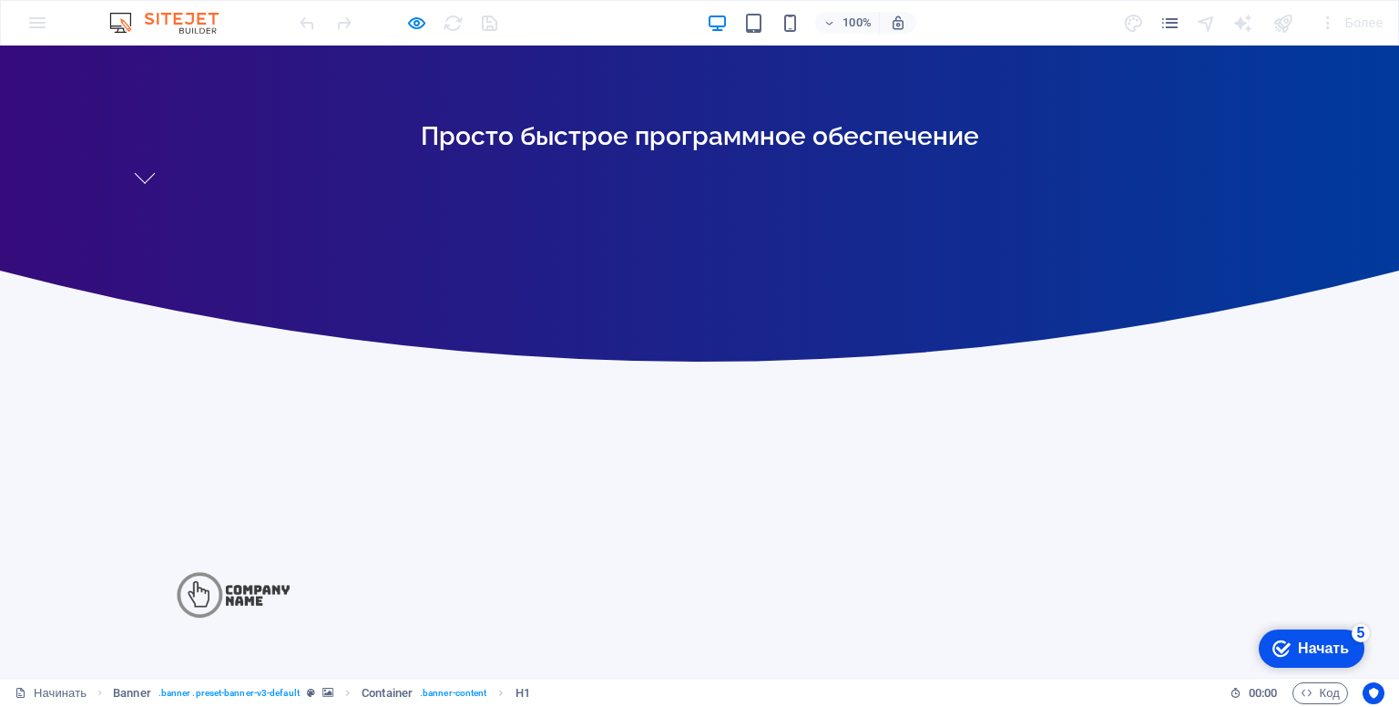
scroll to position [0, 0]
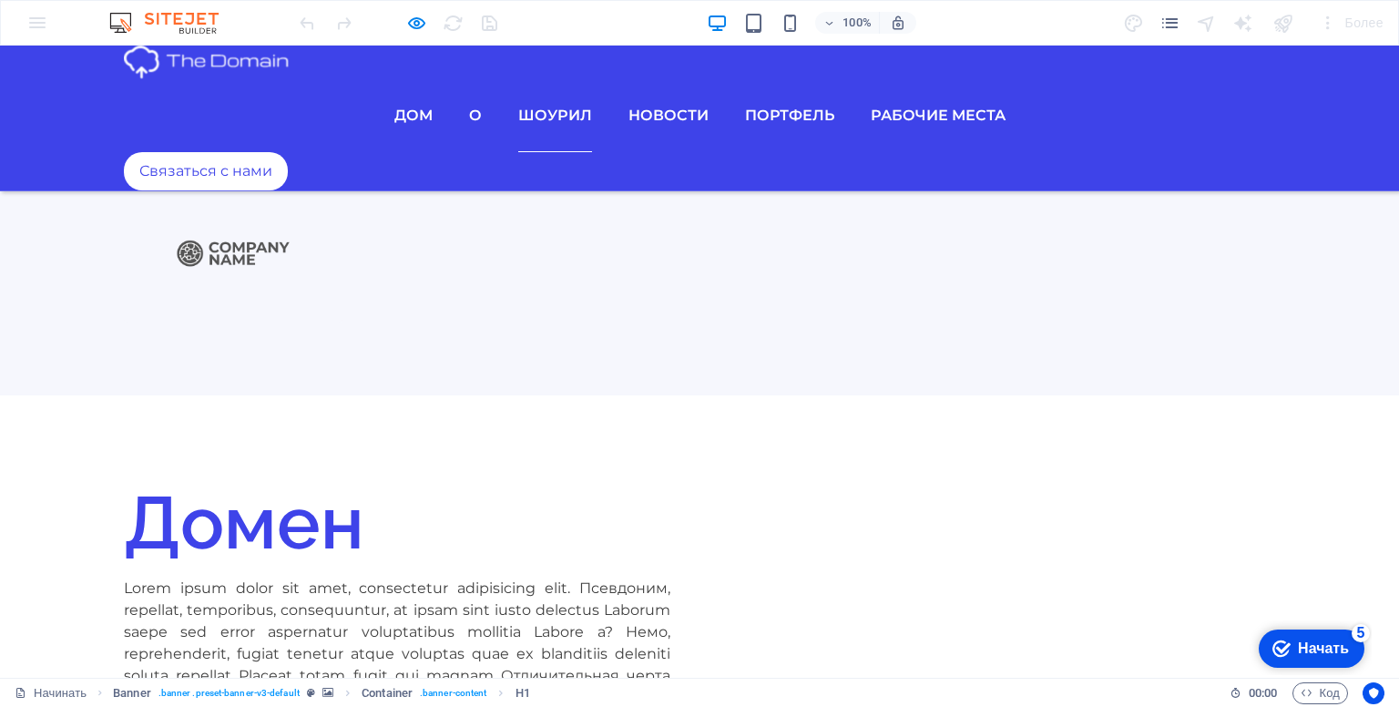
scroll to position [2606, 0]
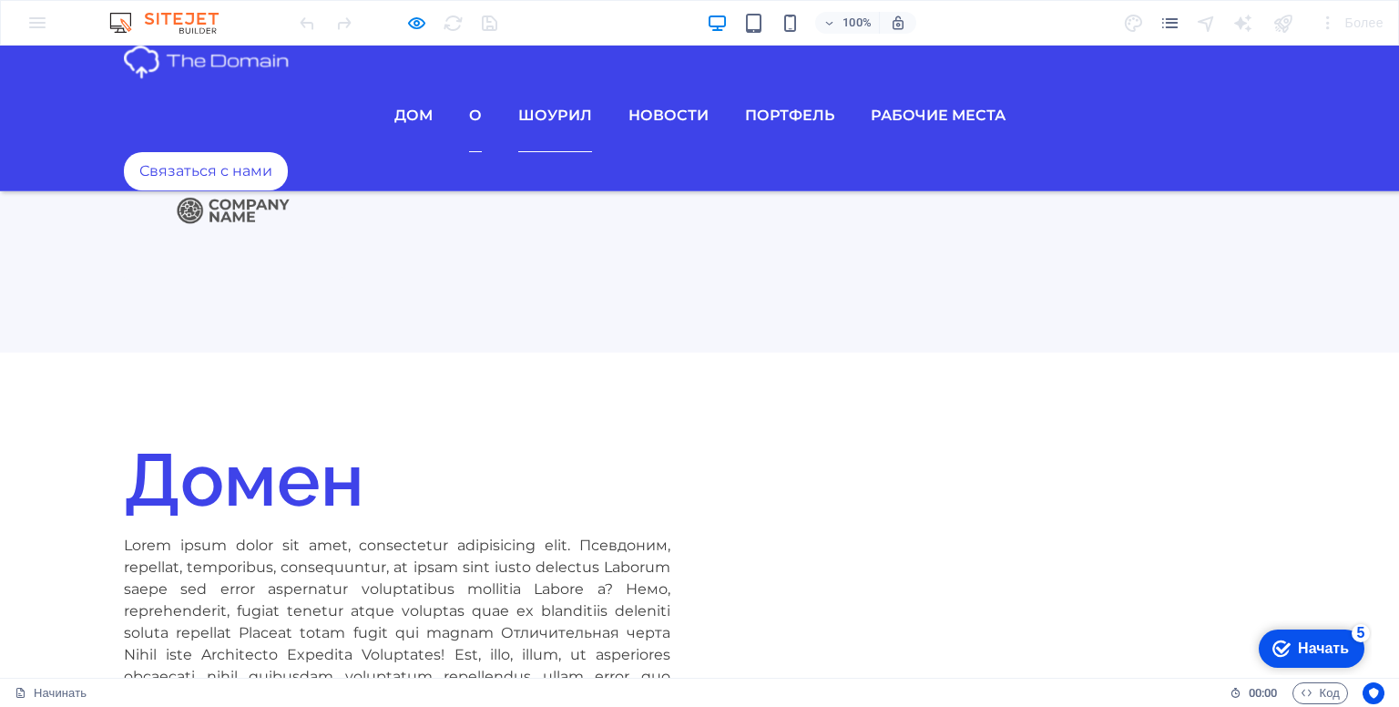
click at [473, 107] on font "О" at bounding box center [475, 115] width 13 height 17
click at [724, 88] on ul "Дом О Шоурил Новости Портфель рабочие места" at bounding box center [699, 115] width 1151 height 73
click at [767, 107] on font "Портфель" at bounding box center [789, 115] width 89 height 17
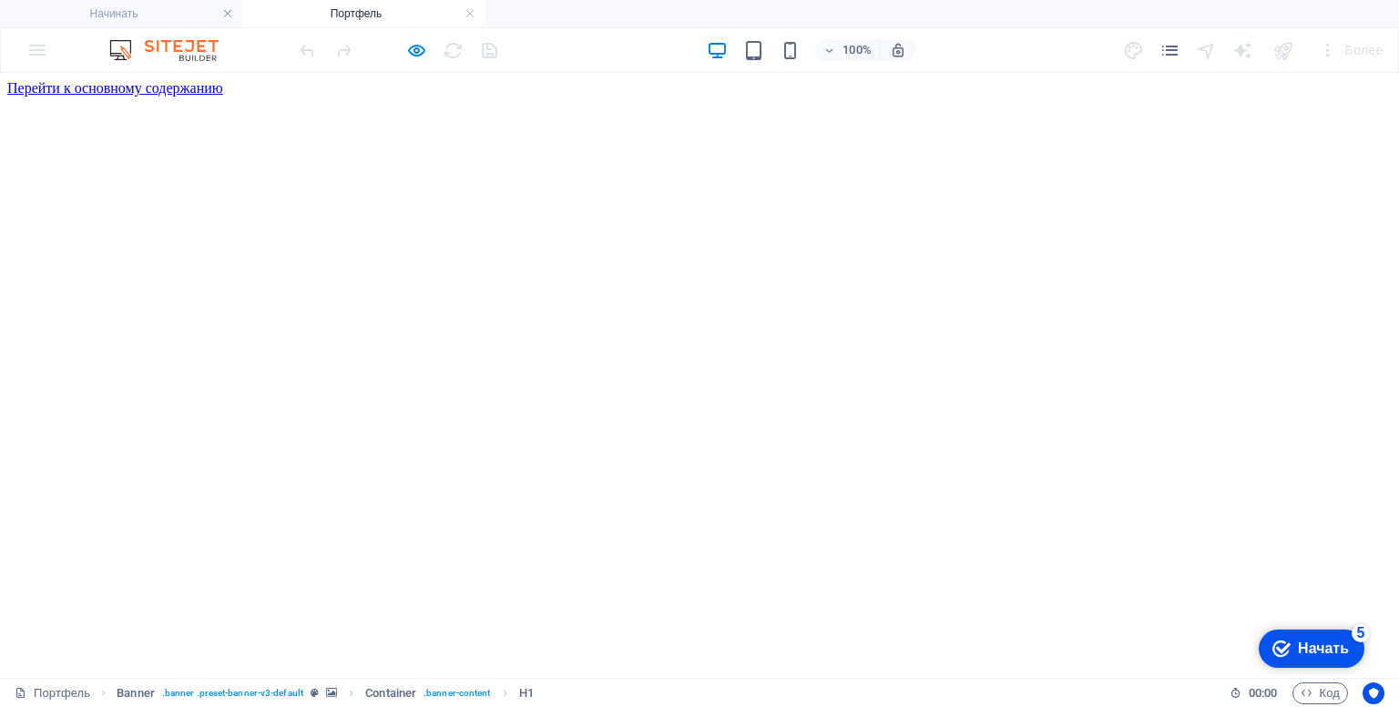
scroll to position [0, 0]
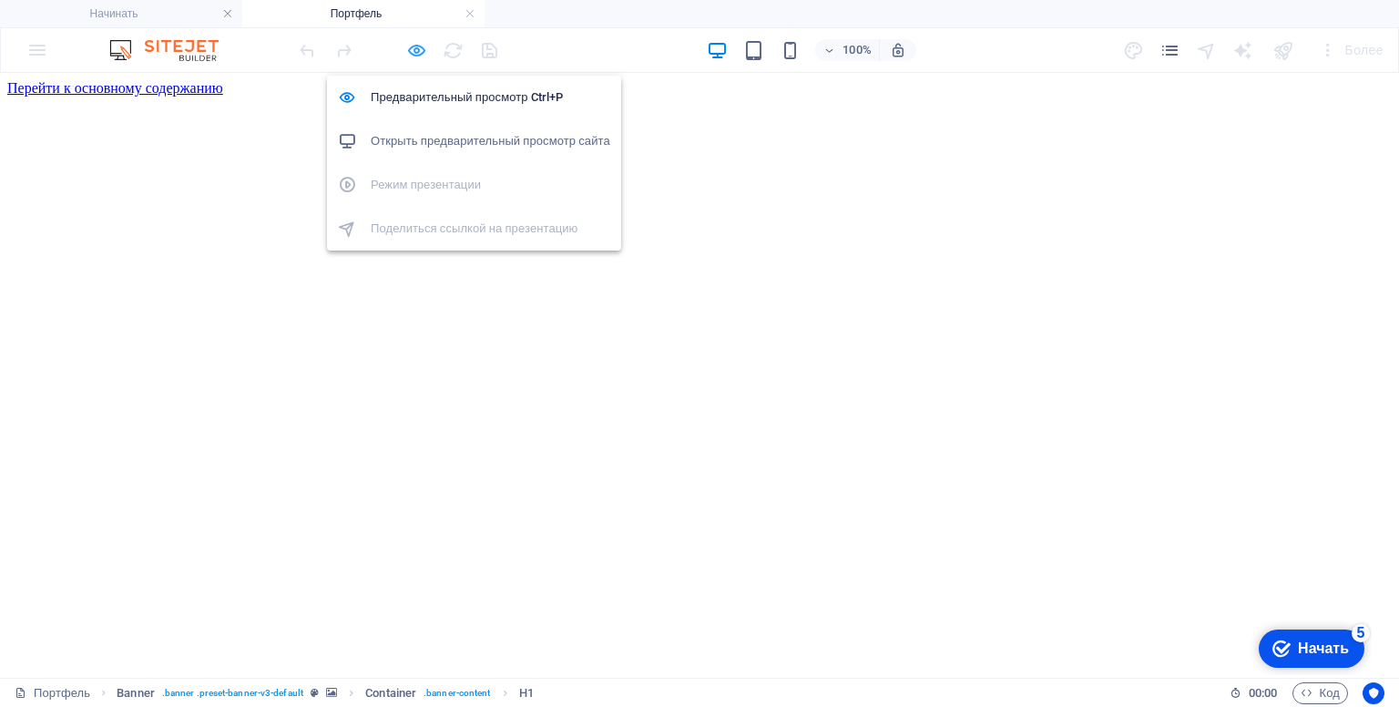
click at [418, 49] on icon "button" at bounding box center [416, 50] width 21 height 21
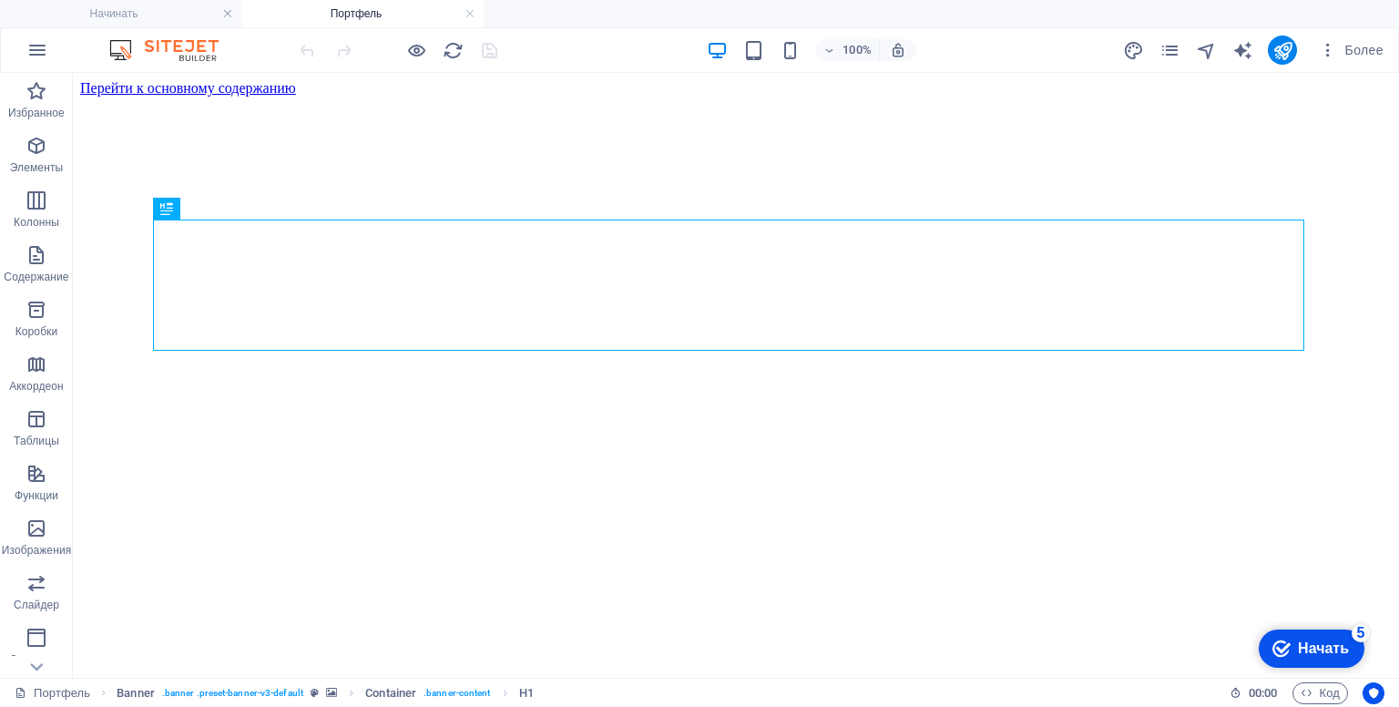
click at [362, 8] on font "Портфель" at bounding box center [357, 13] width 52 height 13
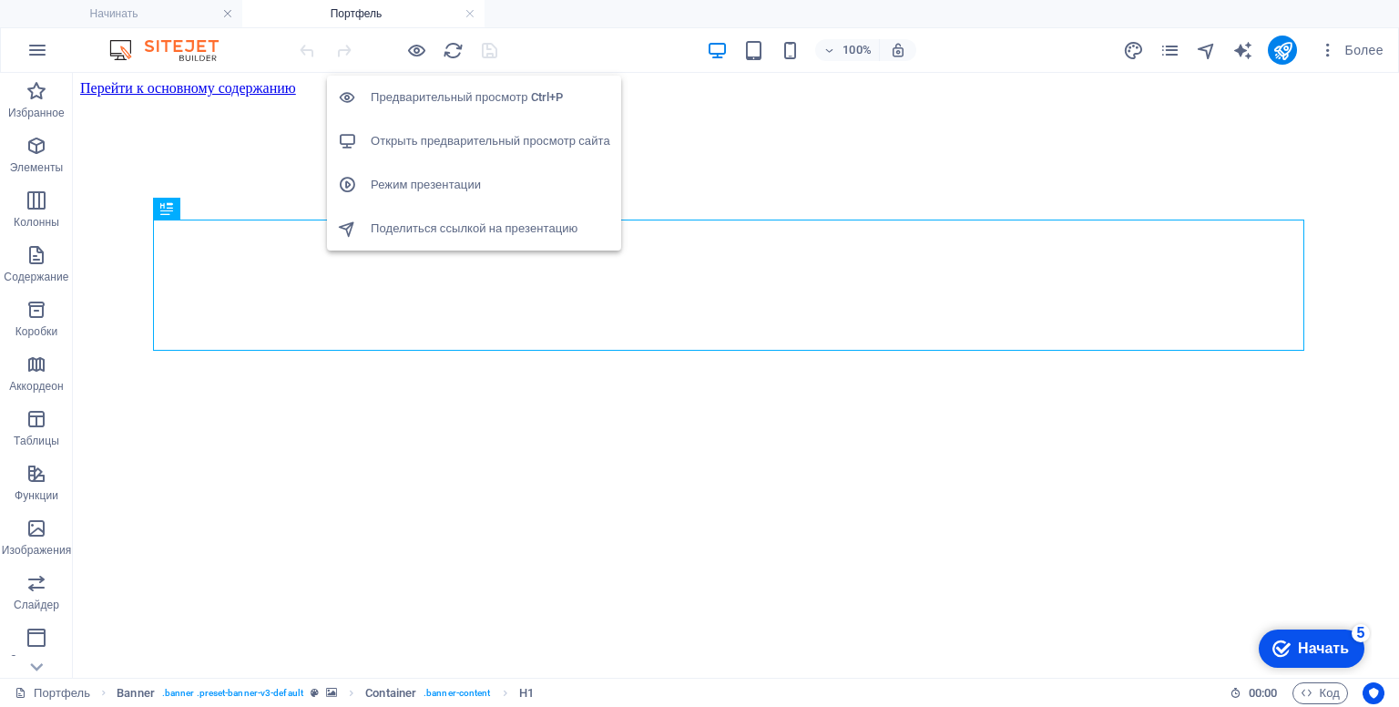
click at [423, 145] on font "Открыть предварительный просмотр сайта" at bounding box center [491, 141] width 240 height 14
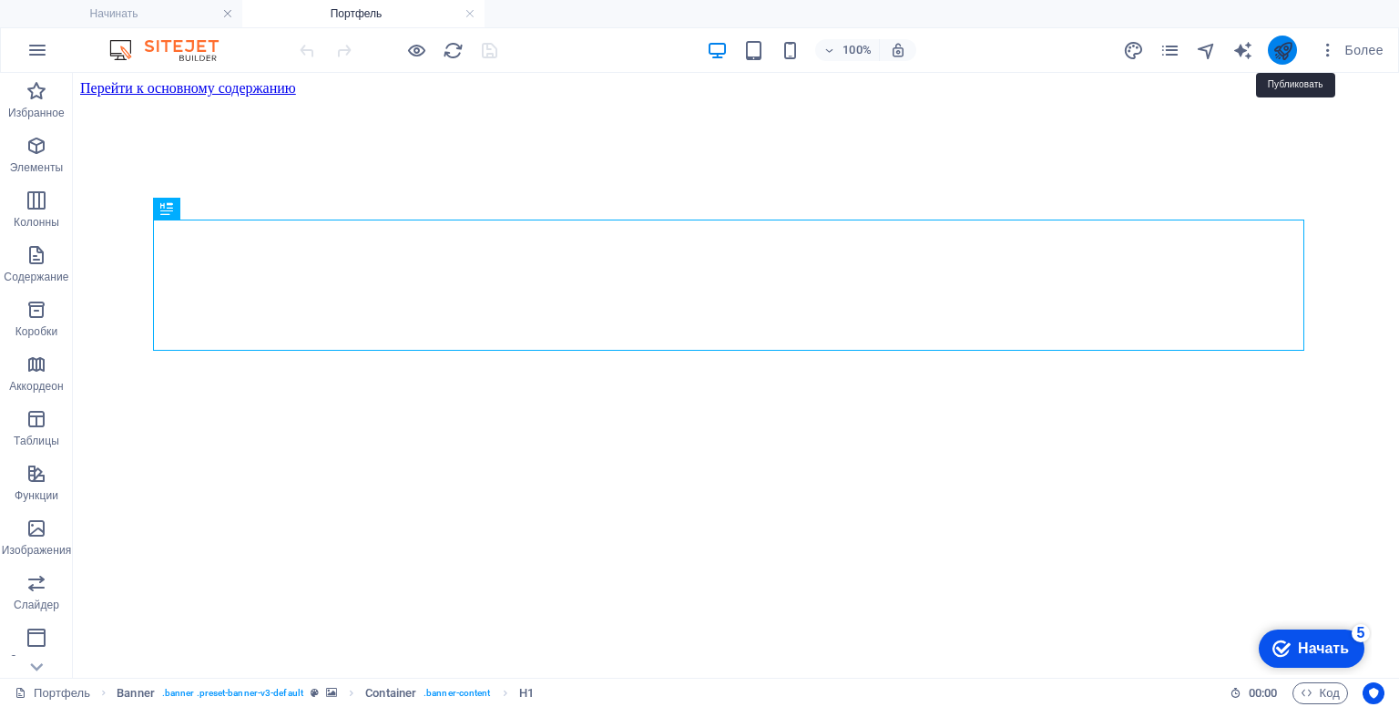
click at [1274, 45] on icon "публиковать" at bounding box center [1282, 50] width 21 height 21
